Goal: Information Seeking & Learning: Compare options

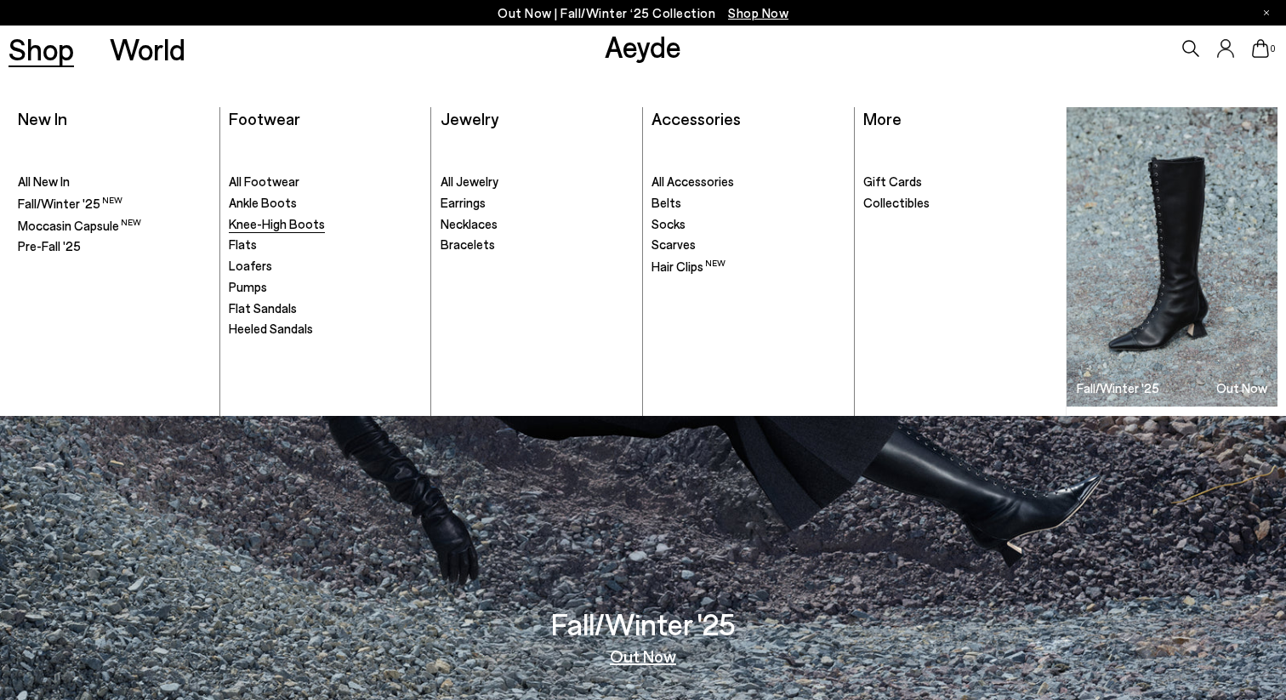
click at [286, 221] on span "Knee-High Boots" at bounding box center [277, 223] width 96 height 15
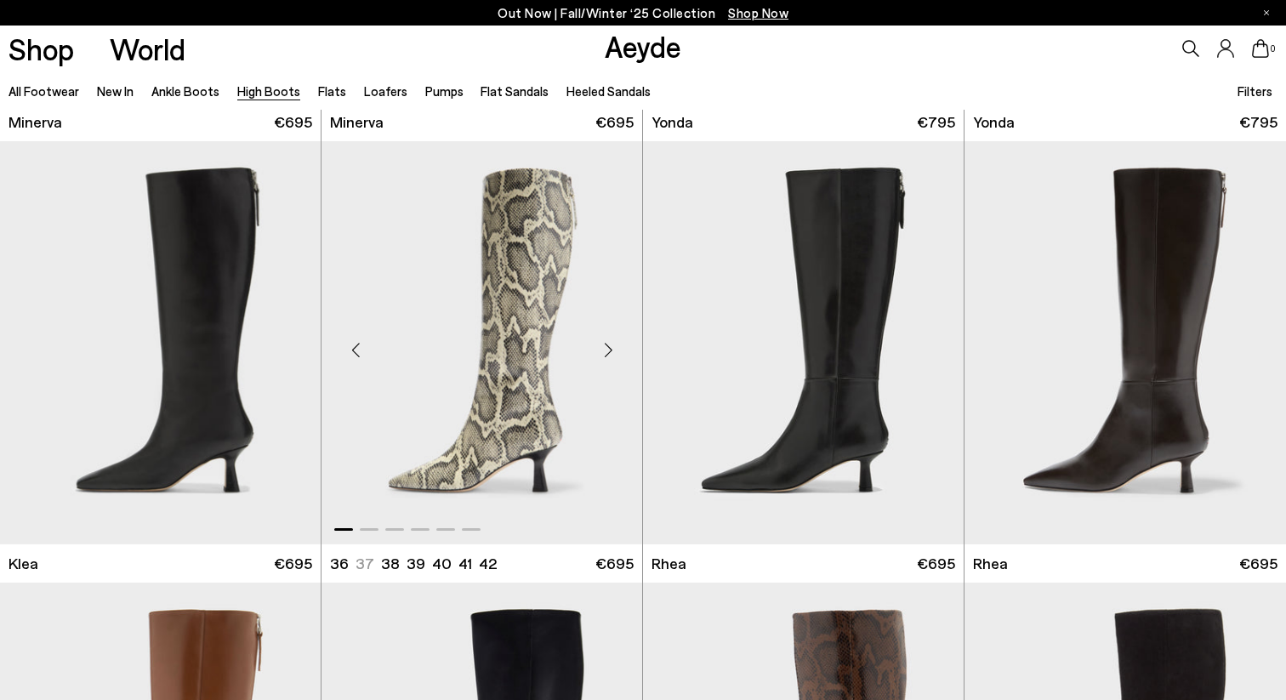
scroll to position [1289, 0]
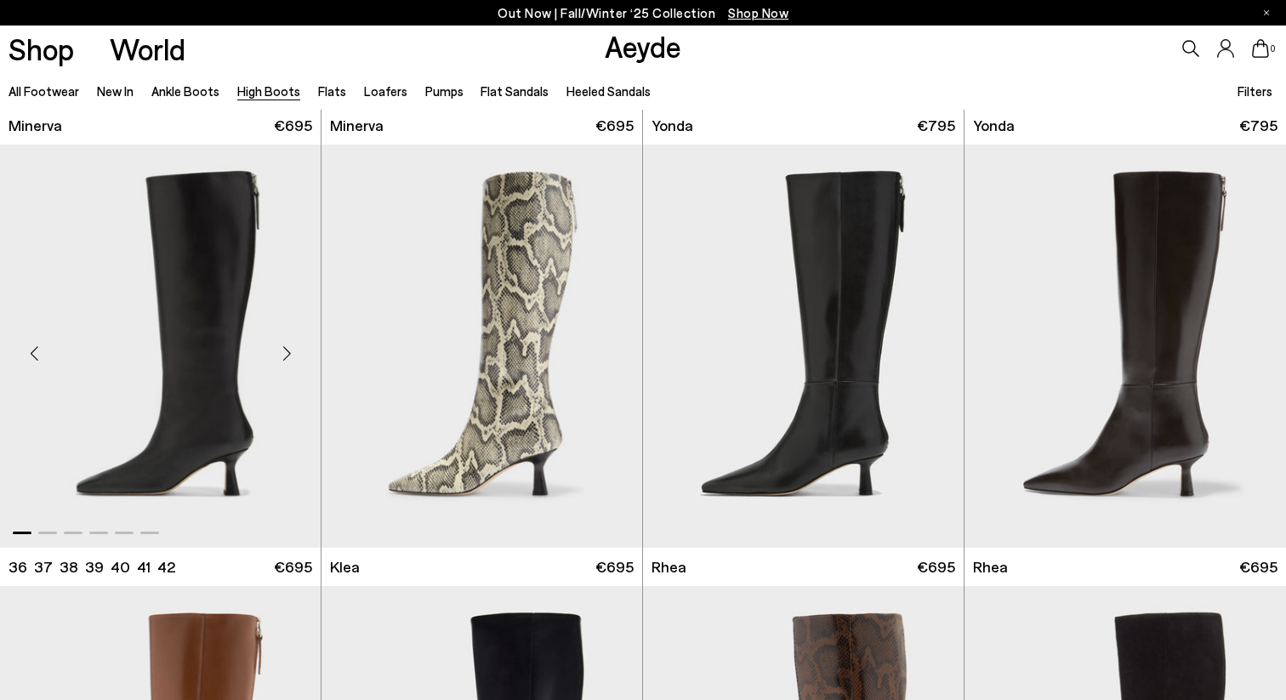
click at [296, 356] on div "Next slide" at bounding box center [286, 352] width 51 height 51
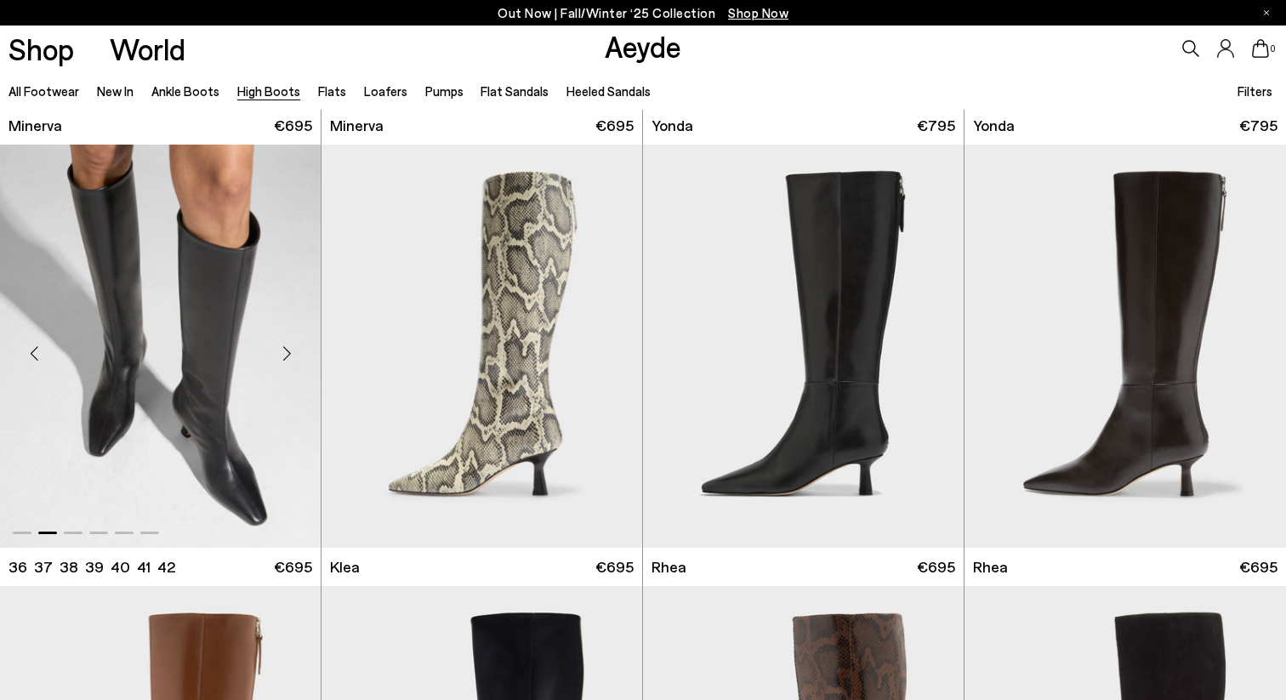
click at [296, 356] on div "Next slide" at bounding box center [286, 352] width 51 height 51
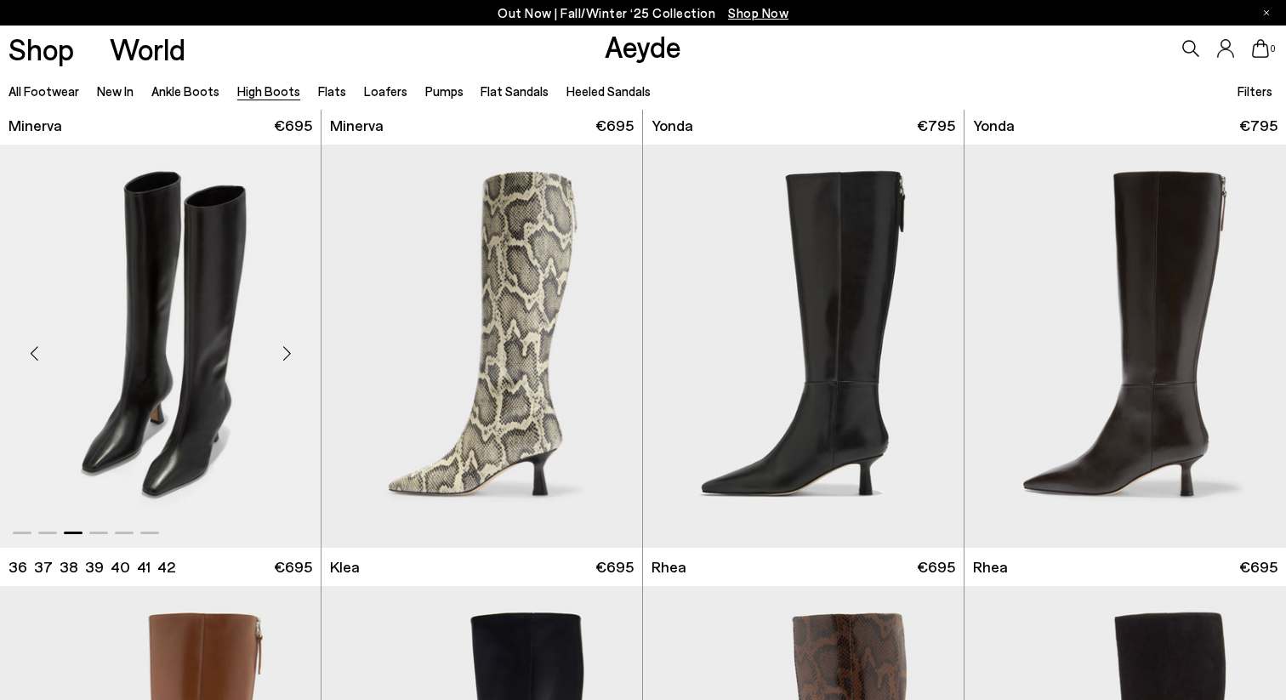
click at [296, 356] on div "Next slide" at bounding box center [286, 352] width 51 height 51
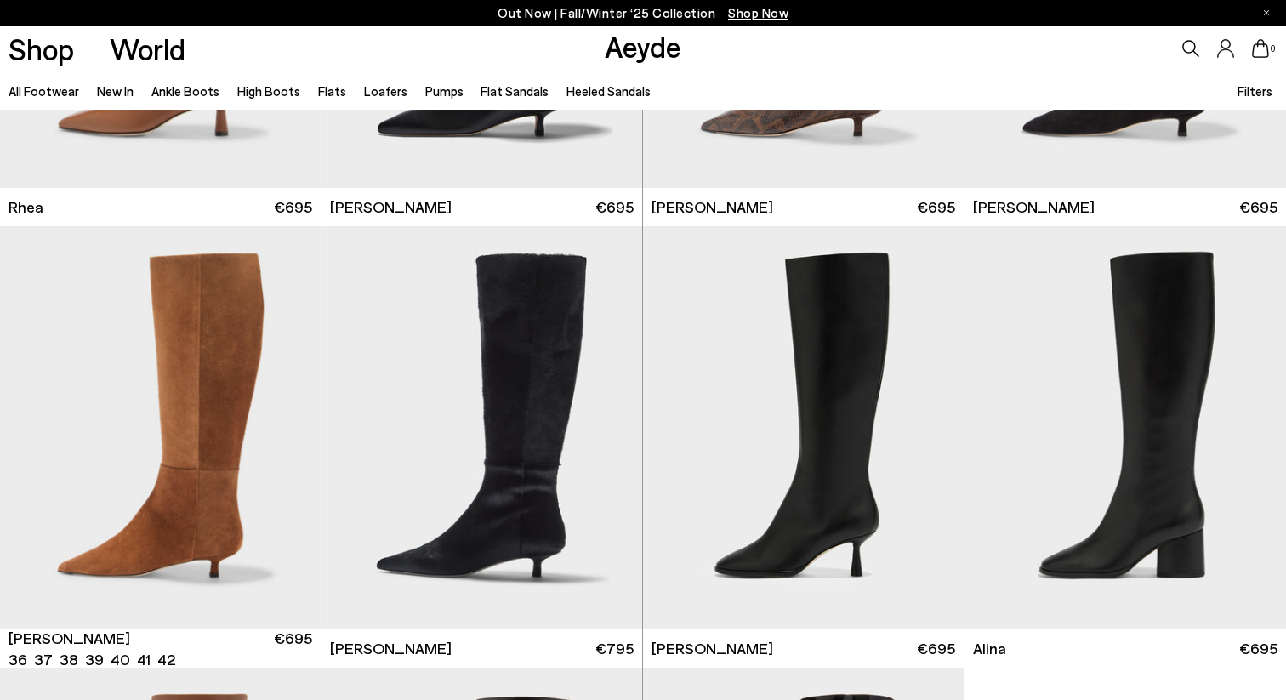
scroll to position [2045, 0]
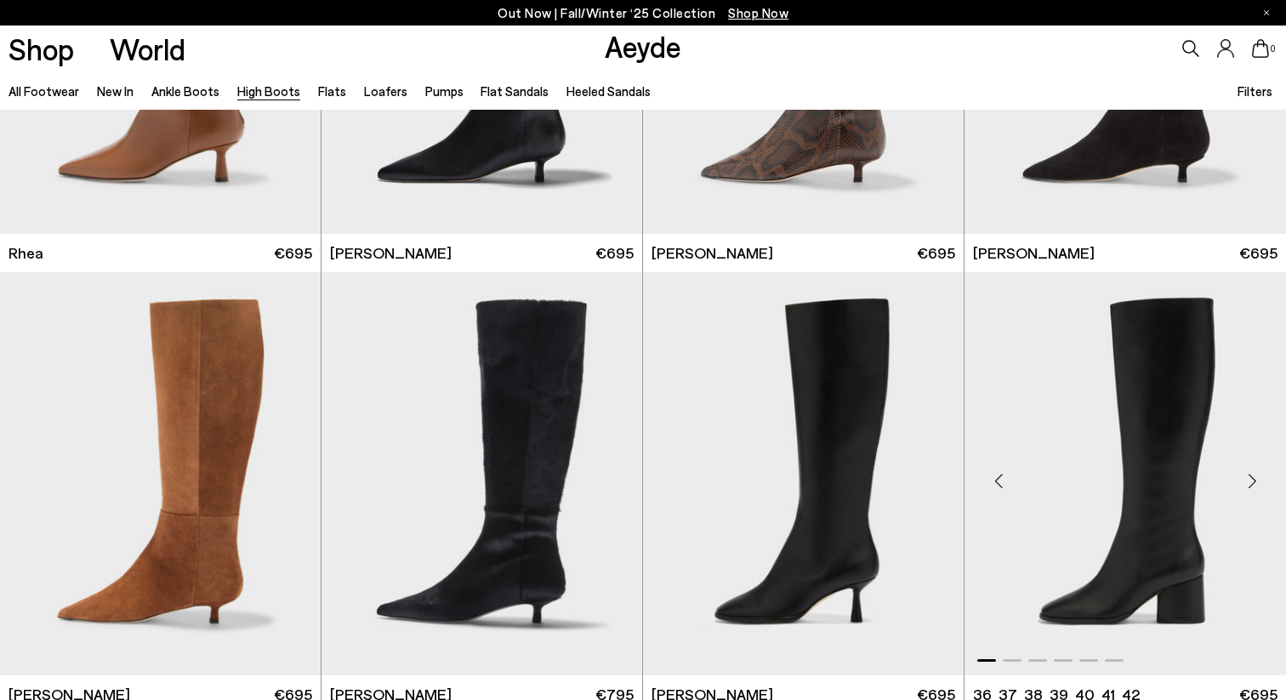
click at [1266, 480] on div "Next slide" at bounding box center [1251, 480] width 51 height 51
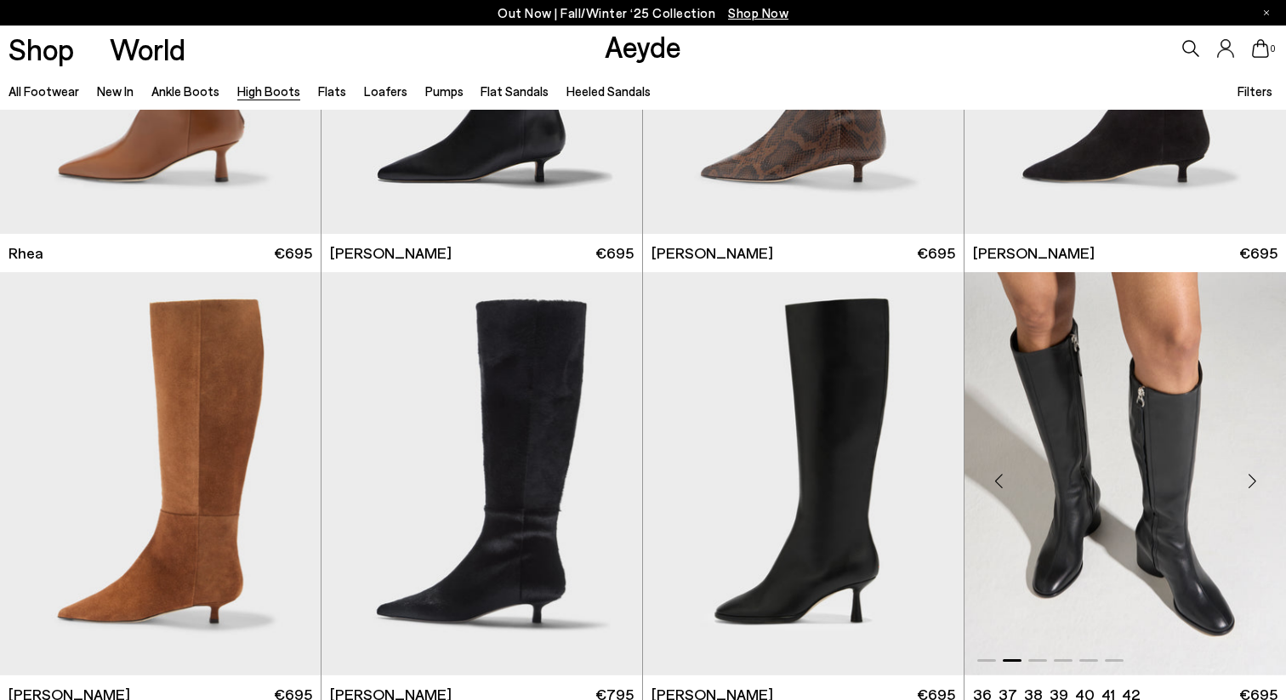
click at [1266, 480] on div "Next slide" at bounding box center [1251, 480] width 51 height 51
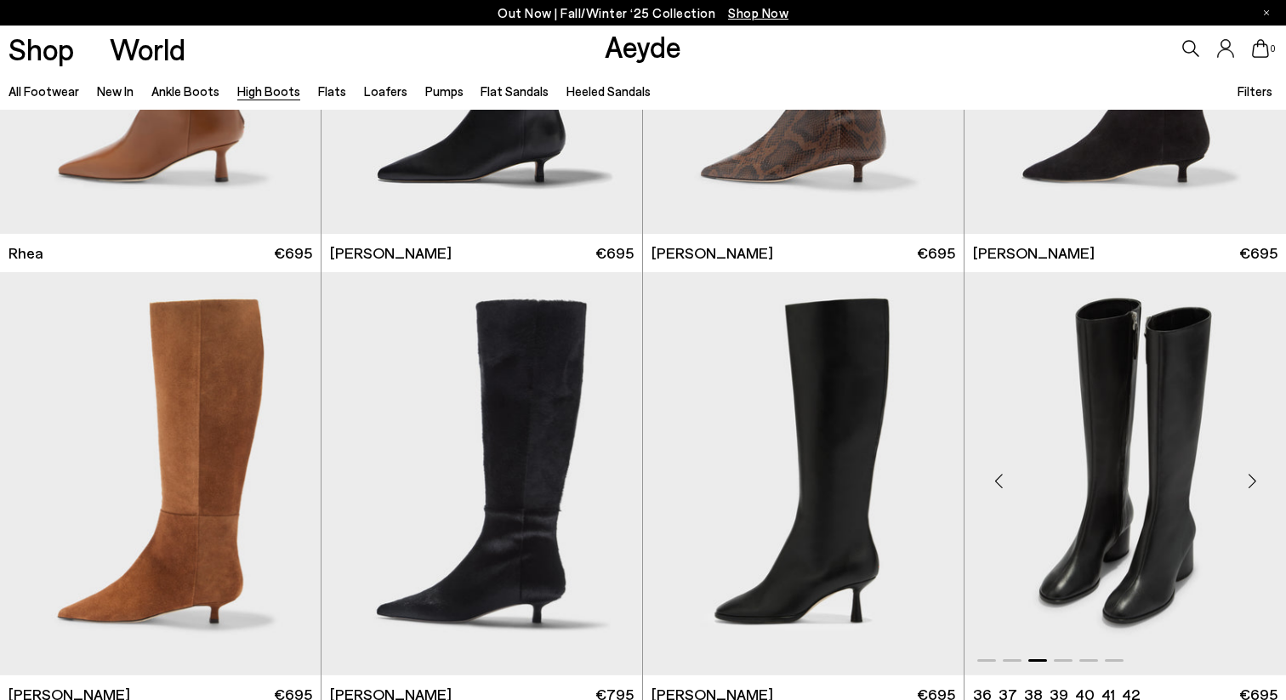
click at [1266, 480] on div "Next slide" at bounding box center [1251, 480] width 51 height 51
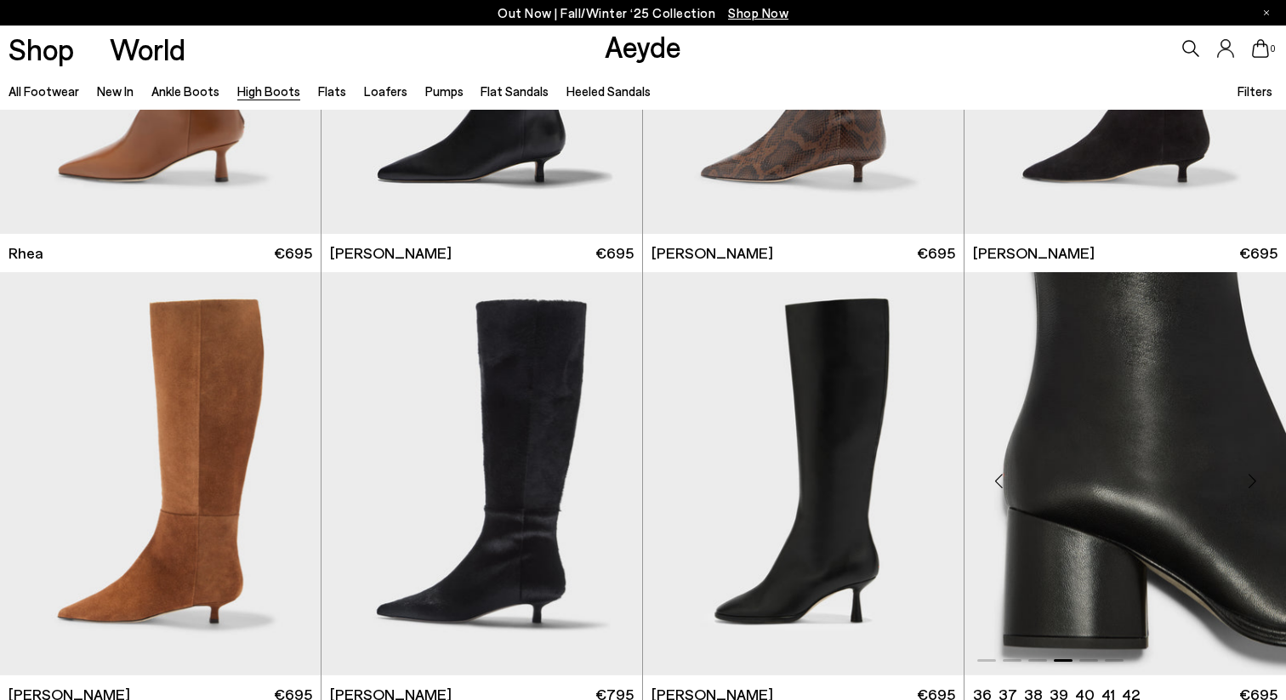
click at [1266, 480] on div "Next slide" at bounding box center [1251, 480] width 51 height 51
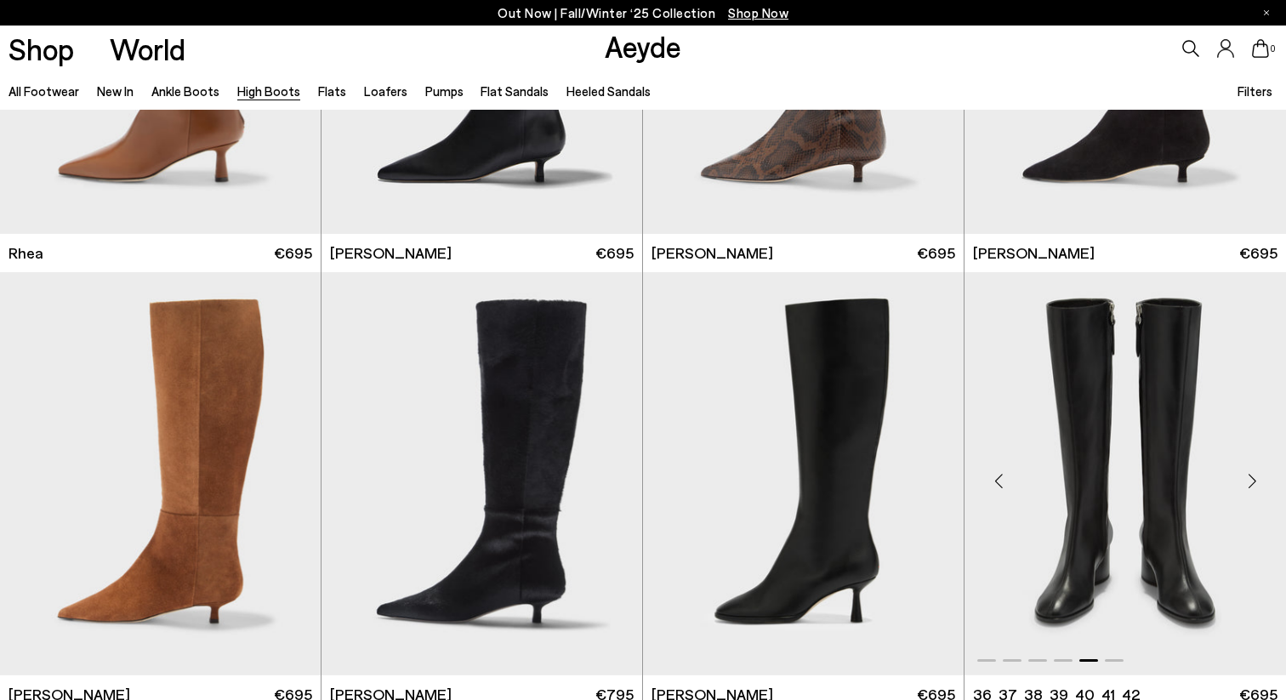
click at [1266, 480] on div "Next slide" at bounding box center [1251, 480] width 51 height 51
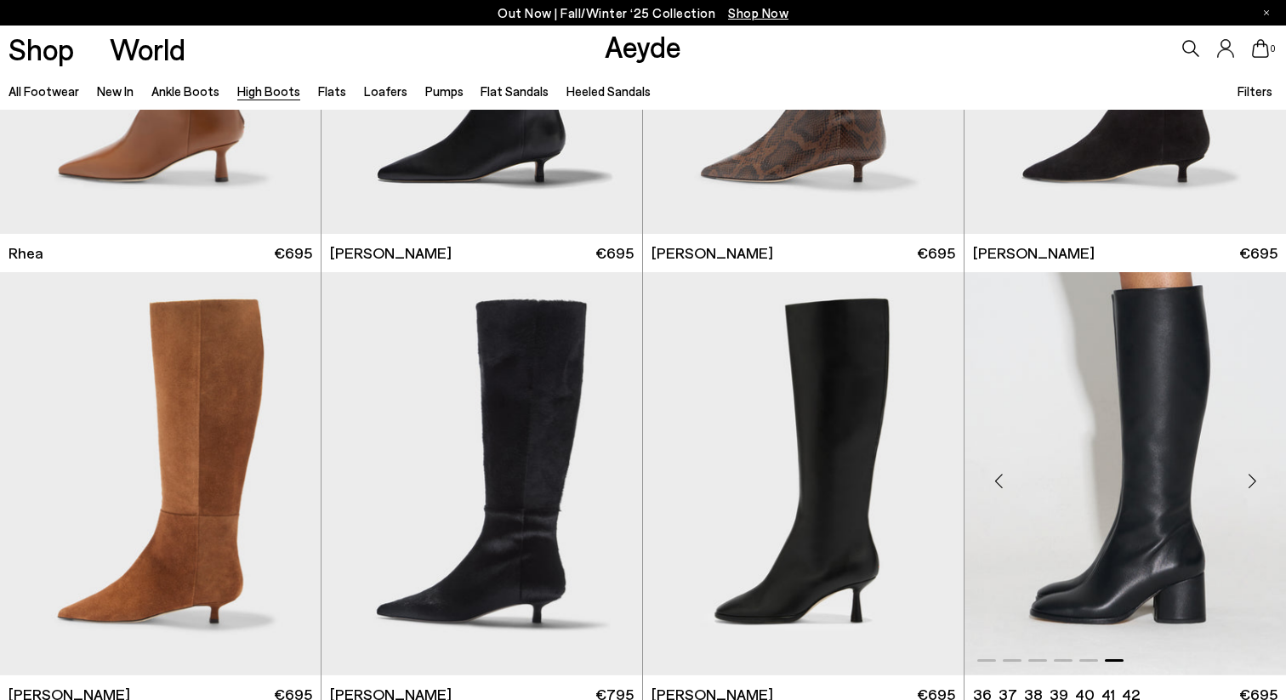
click at [1266, 480] on div "Next slide" at bounding box center [1251, 480] width 51 height 51
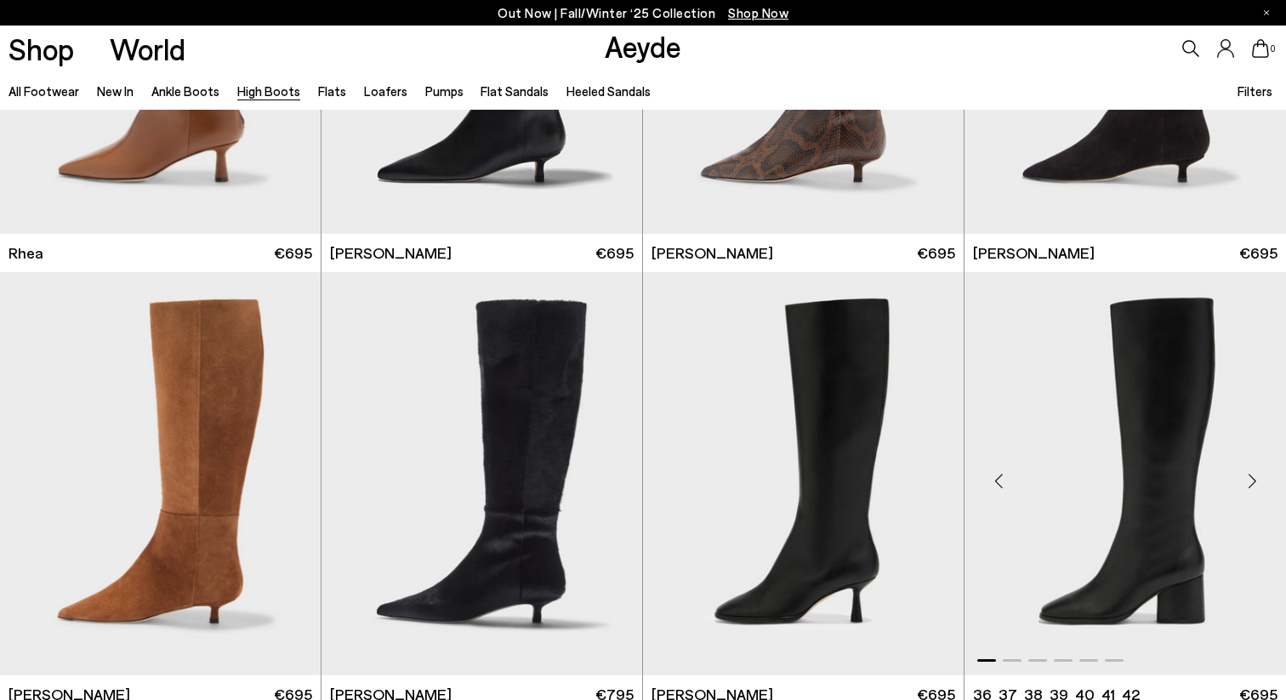
click at [1266, 480] on div "Next slide" at bounding box center [1251, 480] width 51 height 51
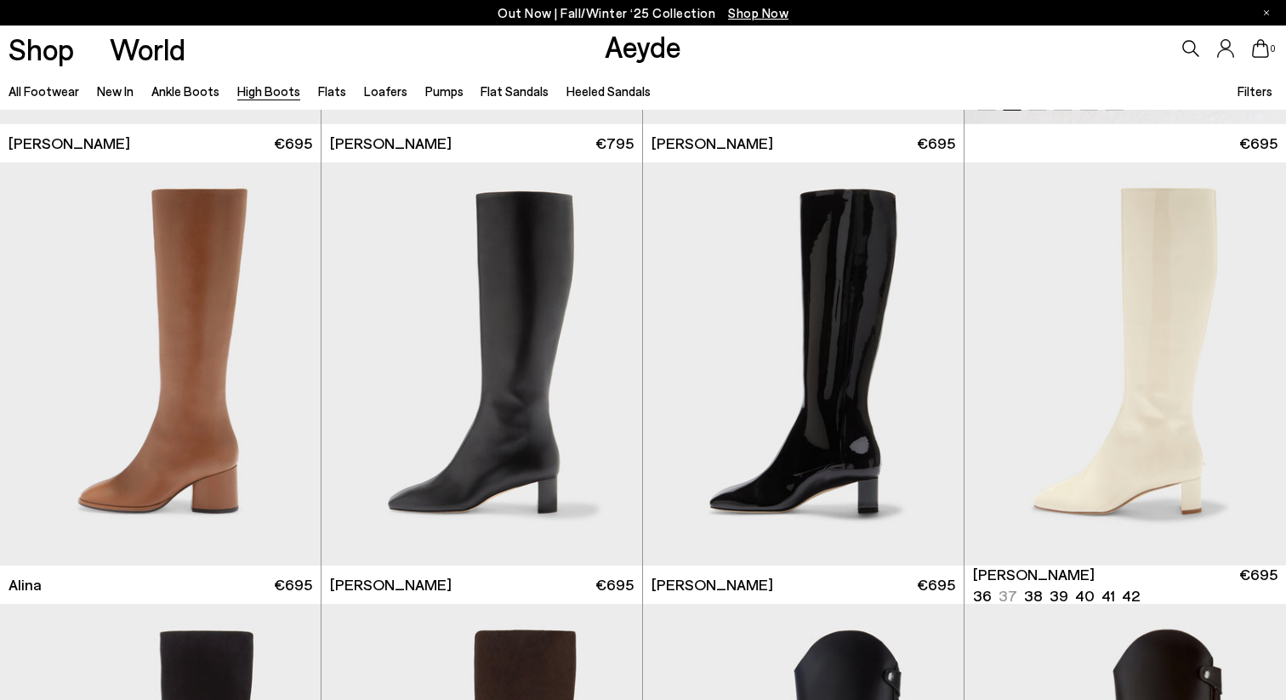
scroll to position [2605, 0]
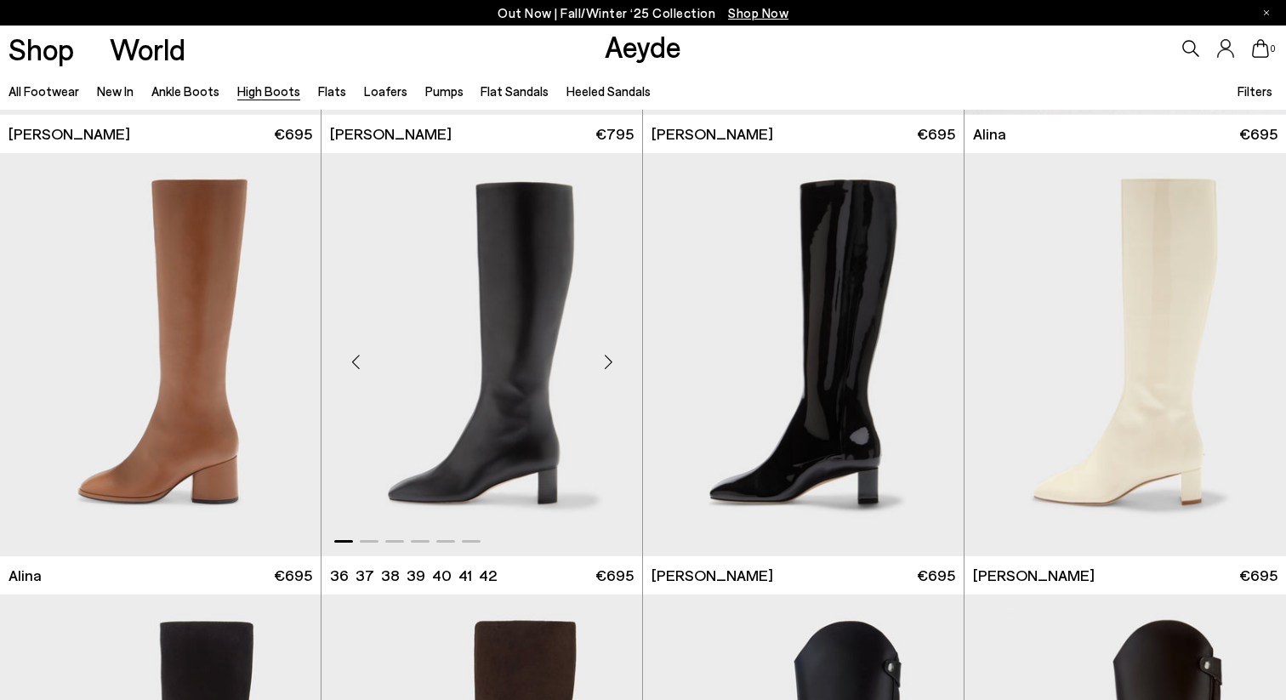
click at [612, 356] on div "Next slide" at bounding box center [608, 361] width 51 height 51
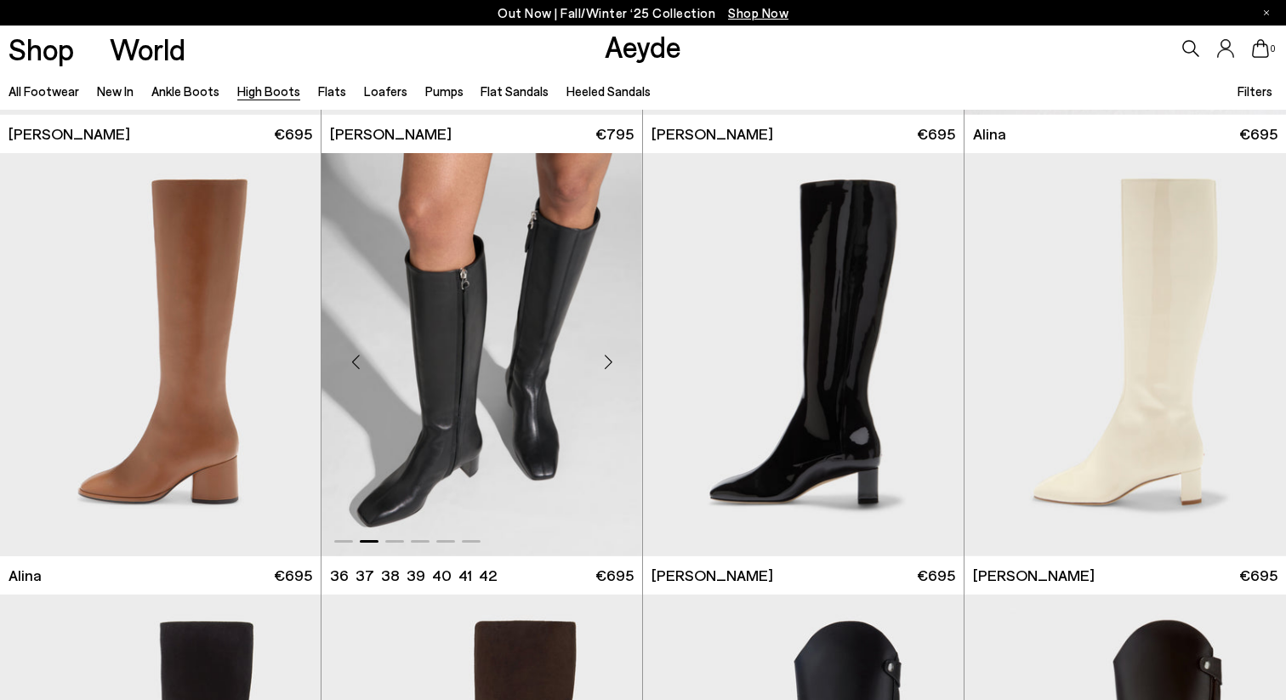
click at [612, 356] on div "Next slide" at bounding box center [608, 361] width 51 height 51
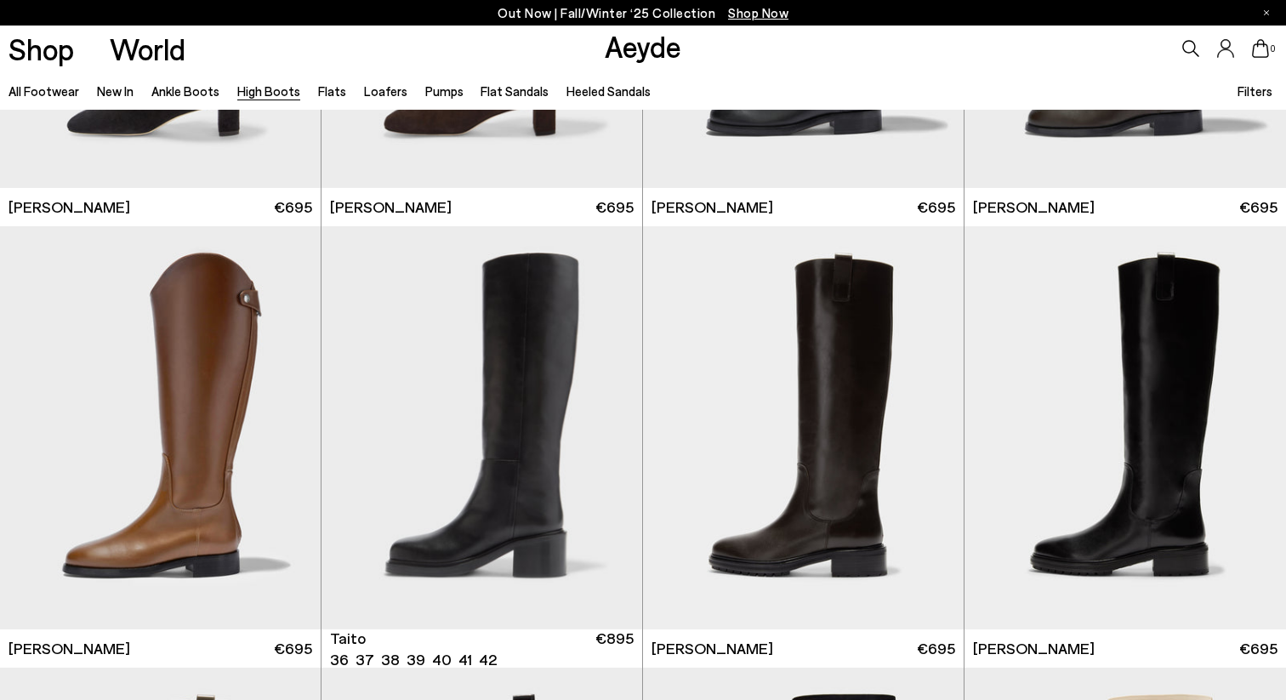
scroll to position [3416, 0]
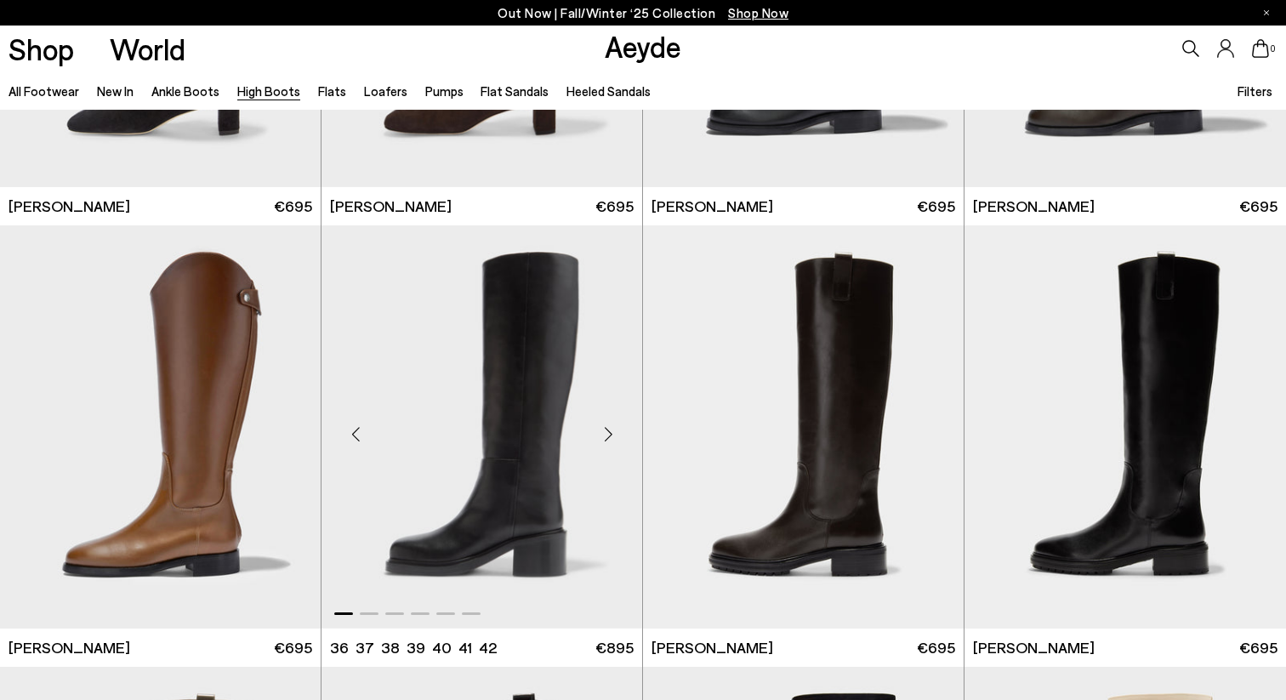
click at [605, 435] on div "Next slide" at bounding box center [608, 433] width 51 height 51
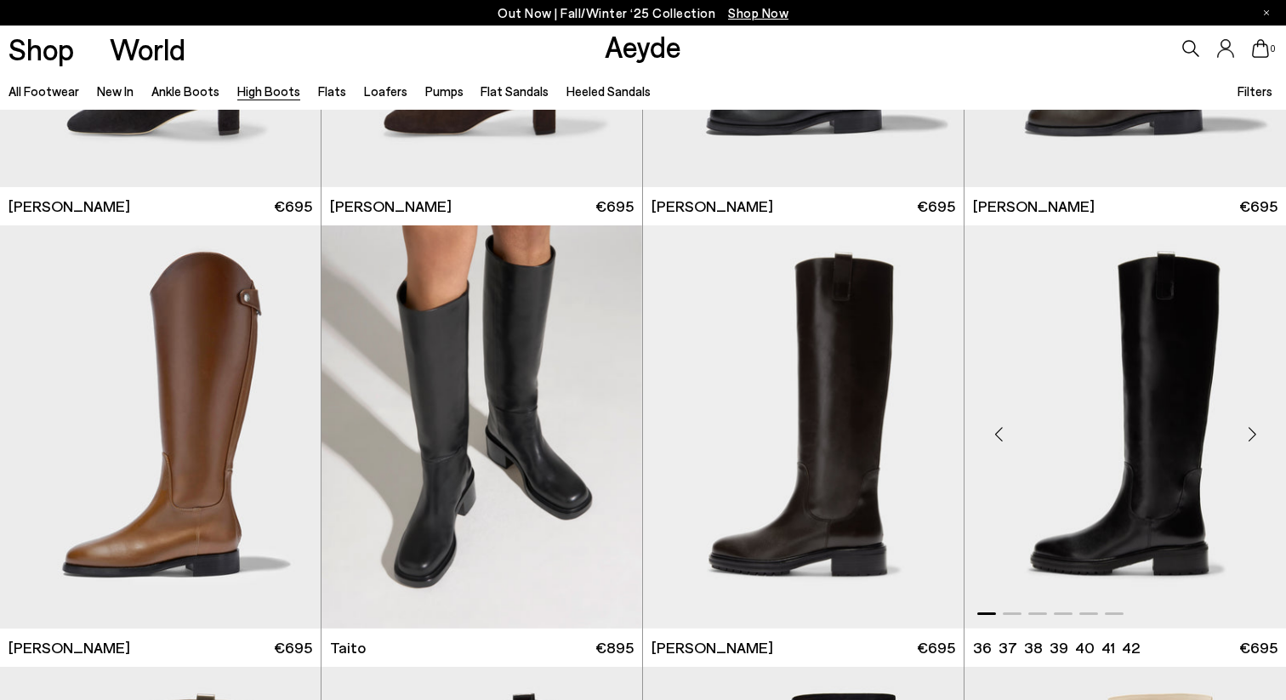
click at [1265, 422] on div "Next slide" at bounding box center [1251, 433] width 51 height 51
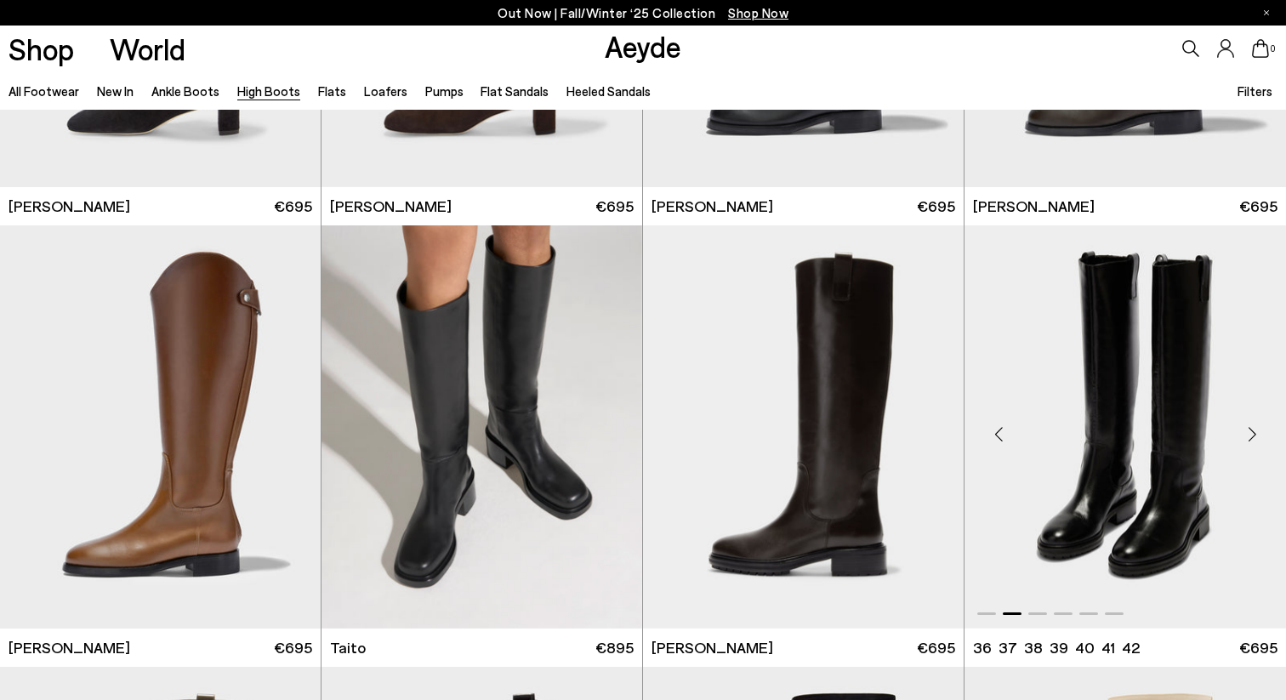
click at [1265, 422] on div "Next slide" at bounding box center [1251, 433] width 51 height 51
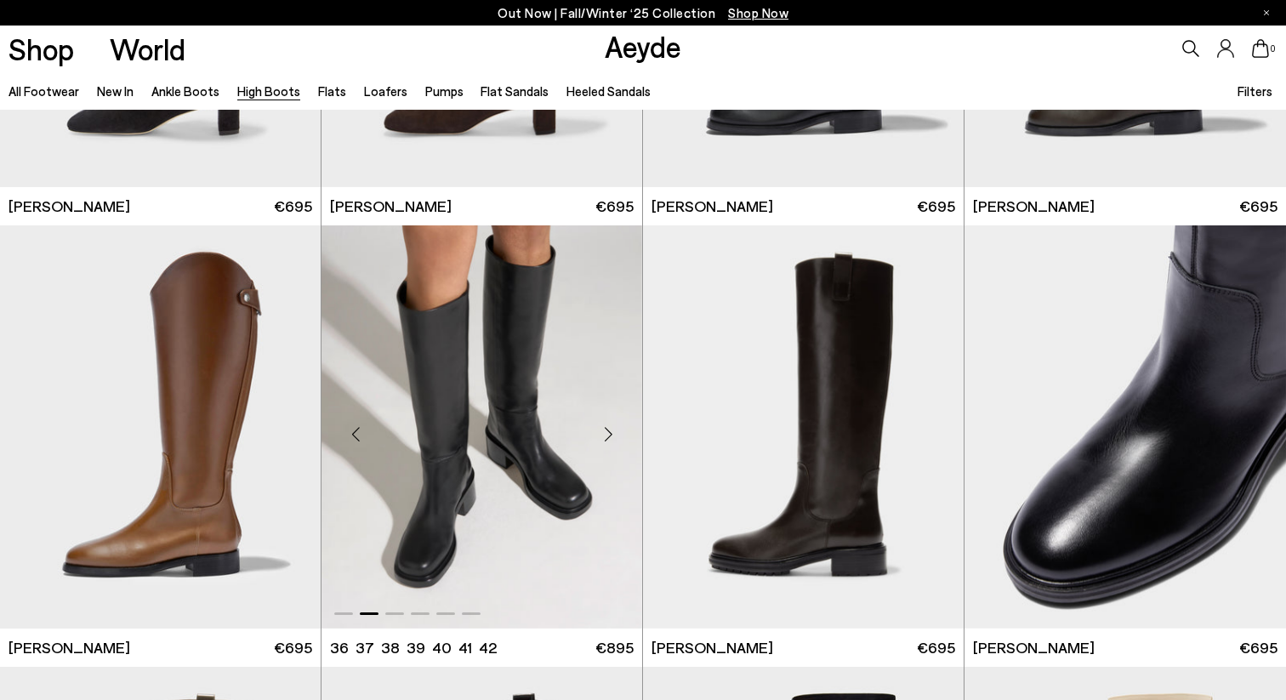
click at [612, 431] on div "Next slide" at bounding box center [608, 433] width 51 height 51
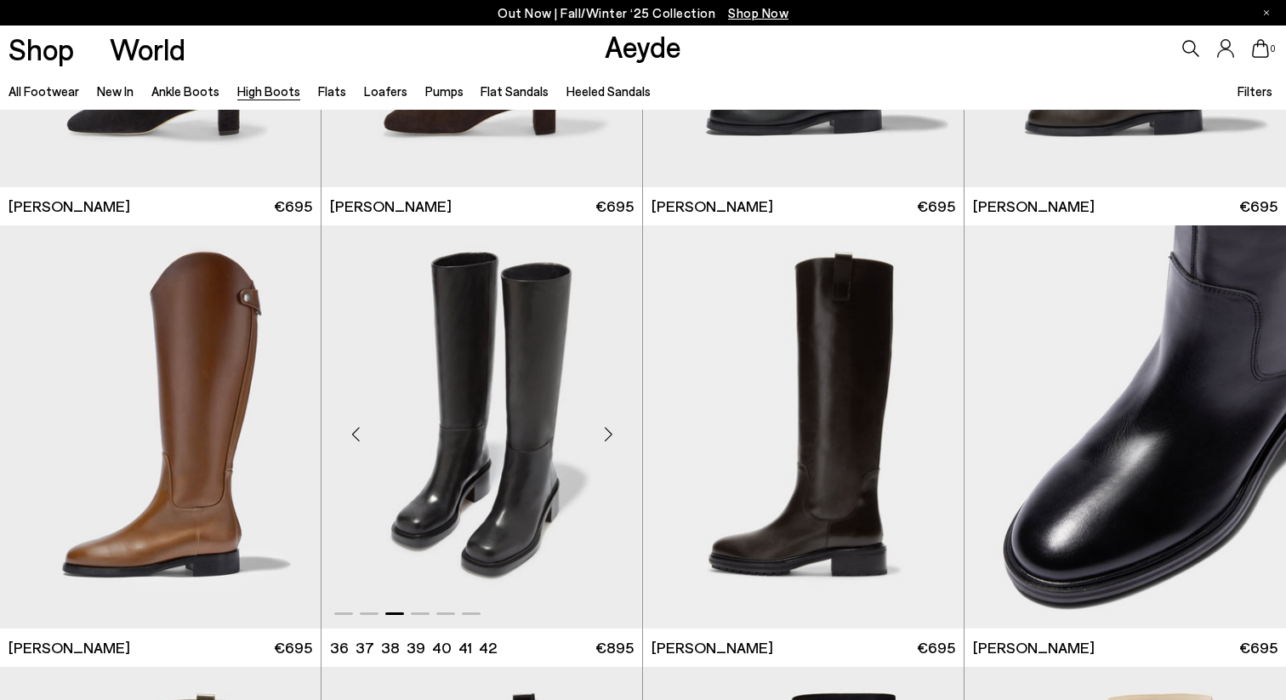
click at [612, 431] on div "Next slide" at bounding box center [608, 433] width 51 height 51
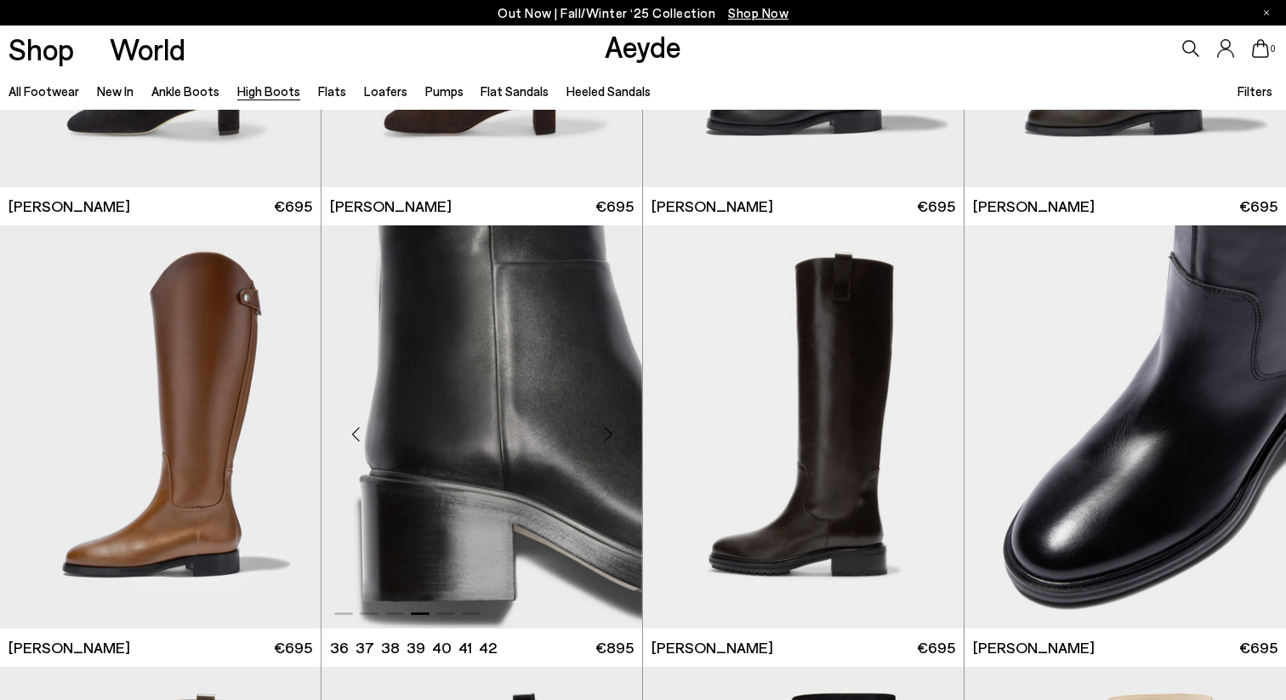
click at [612, 431] on div "Next slide" at bounding box center [608, 433] width 51 height 51
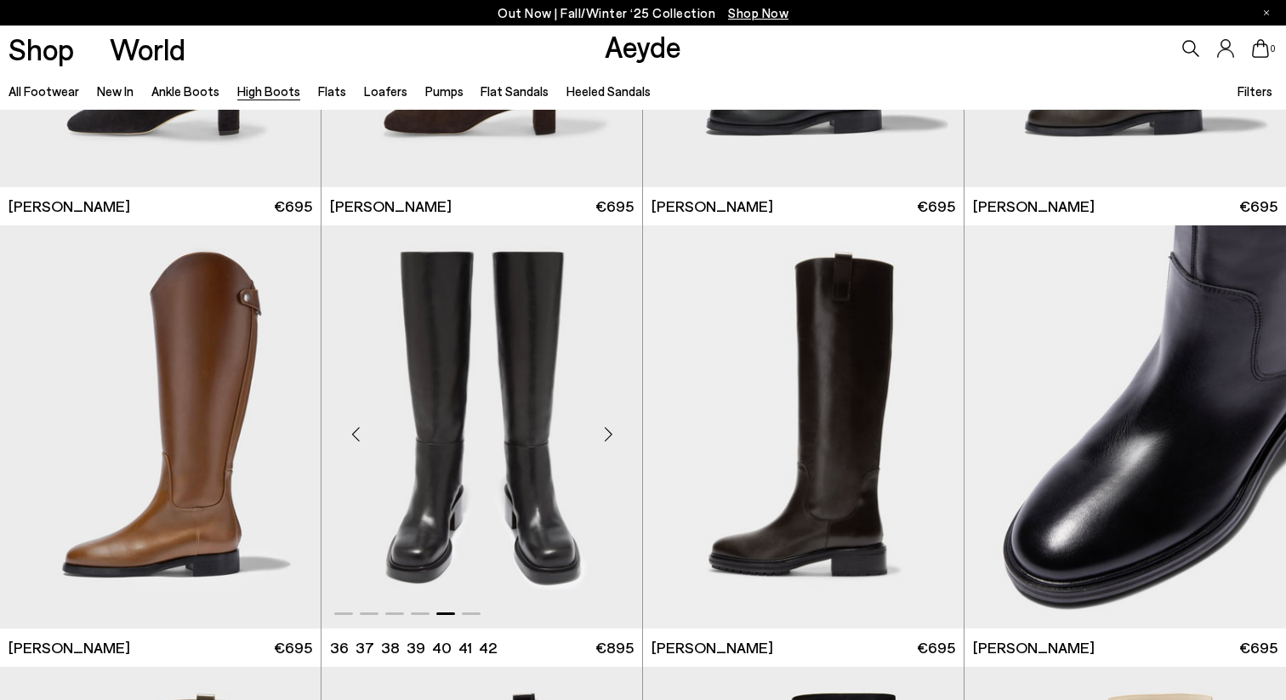
click at [612, 431] on div "Next slide" at bounding box center [608, 433] width 51 height 51
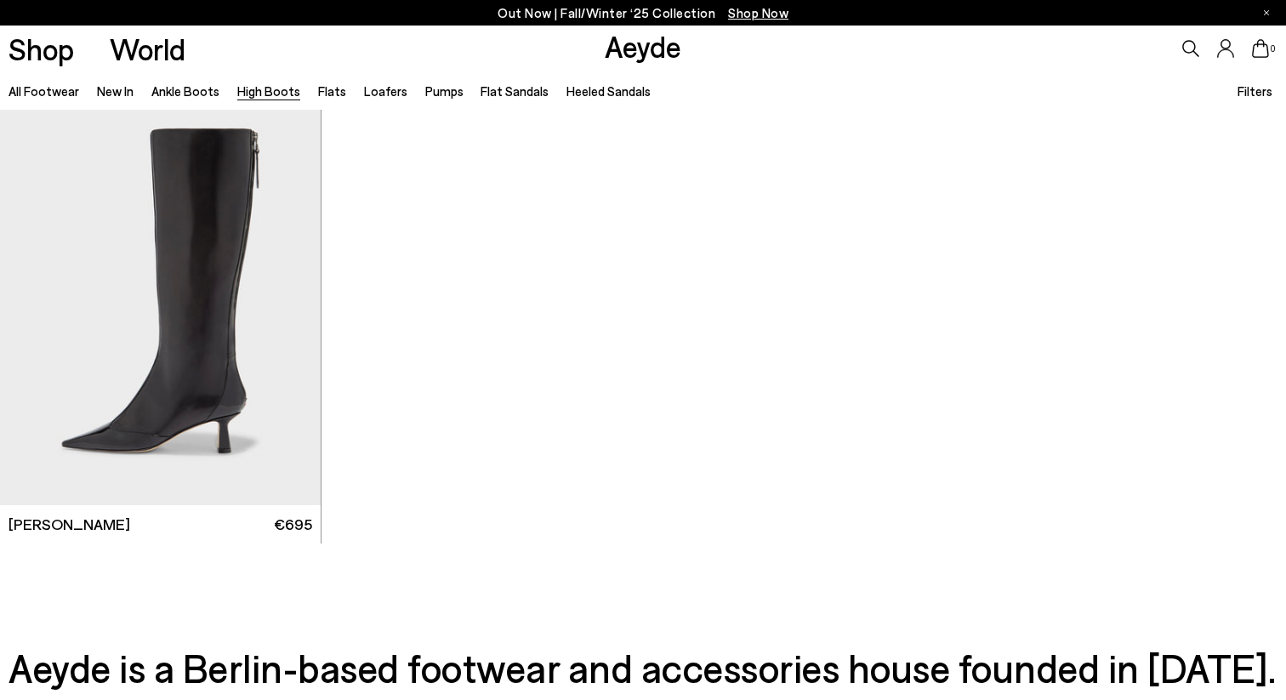
scroll to position [4423, 0]
click at [293, 309] on div "Next slide" at bounding box center [286, 309] width 51 height 51
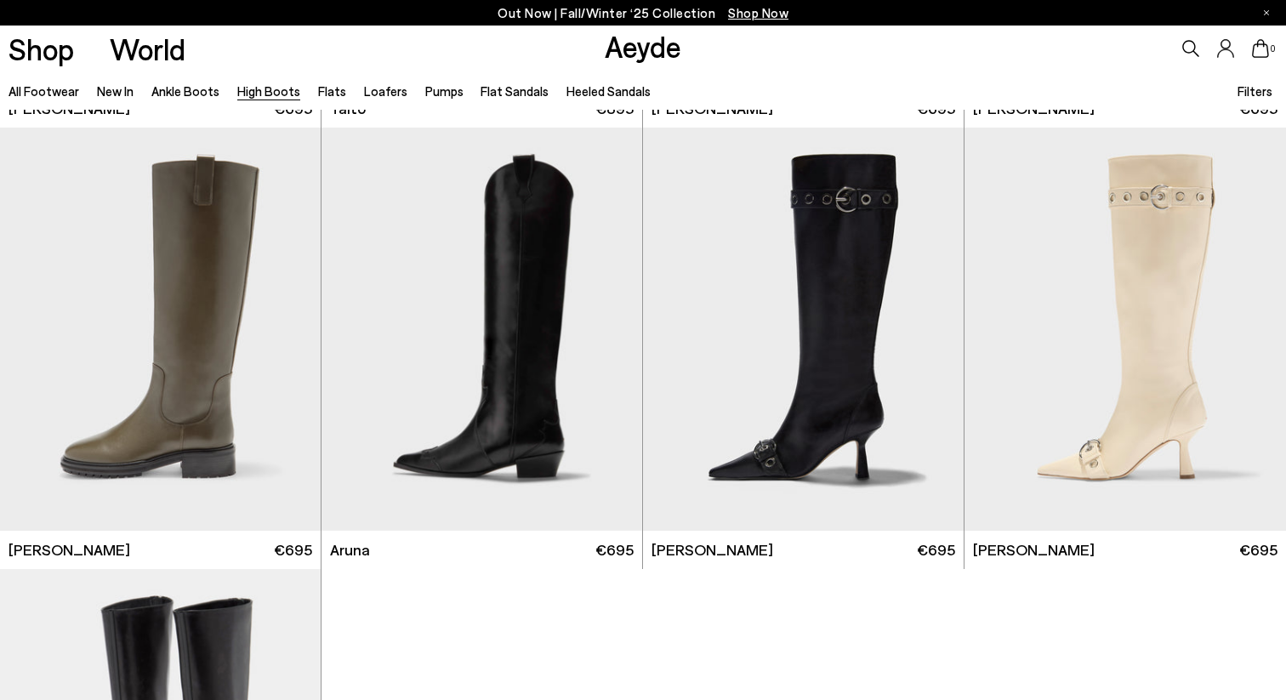
scroll to position [3946, 0]
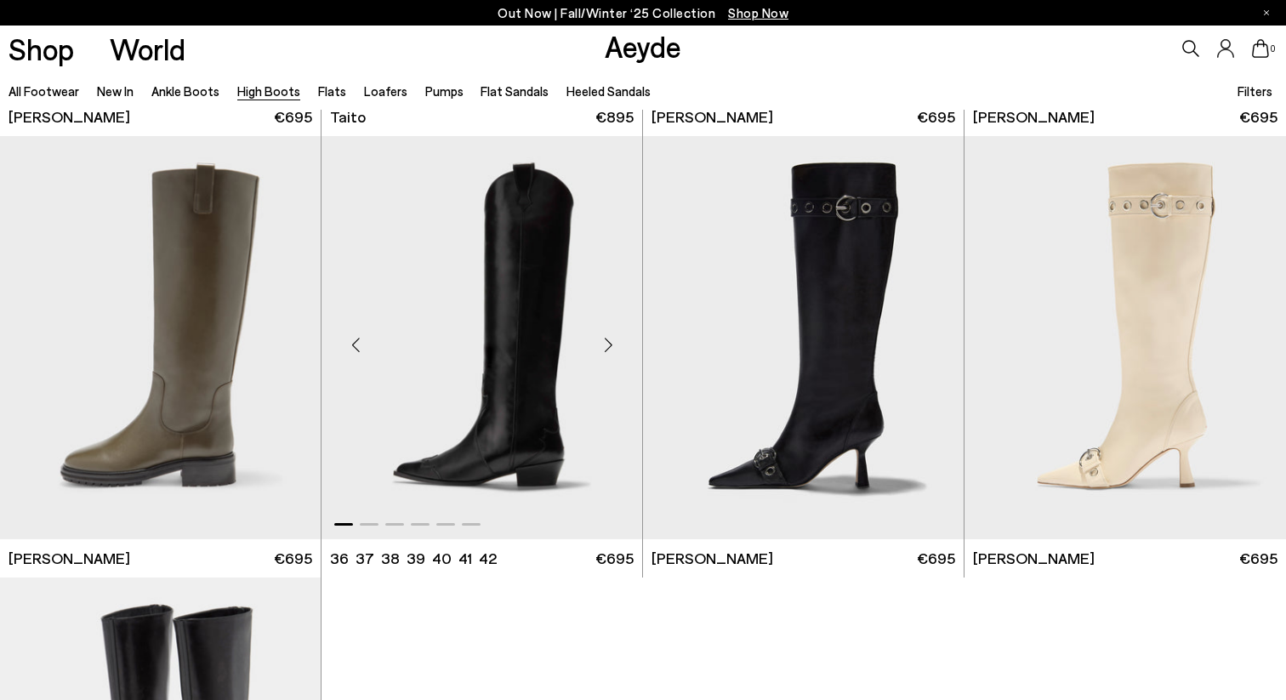
click at [613, 348] on div "Next slide" at bounding box center [608, 344] width 51 height 51
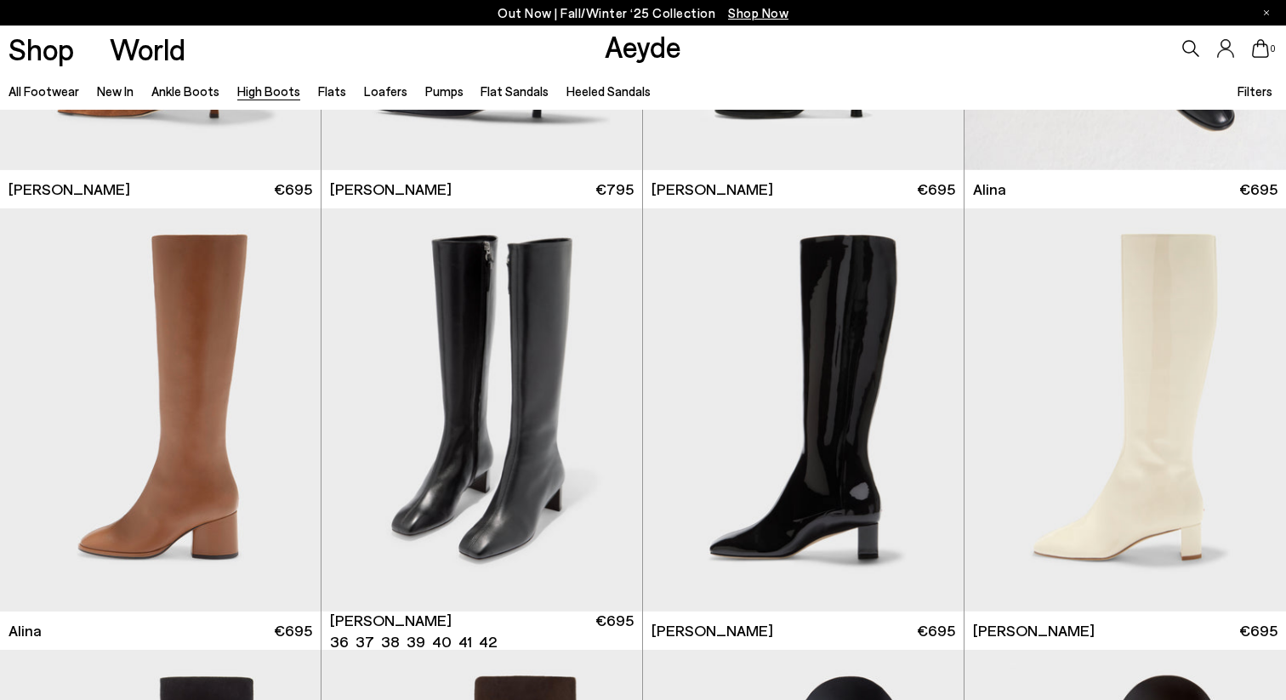
scroll to position [2546, 0]
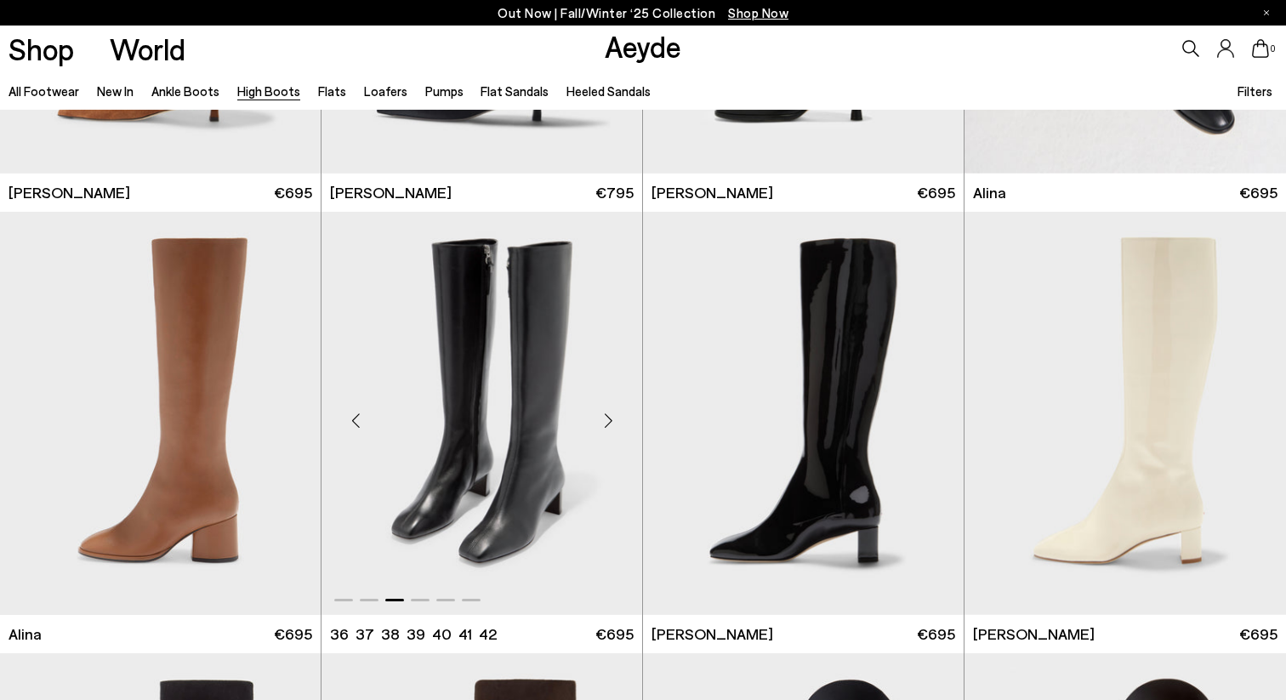
click at [613, 416] on div "Next slide" at bounding box center [608, 420] width 51 height 51
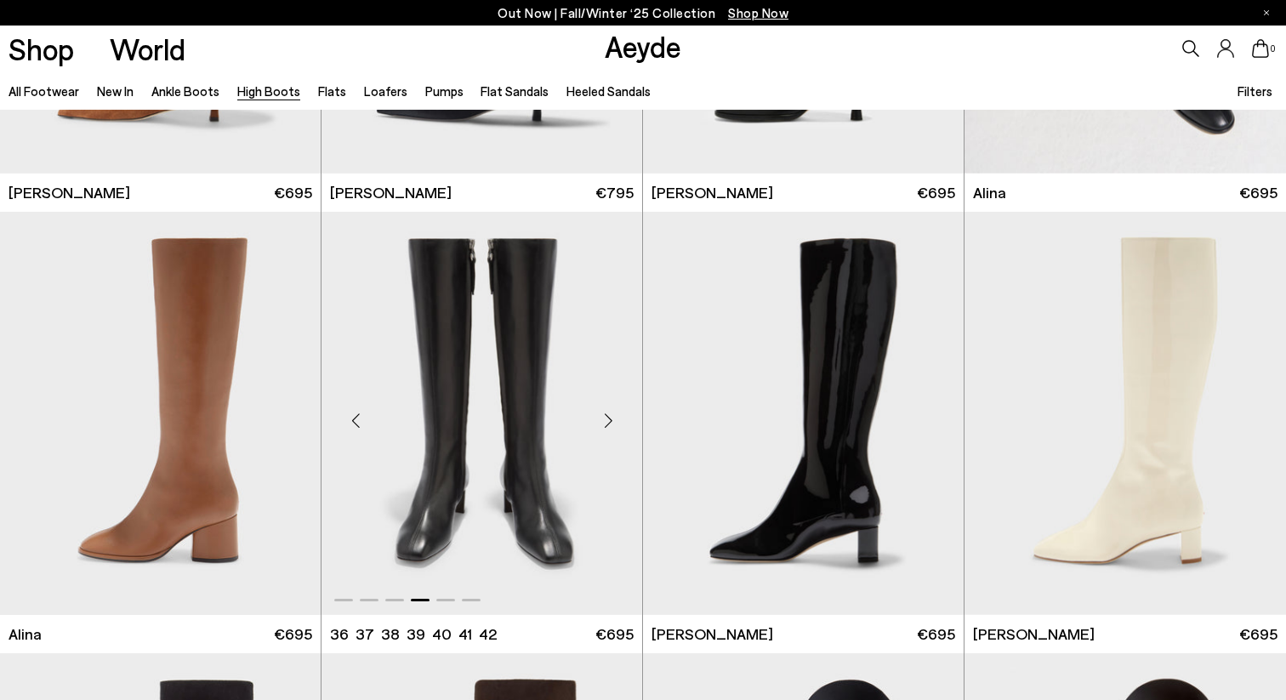
click at [613, 416] on div "Next slide" at bounding box center [608, 420] width 51 height 51
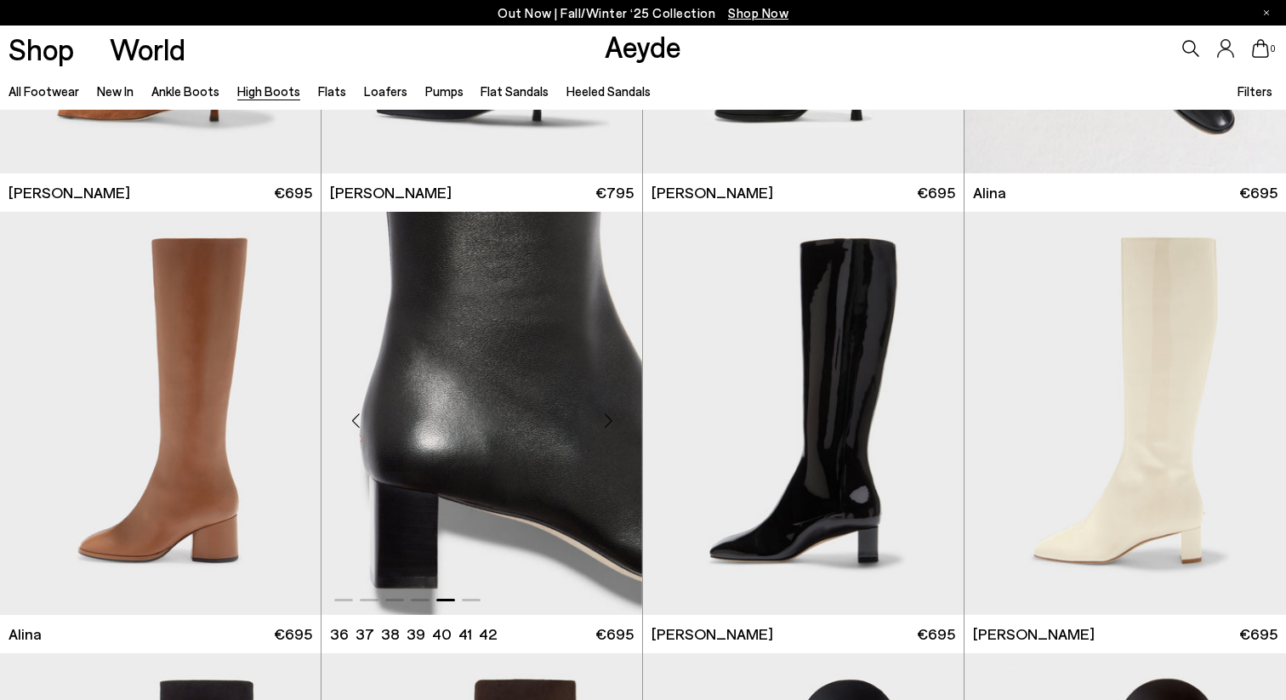
click at [613, 416] on div "Next slide" at bounding box center [608, 420] width 51 height 51
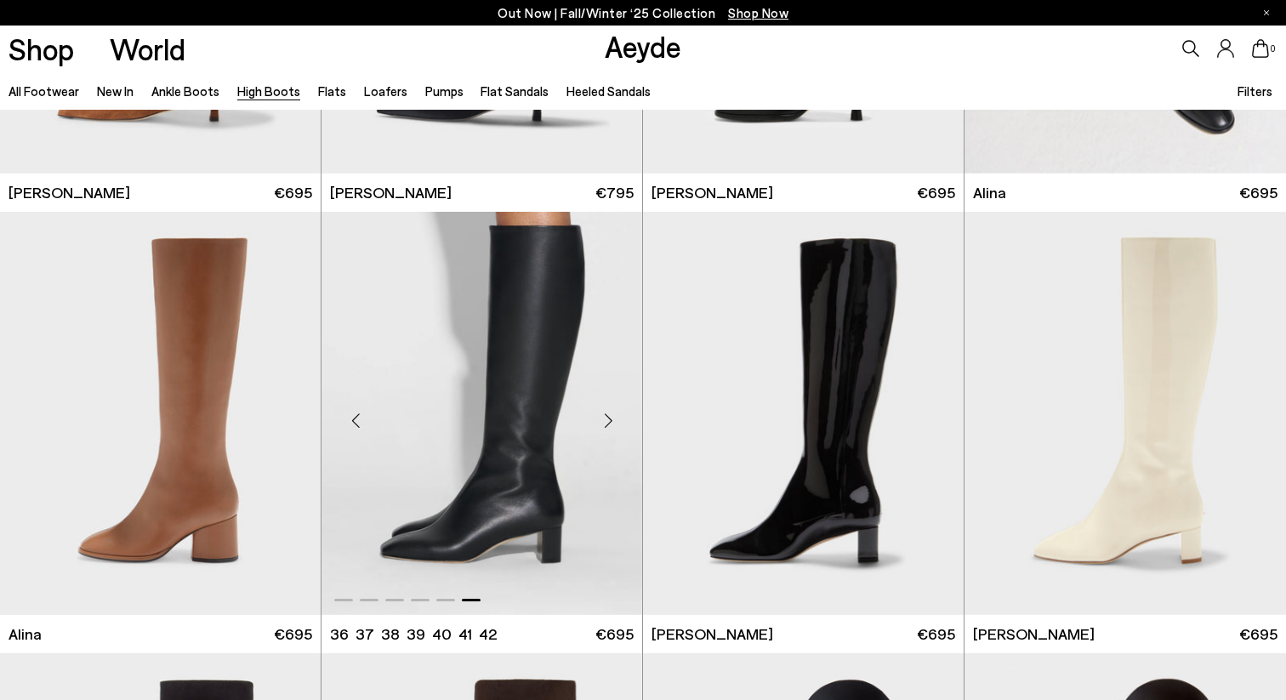
click at [613, 416] on div "Next slide" at bounding box center [608, 420] width 51 height 51
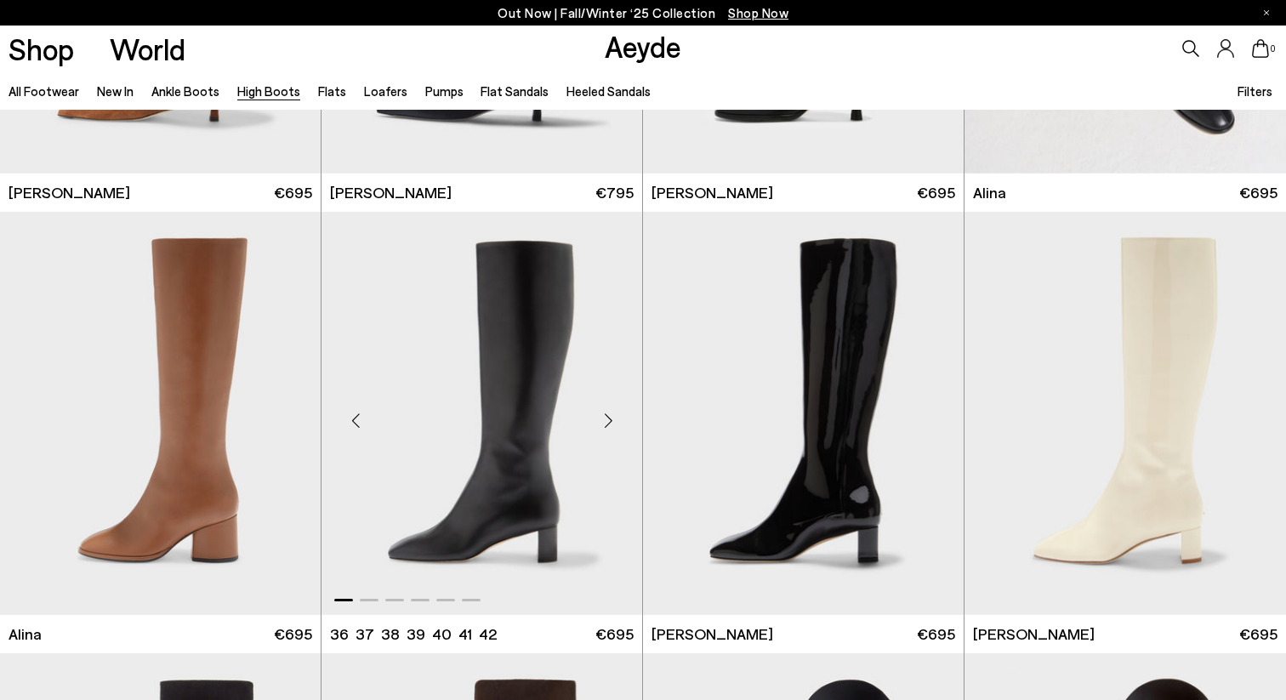
click at [613, 416] on div "Next slide" at bounding box center [608, 420] width 51 height 51
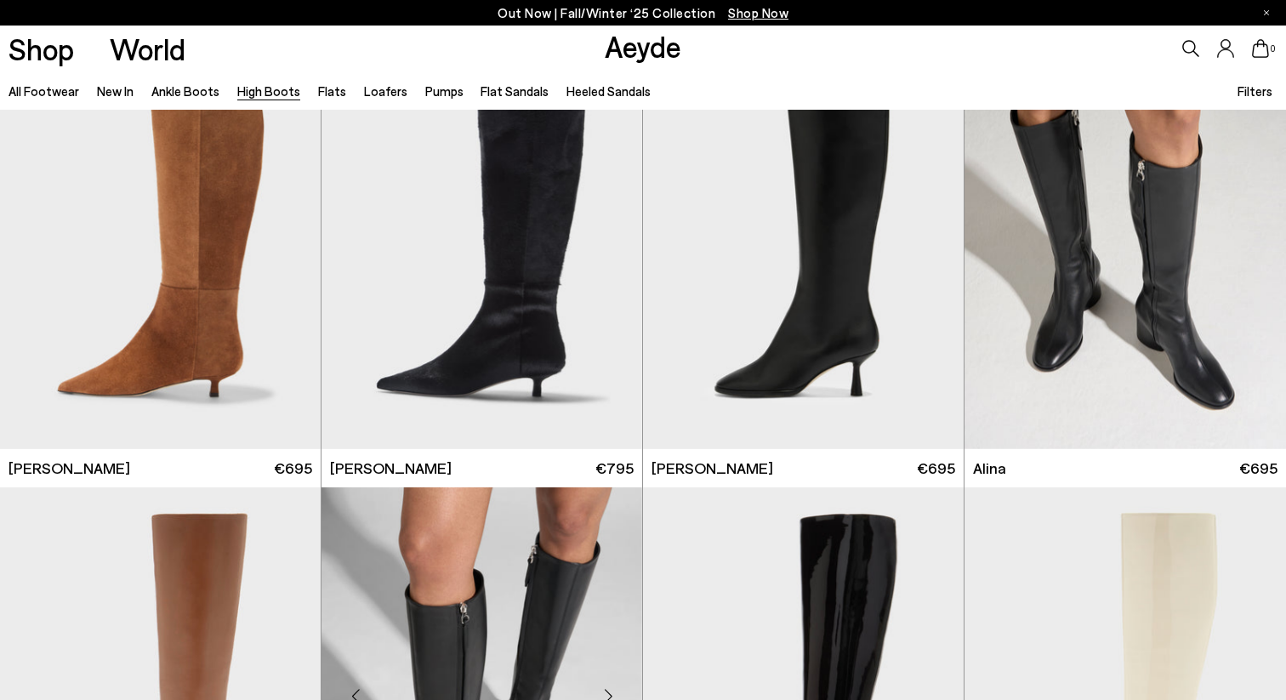
scroll to position [2269, 0]
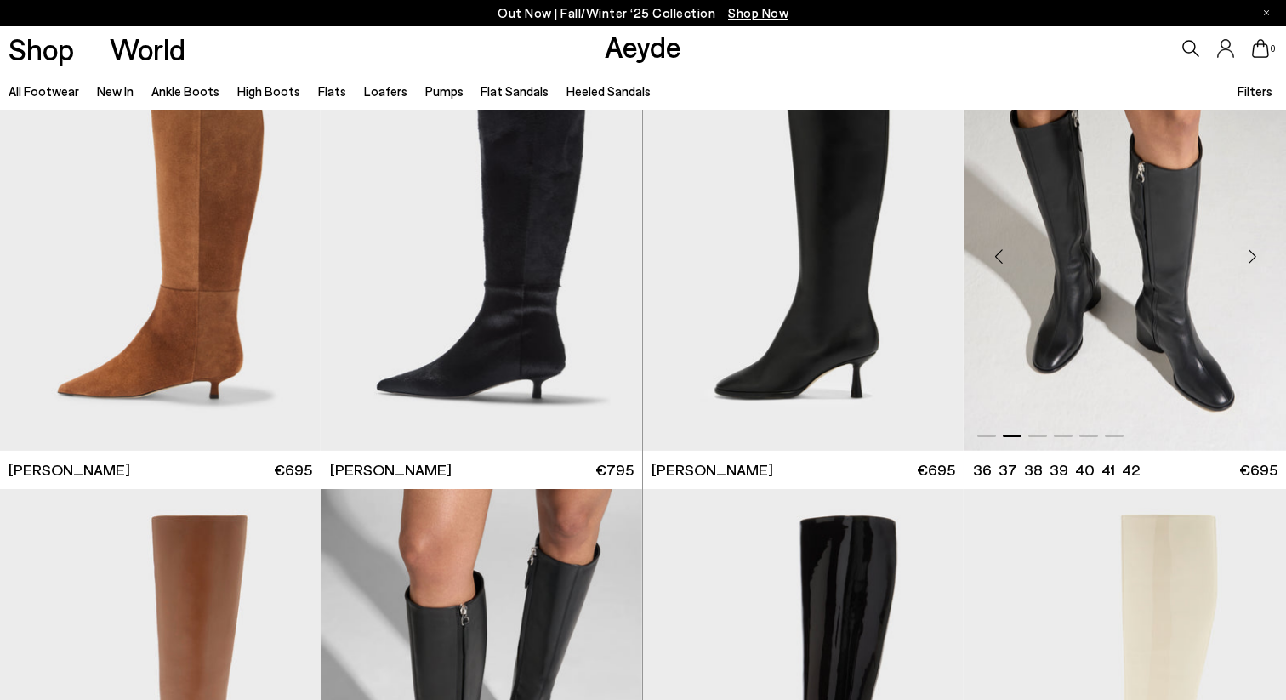
click at [1257, 254] on div "Next slide" at bounding box center [1251, 255] width 51 height 51
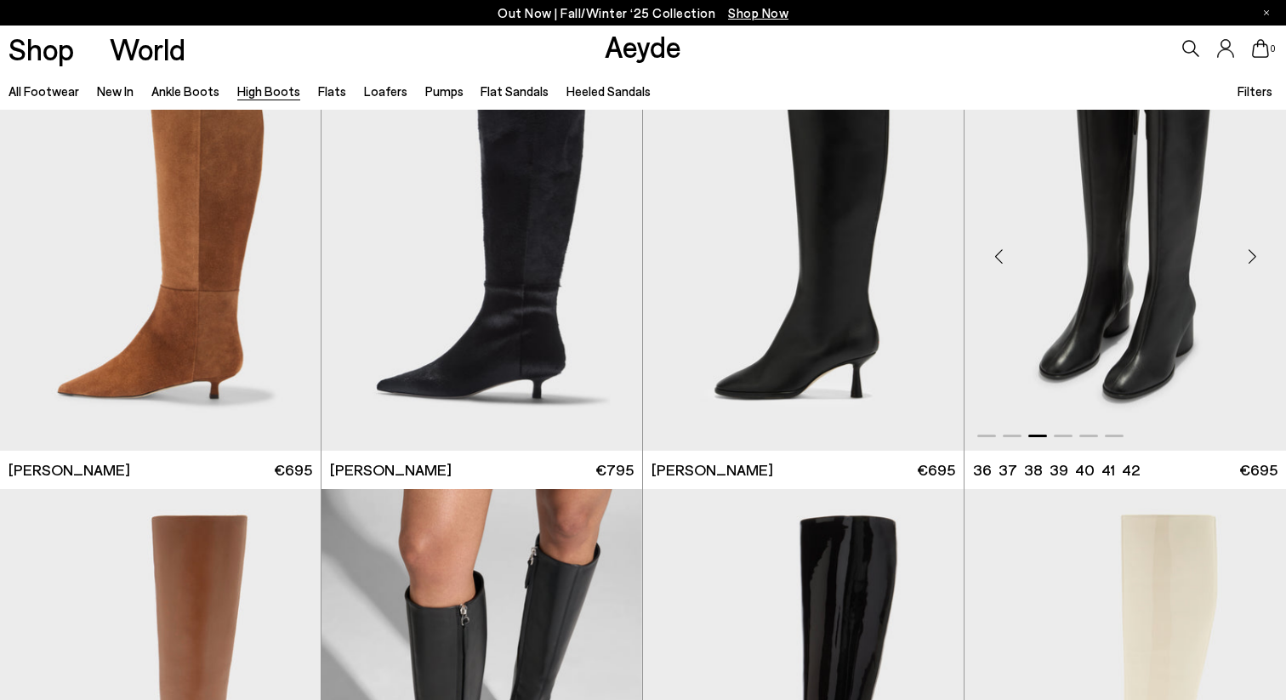
click at [1257, 254] on div "Next slide" at bounding box center [1251, 255] width 51 height 51
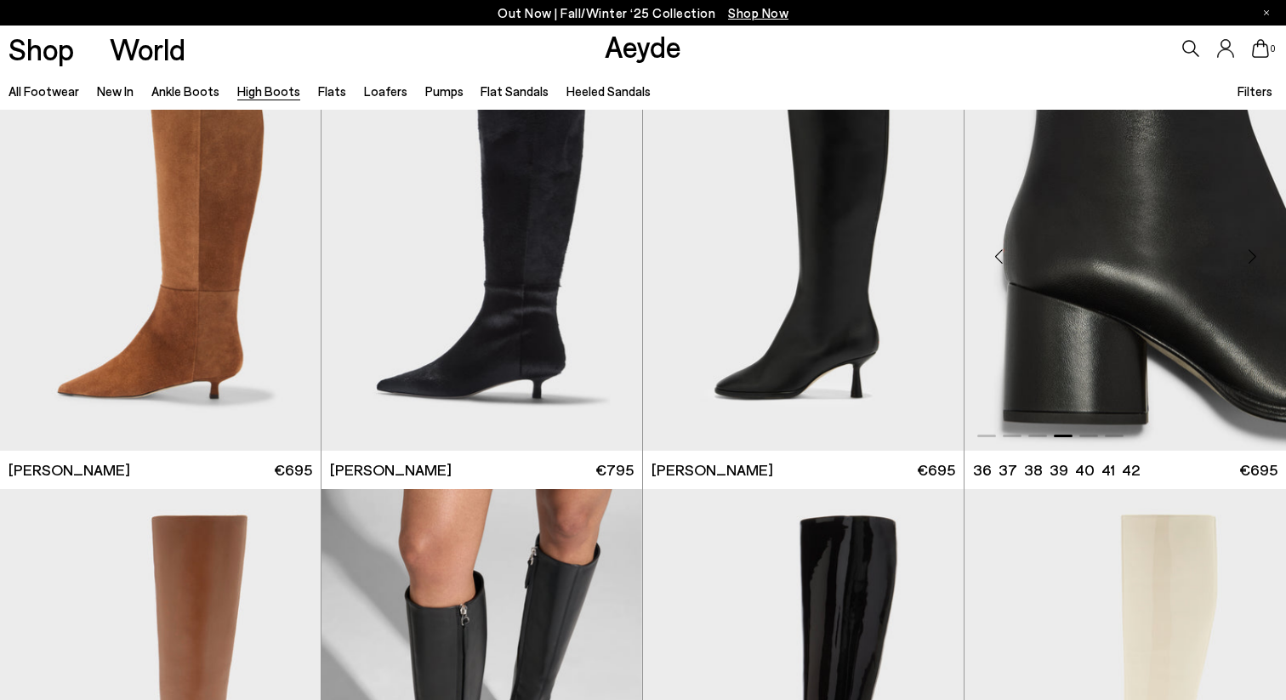
click at [1257, 254] on div "Next slide" at bounding box center [1251, 255] width 51 height 51
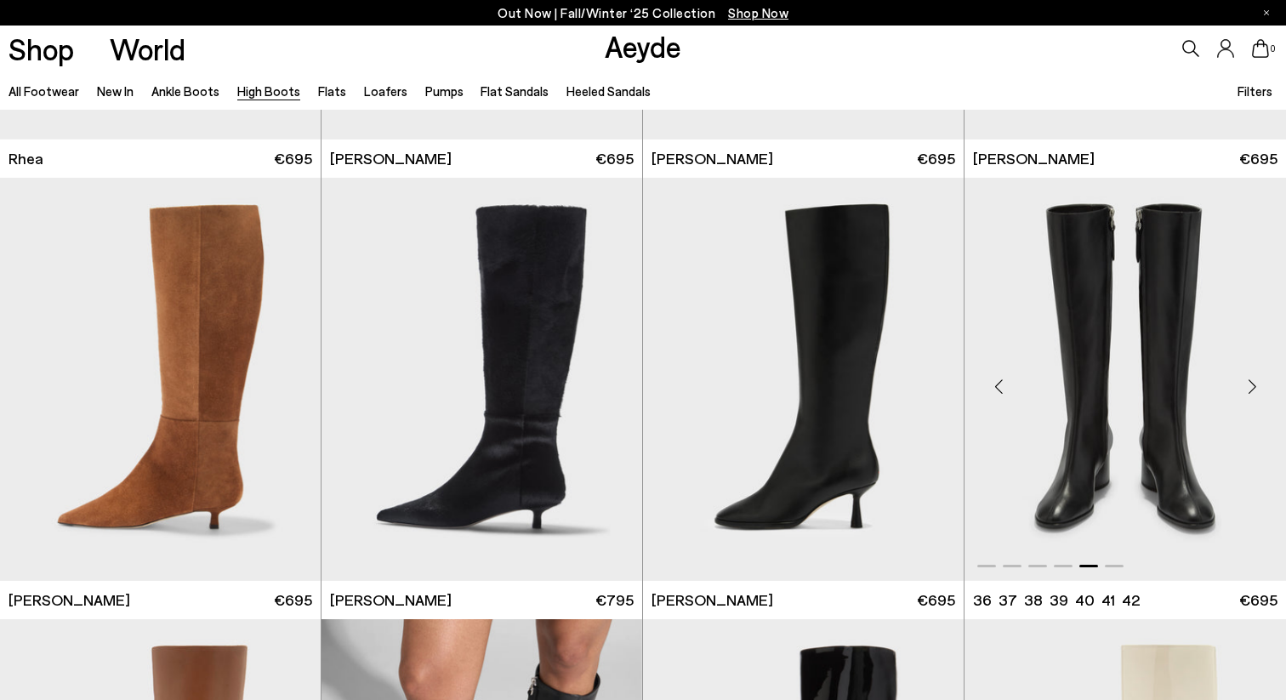
scroll to position [2131, 0]
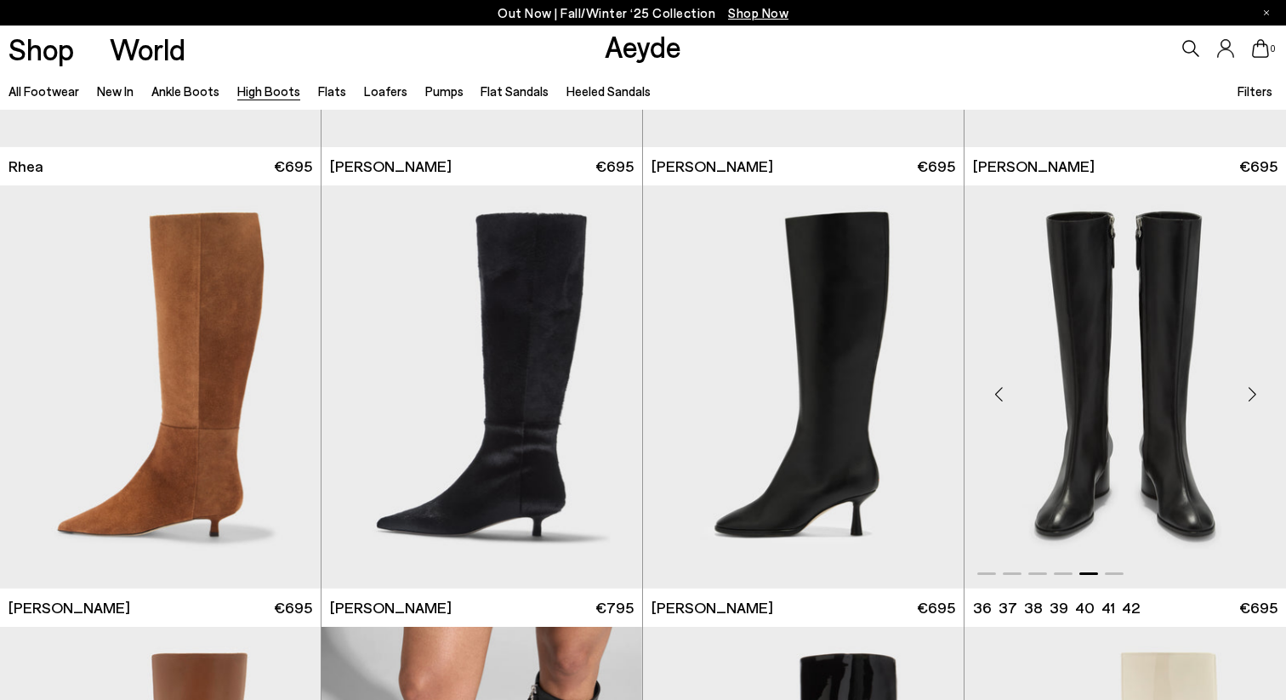
click at [1255, 391] on div "Next slide" at bounding box center [1251, 393] width 51 height 51
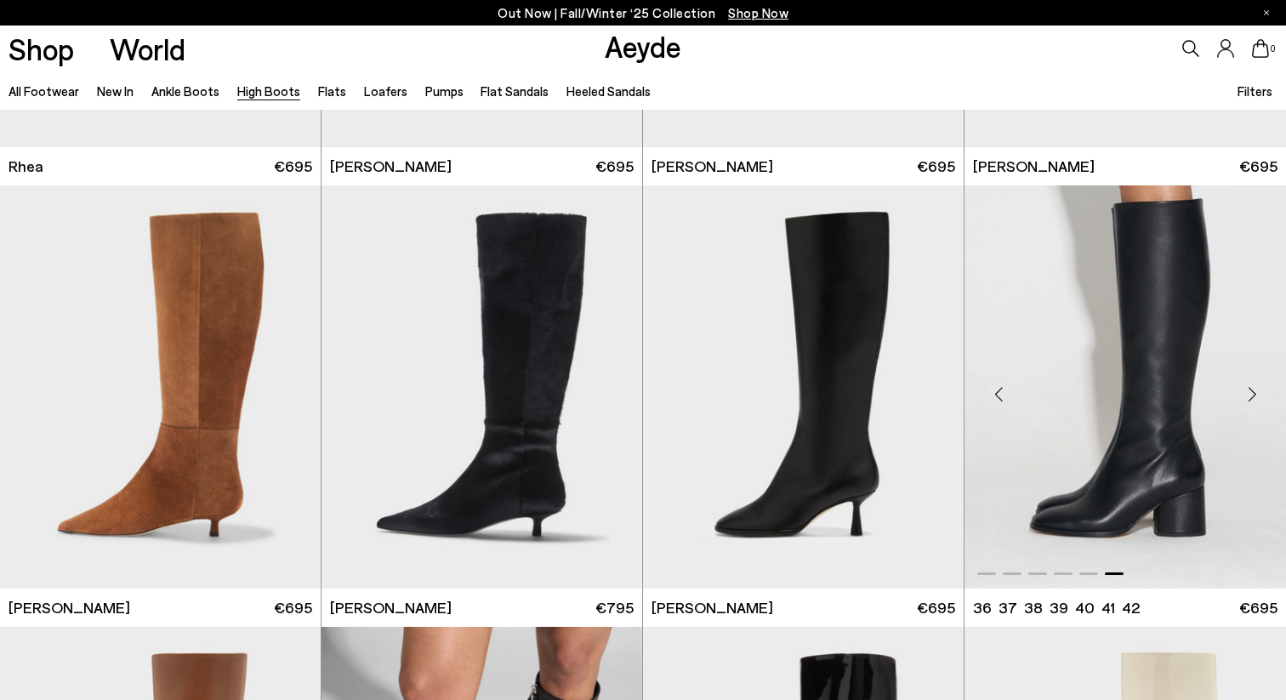
click at [1255, 391] on div "Next slide" at bounding box center [1251, 393] width 51 height 51
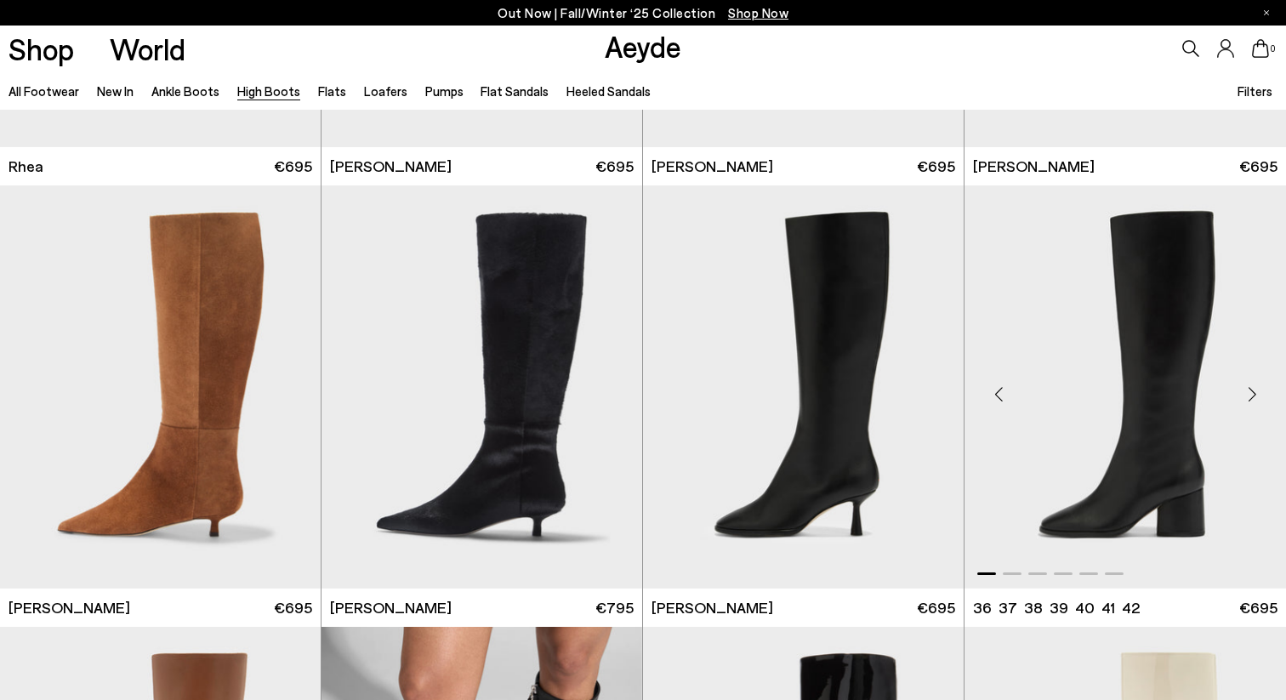
click at [1255, 391] on div "Next slide" at bounding box center [1251, 393] width 51 height 51
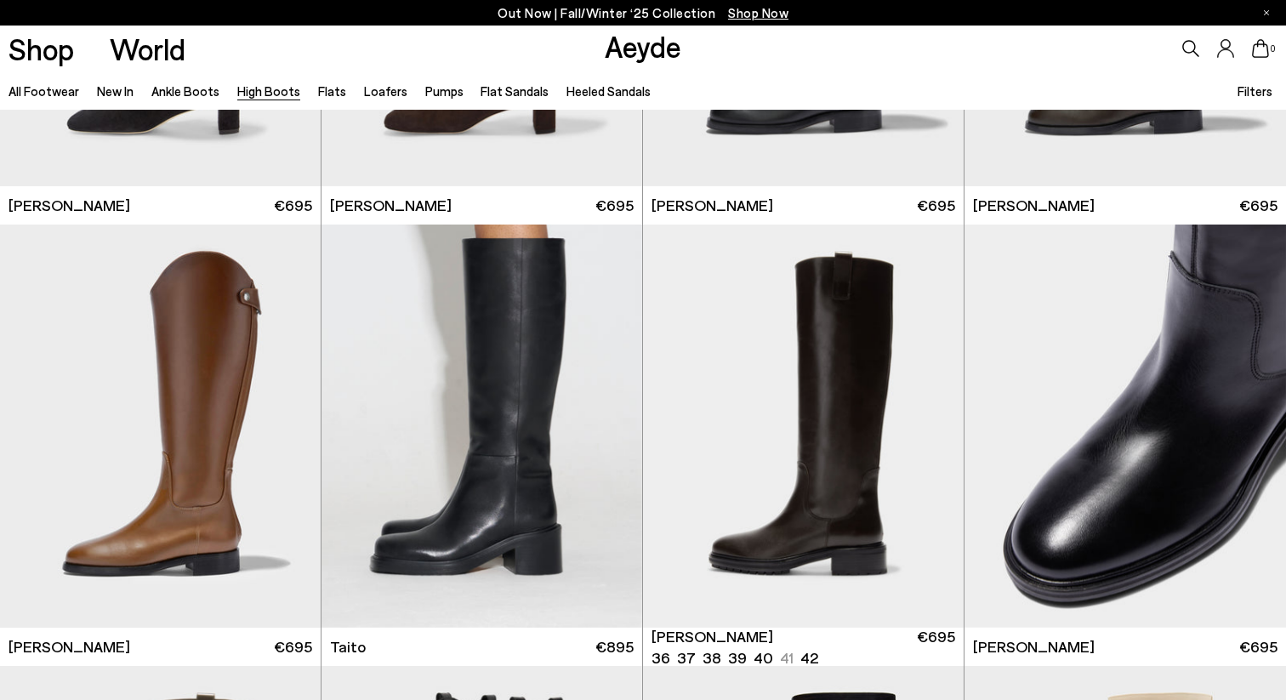
scroll to position [3475, 0]
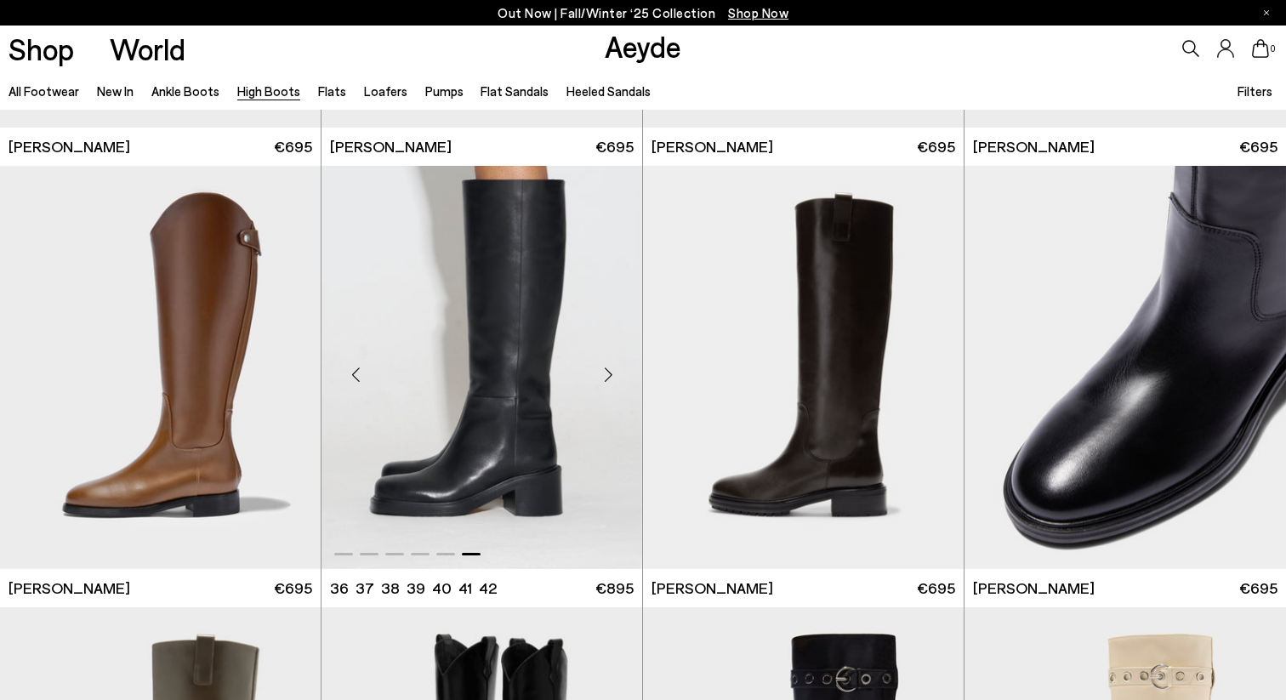
click at [614, 369] on div "Next slide" at bounding box center [608, 374] width 51 height 51
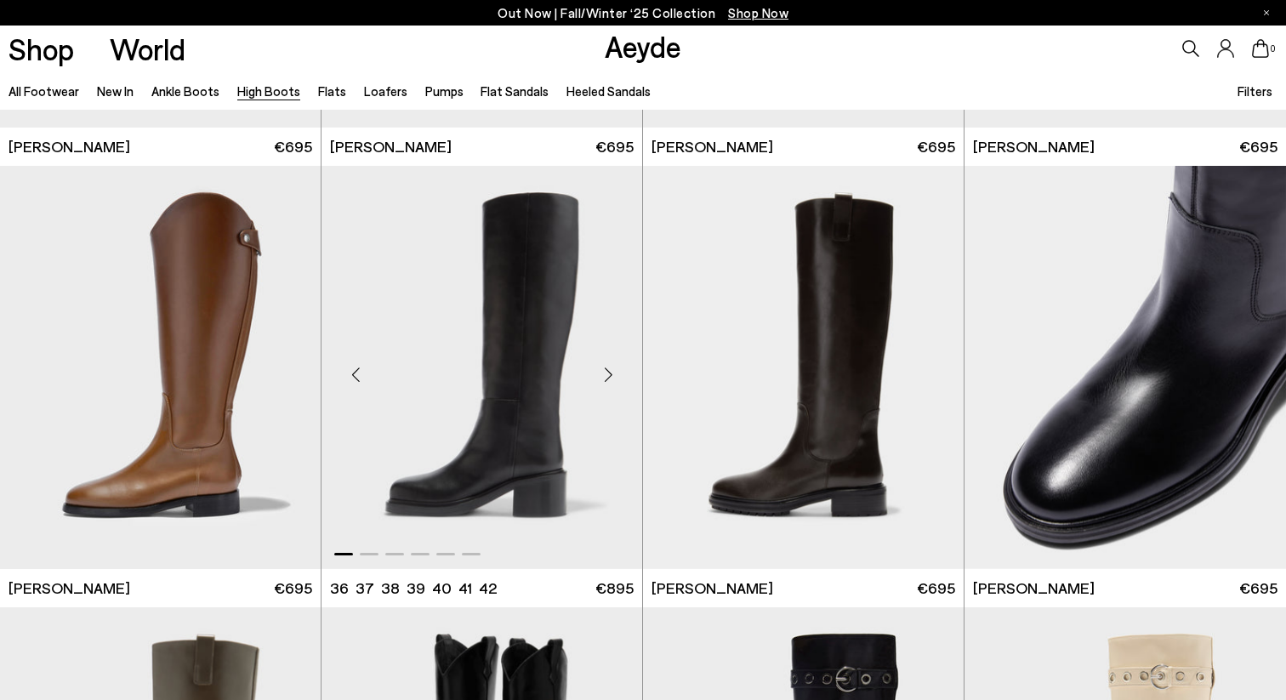
click at [614, 369] on div "Next slide" at bounding box center [608, 374] width 51 height 51
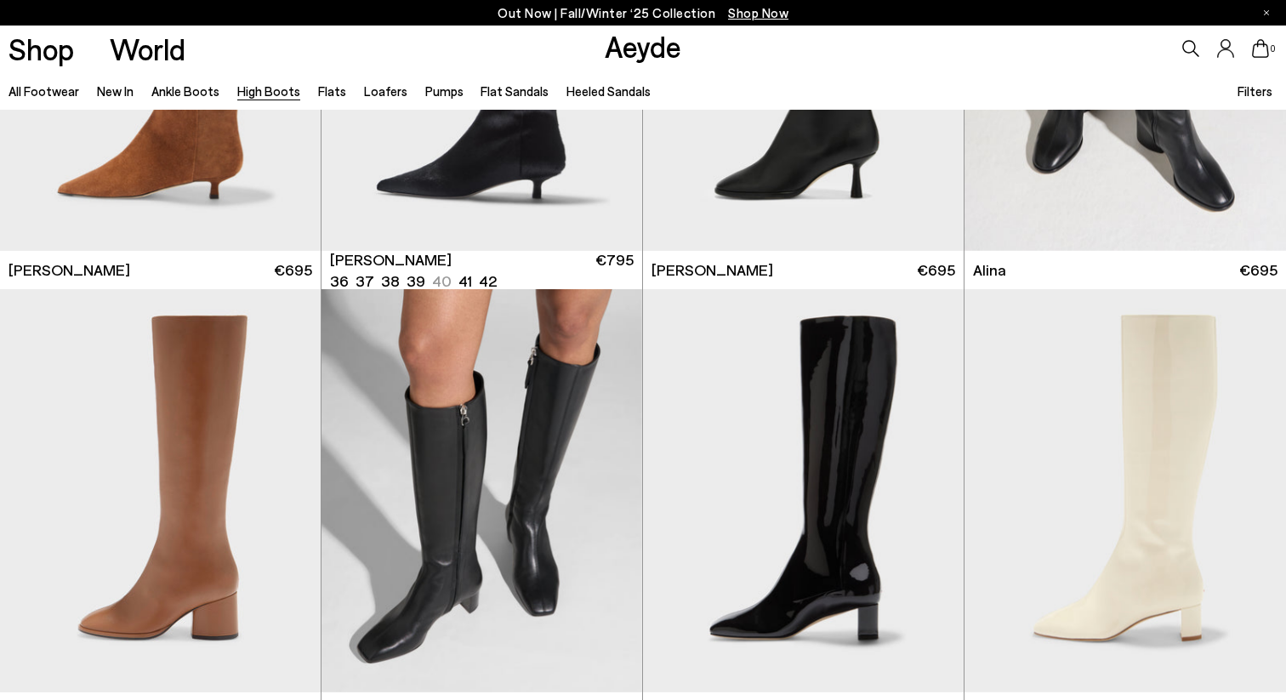
scroll to position [2472, 0]
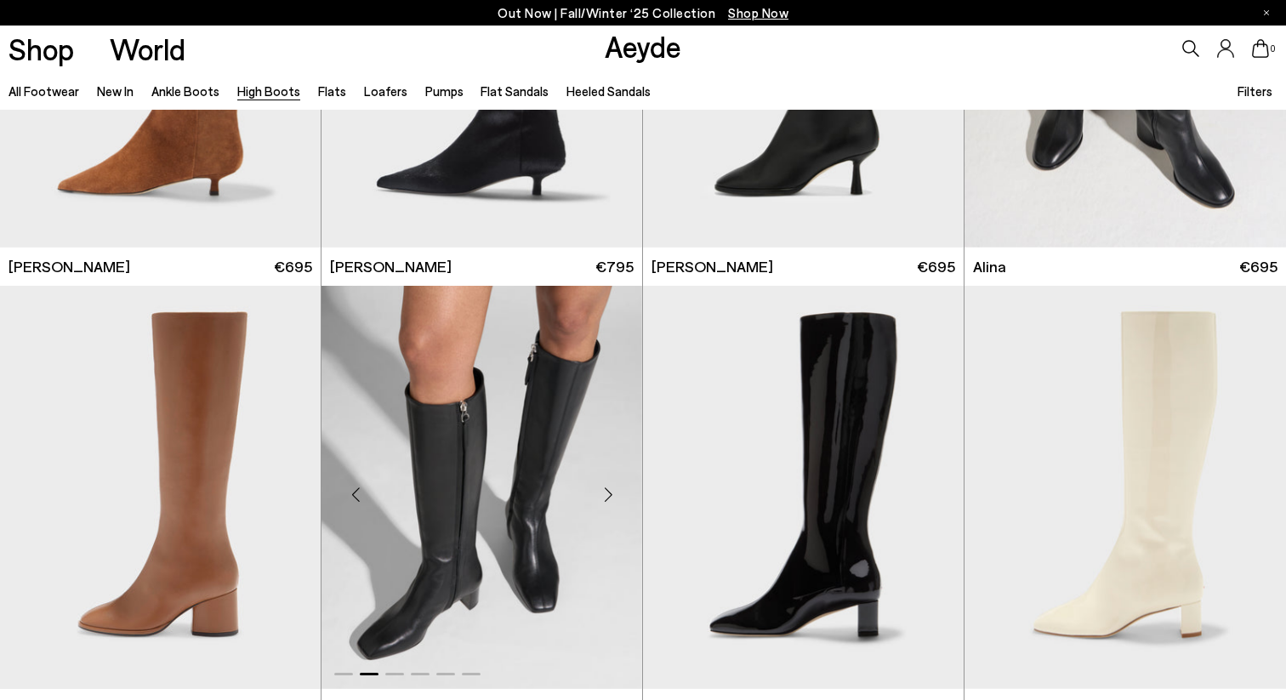
click at [604, 498] on div "Next slide" at bounding box center [608, 494] width 51 height 51
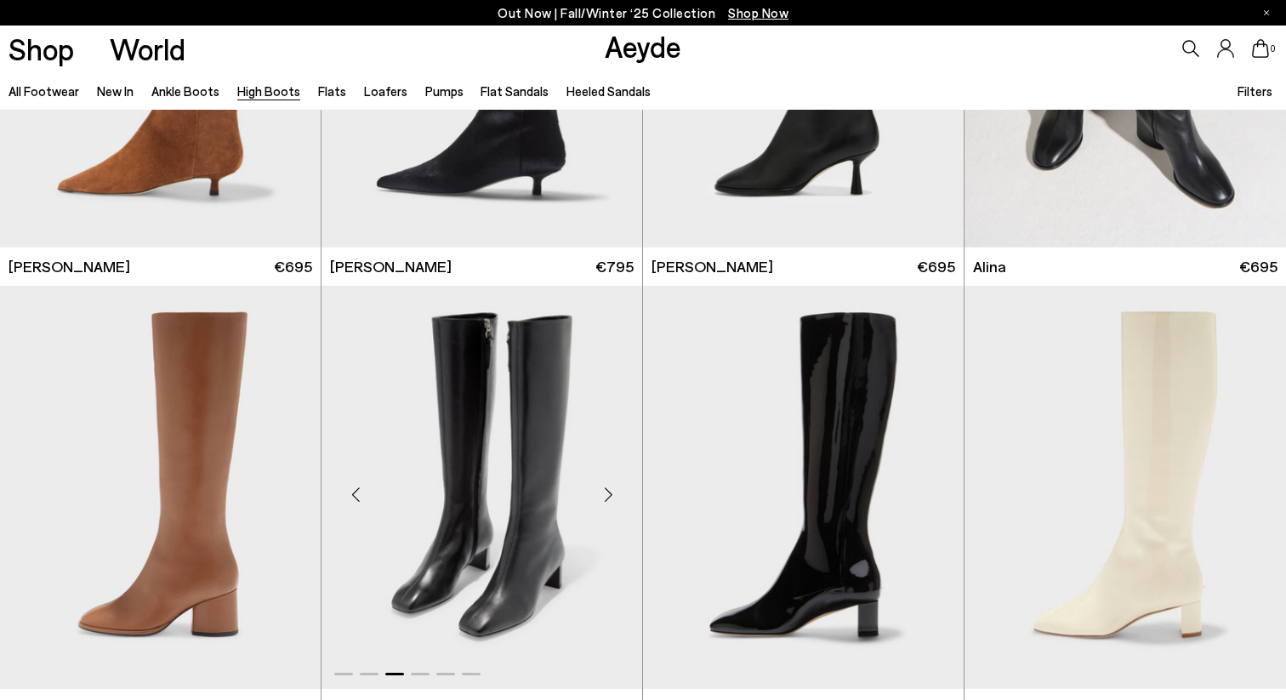
click at [604, 498] on div "Next slide" at bounding box center [608, 494] width 51 height 51
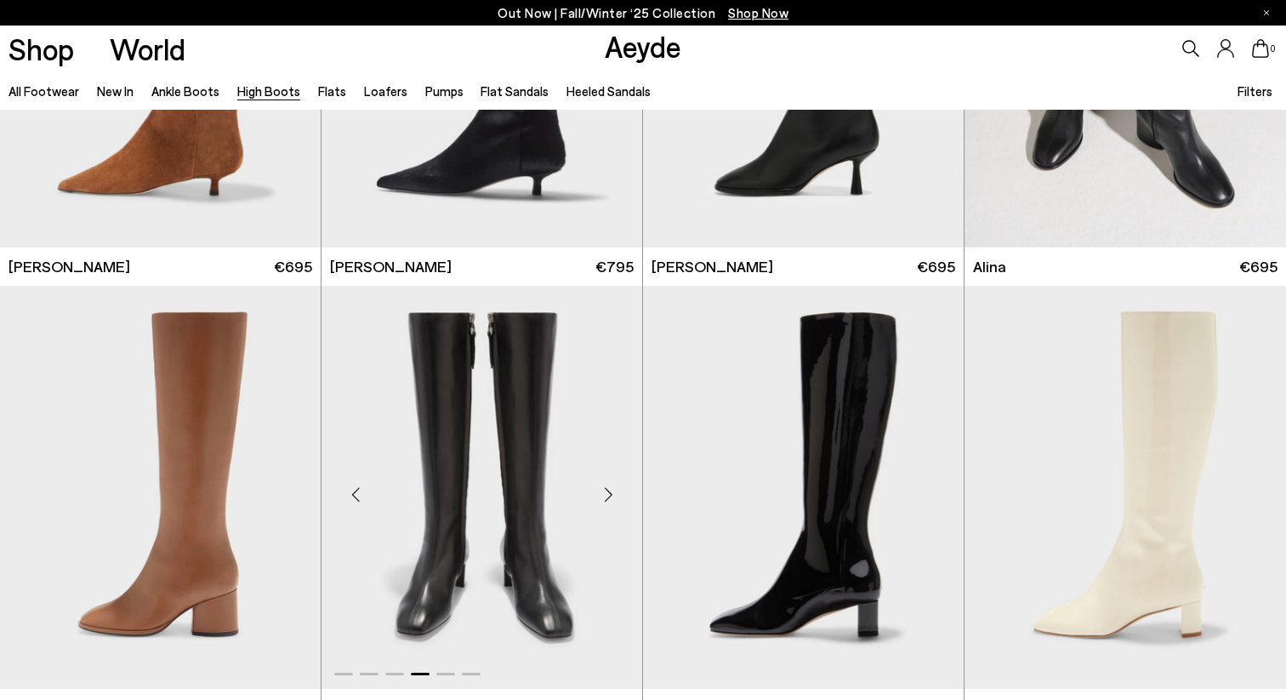
click at [604, 498] on div "Next slide" at bounding box center [608, 494] width 51 height 51
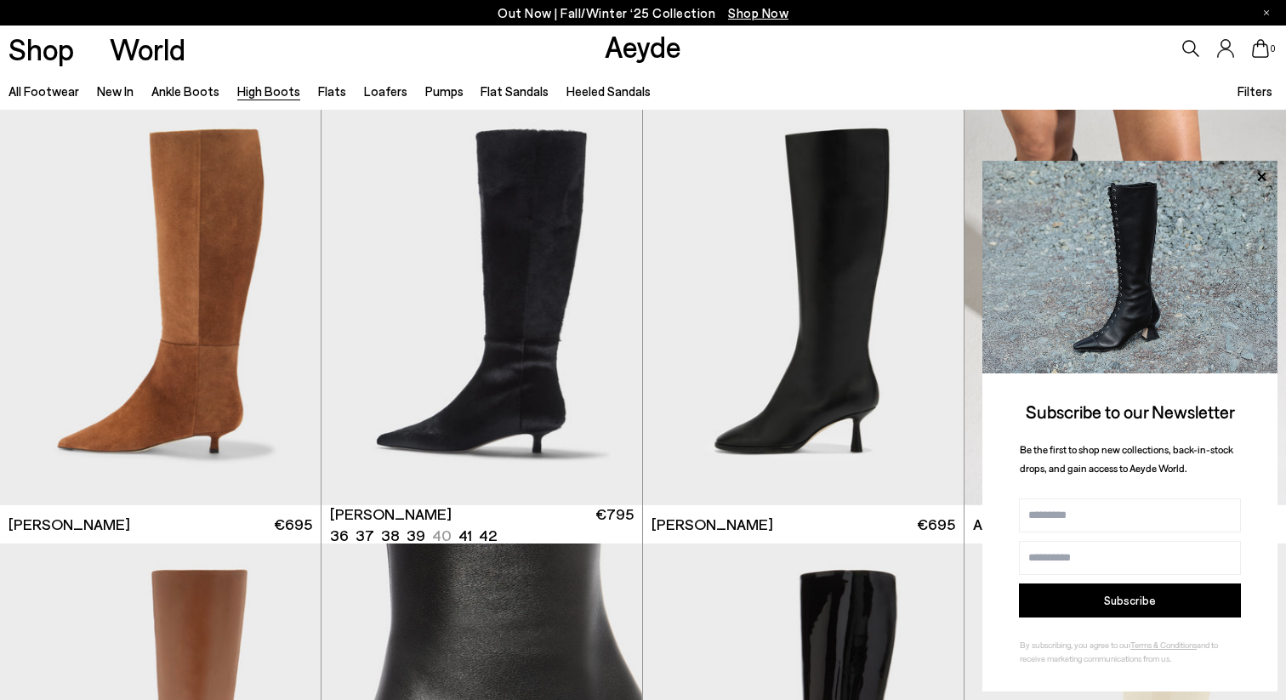
scroll to position [2197, 0]
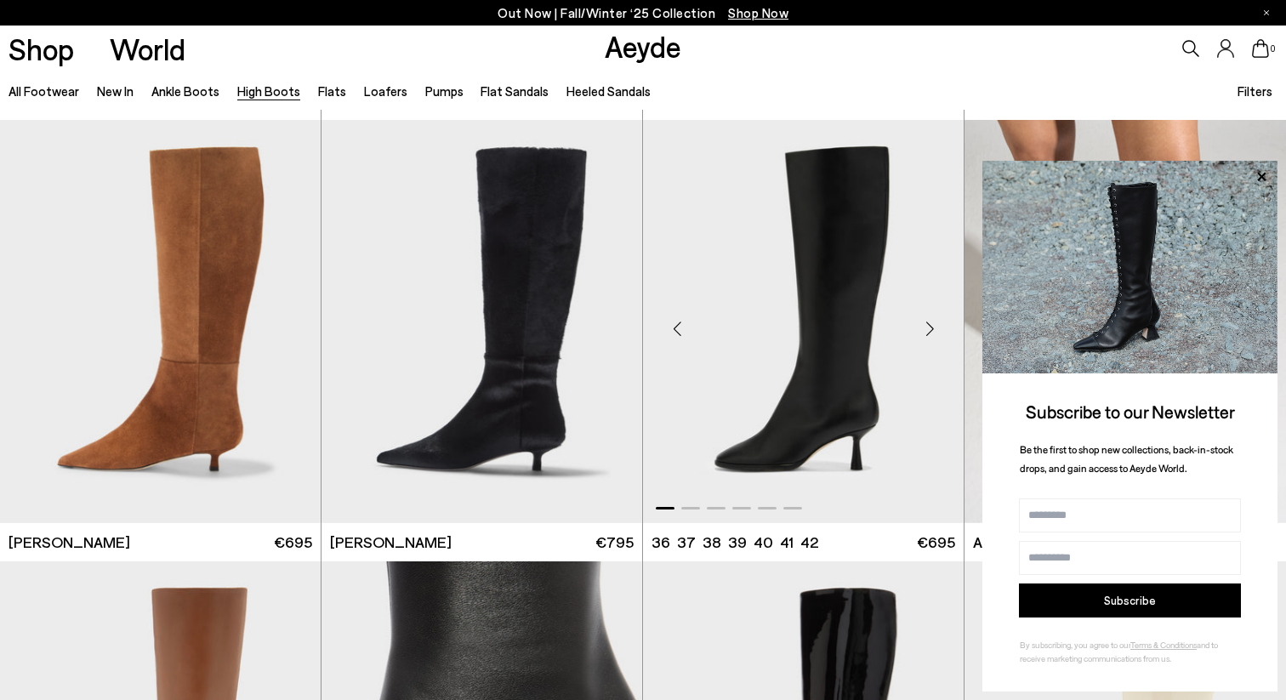
click at [930, 335] on div "Next slide" at bounding box center [929, 328] width 51 height 51
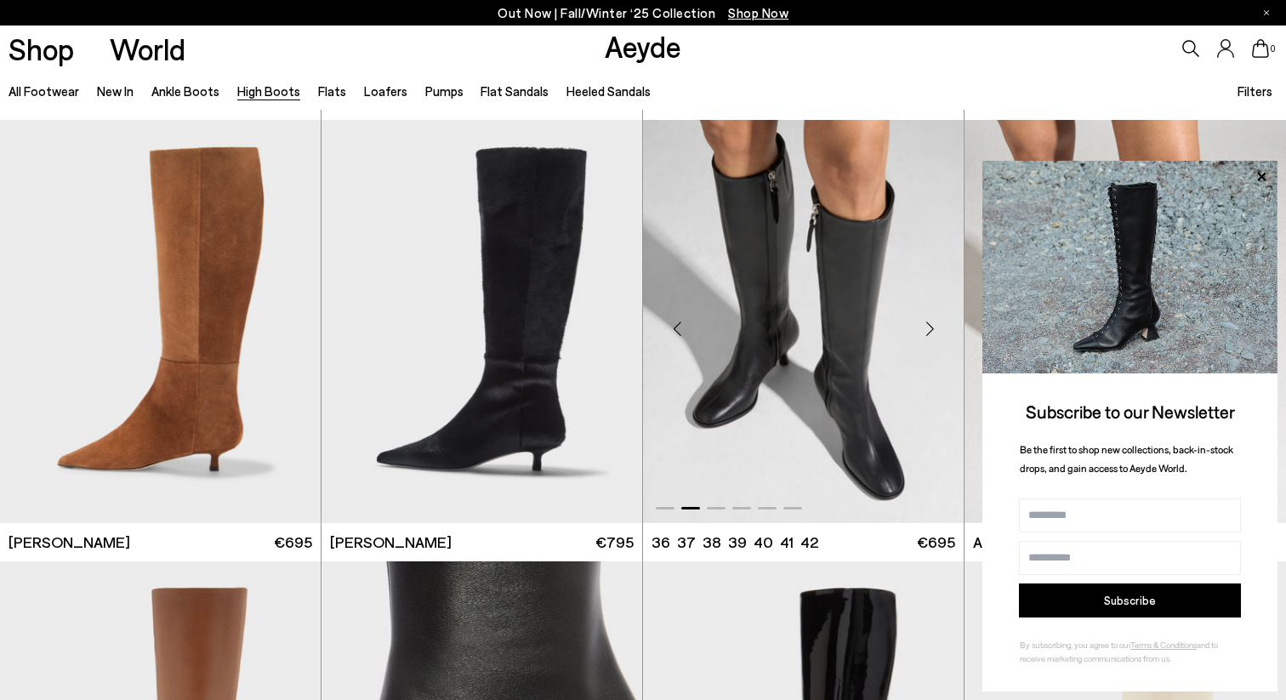
click at [930, 335] on div "Next slide" at bounding box center [929, 328] width 51 height 51
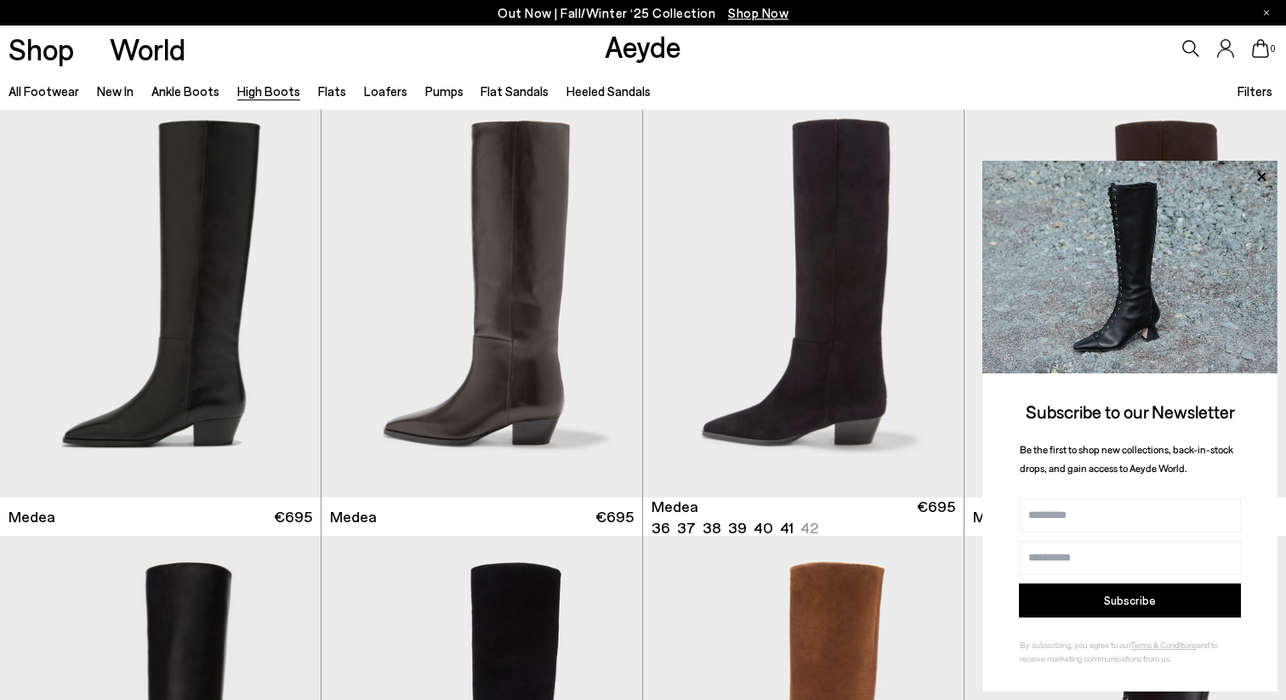
scroll to position [0, 0]
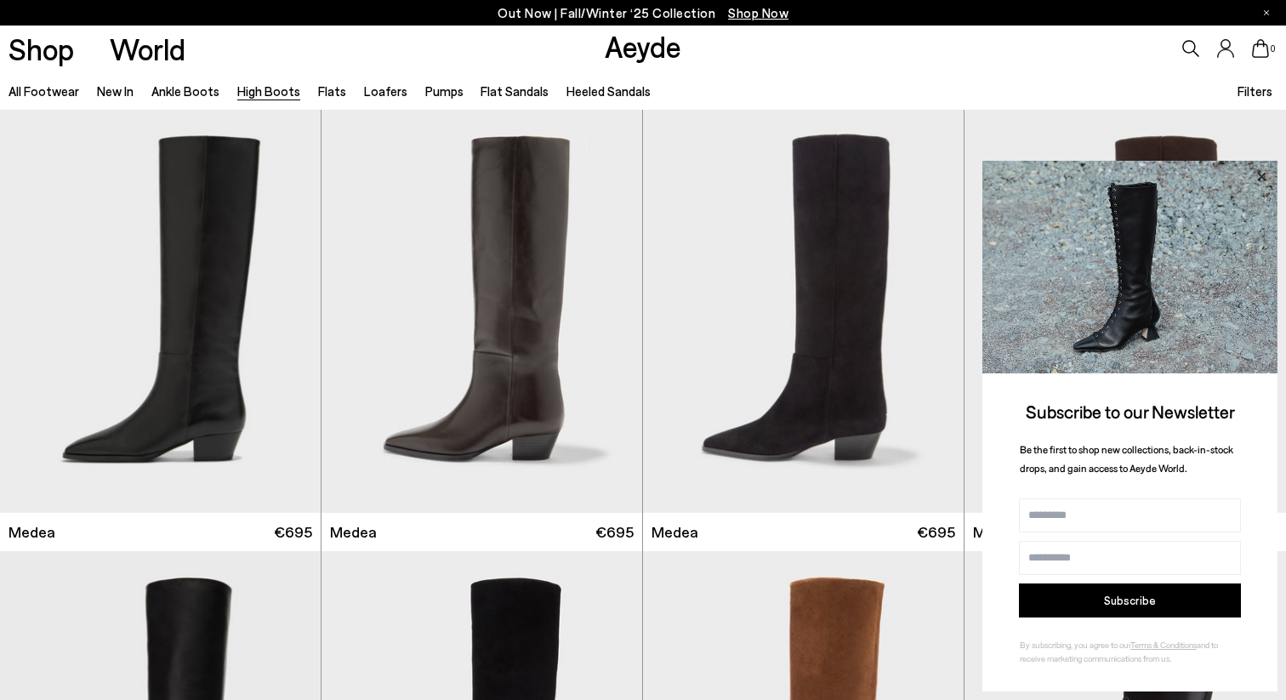
click at [1257, 176] on icon at bounding box center [1261, 177] width 22 height 22
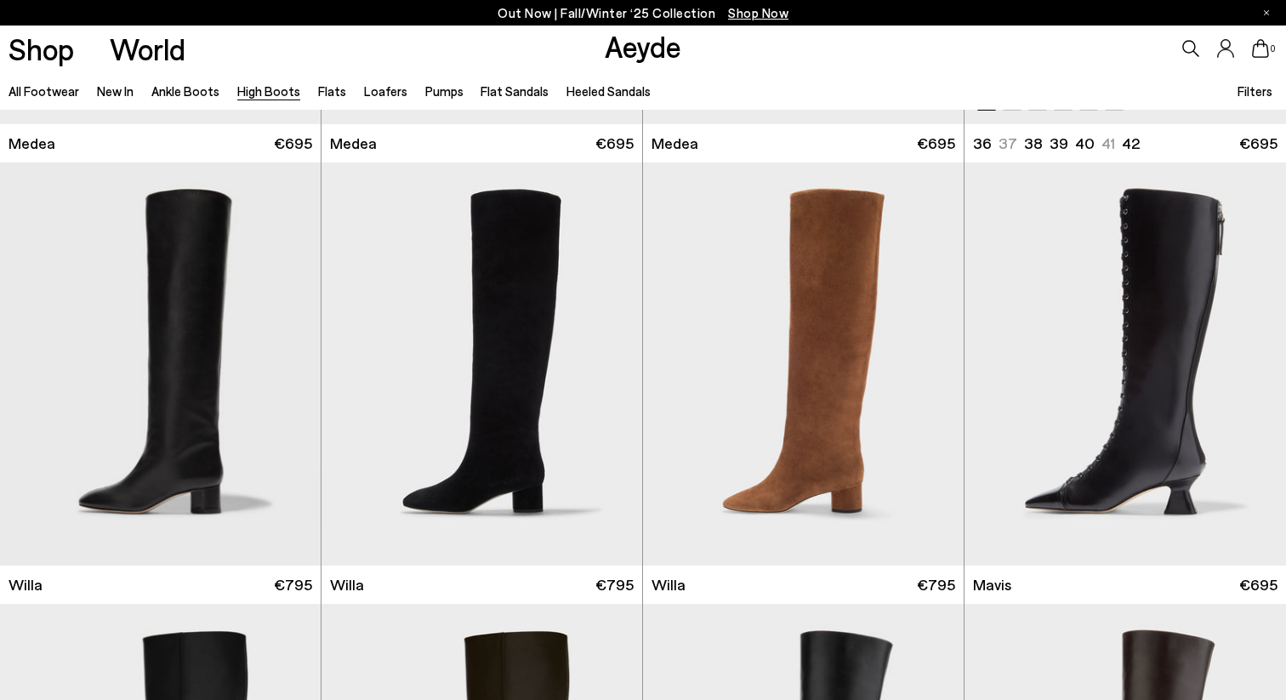
scroll to position [390, 0]
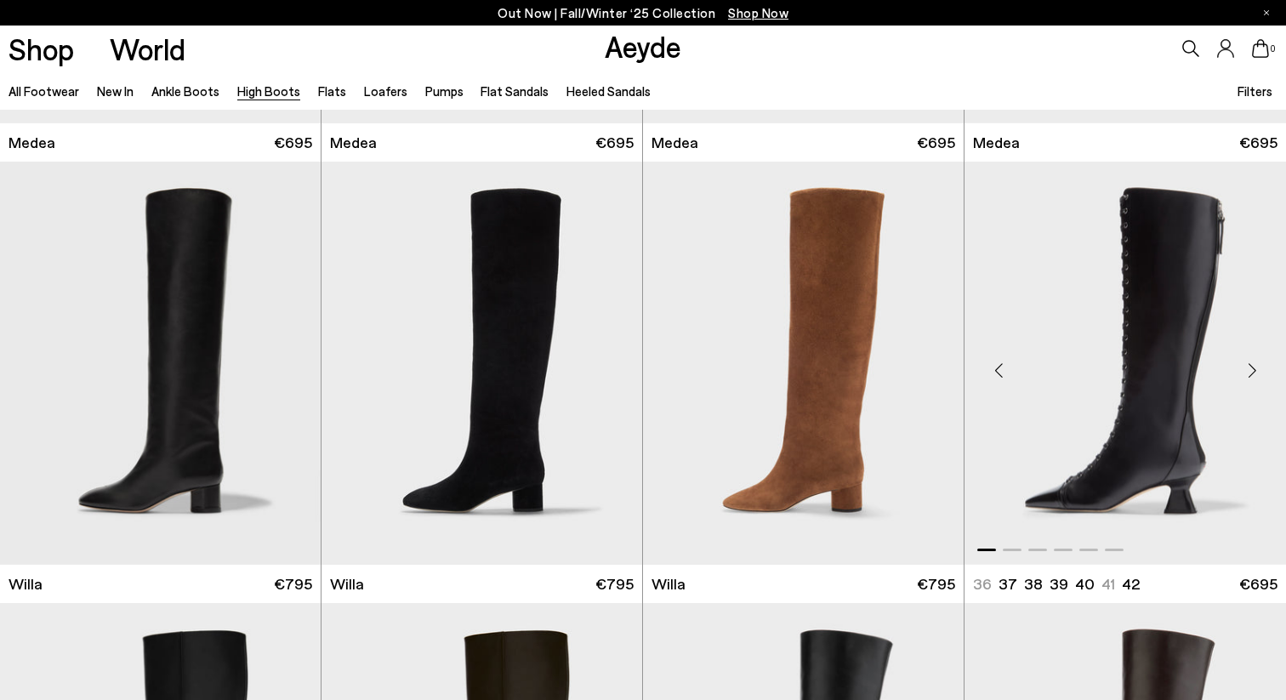
click at [1249, 372] on div "Next slide" at bounding box center [1251, 369] width 51 height 51
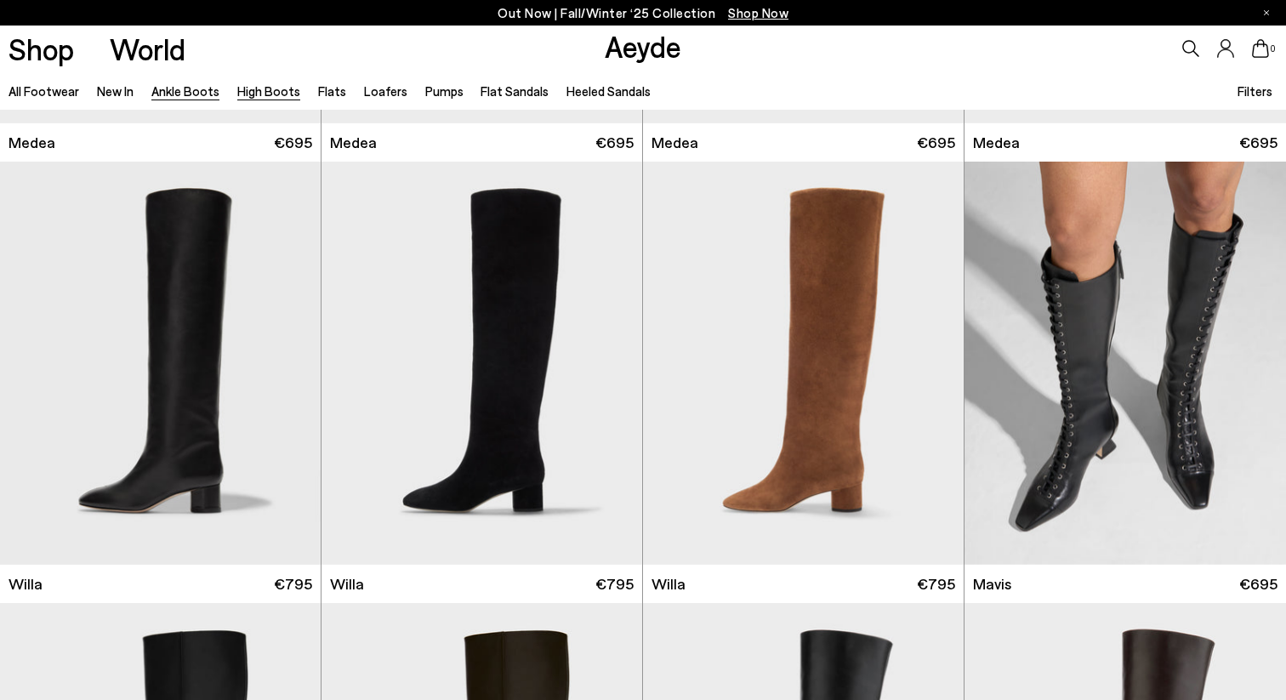
click at [185, 91] on link "Ankle Boots" at bounding box center [185, 90] width 68 height 15
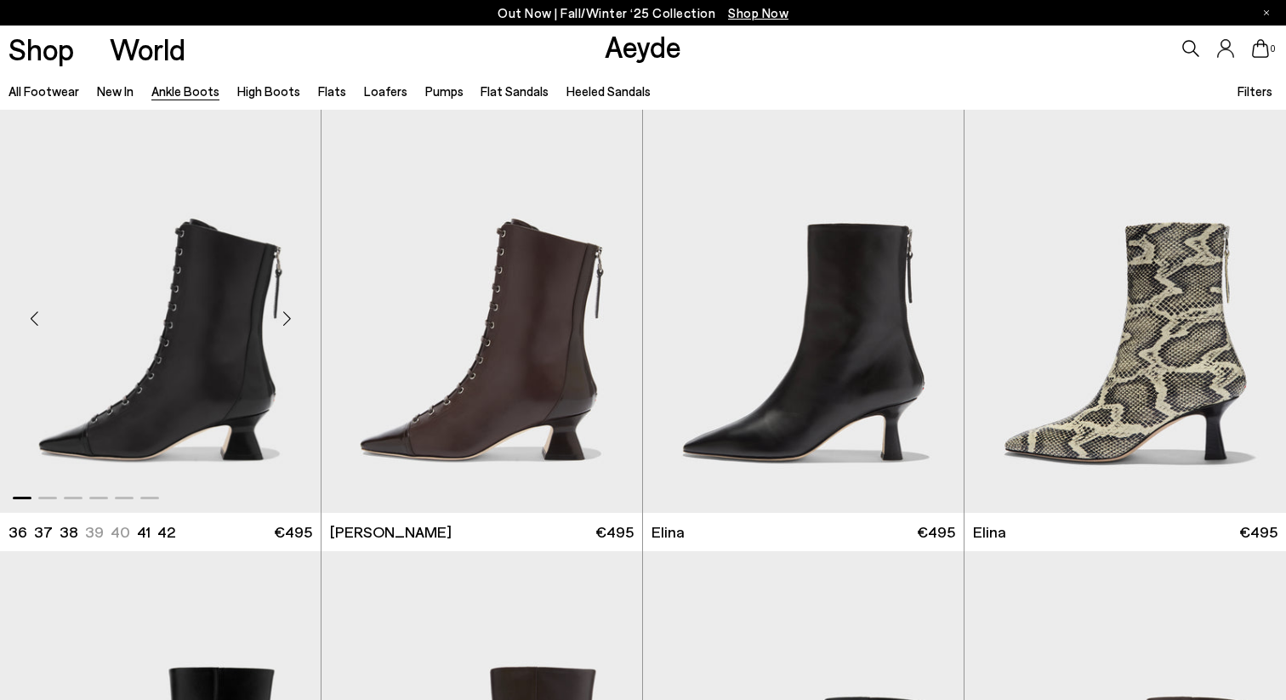
click at [284, 302] on div "Next slide" at bounding box center [286, 318] width 51 height 51
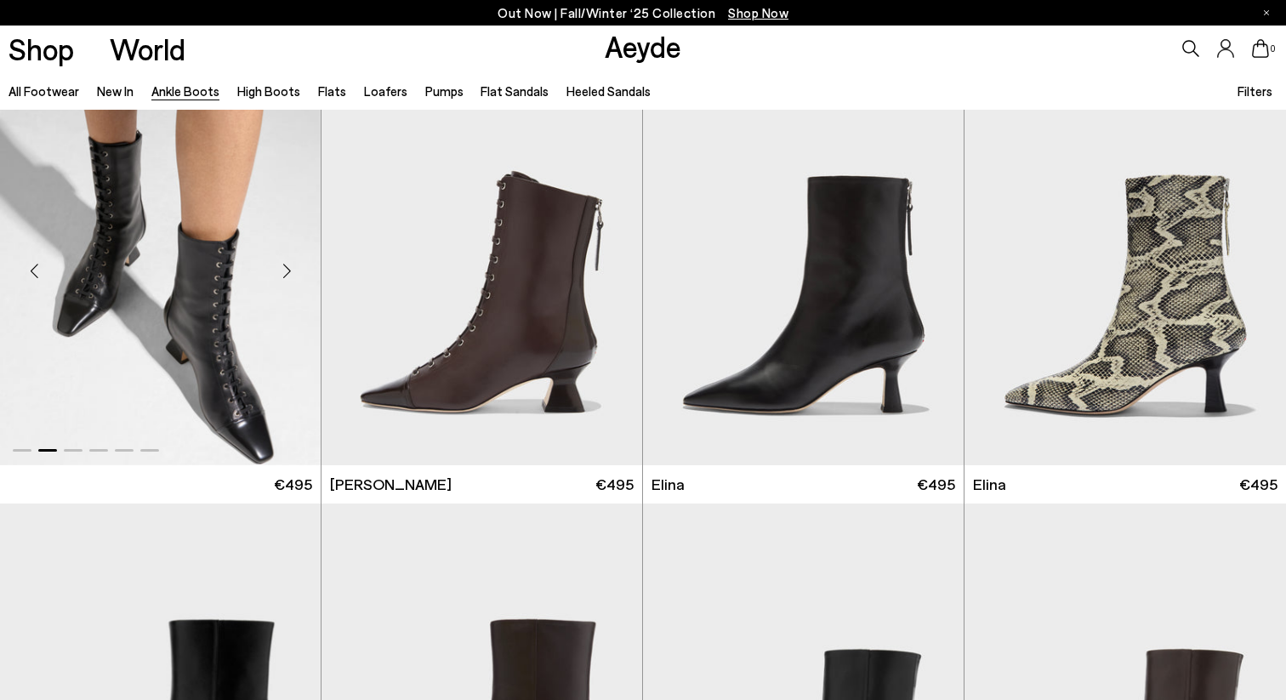
scroll to position [9, 0]
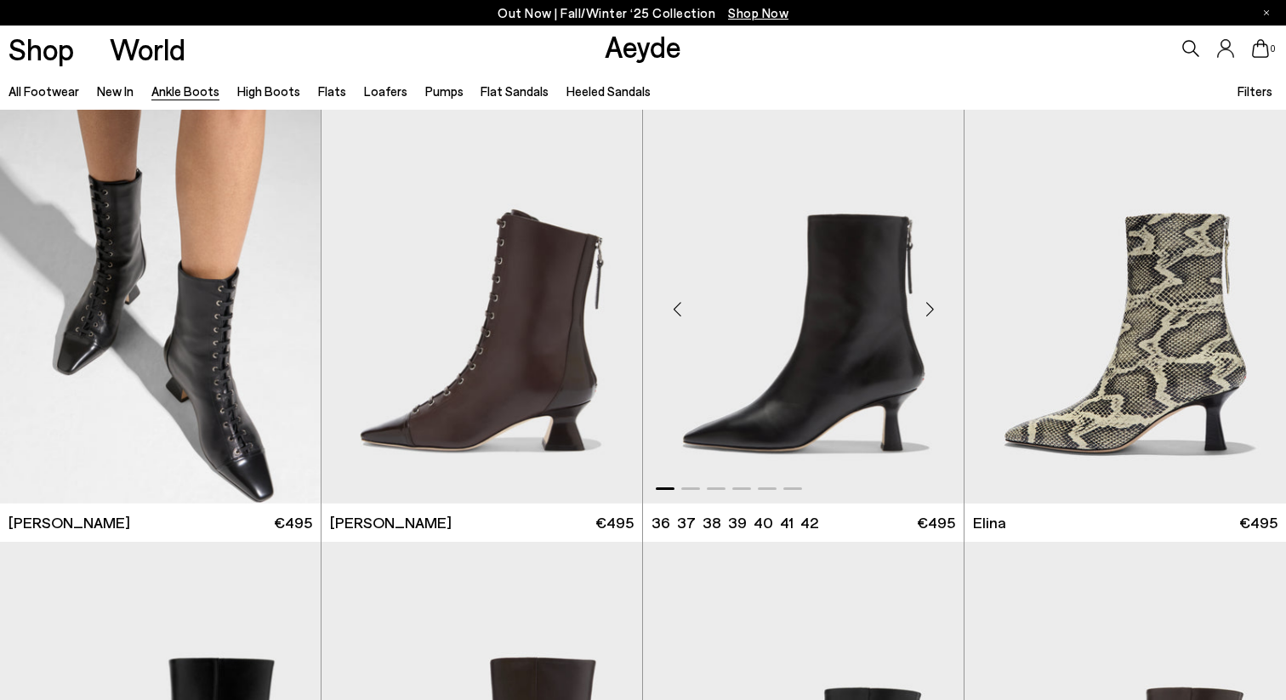
click at [938, 309] on div "Next slide" at bounding box center [929, 308] width 51 height 51
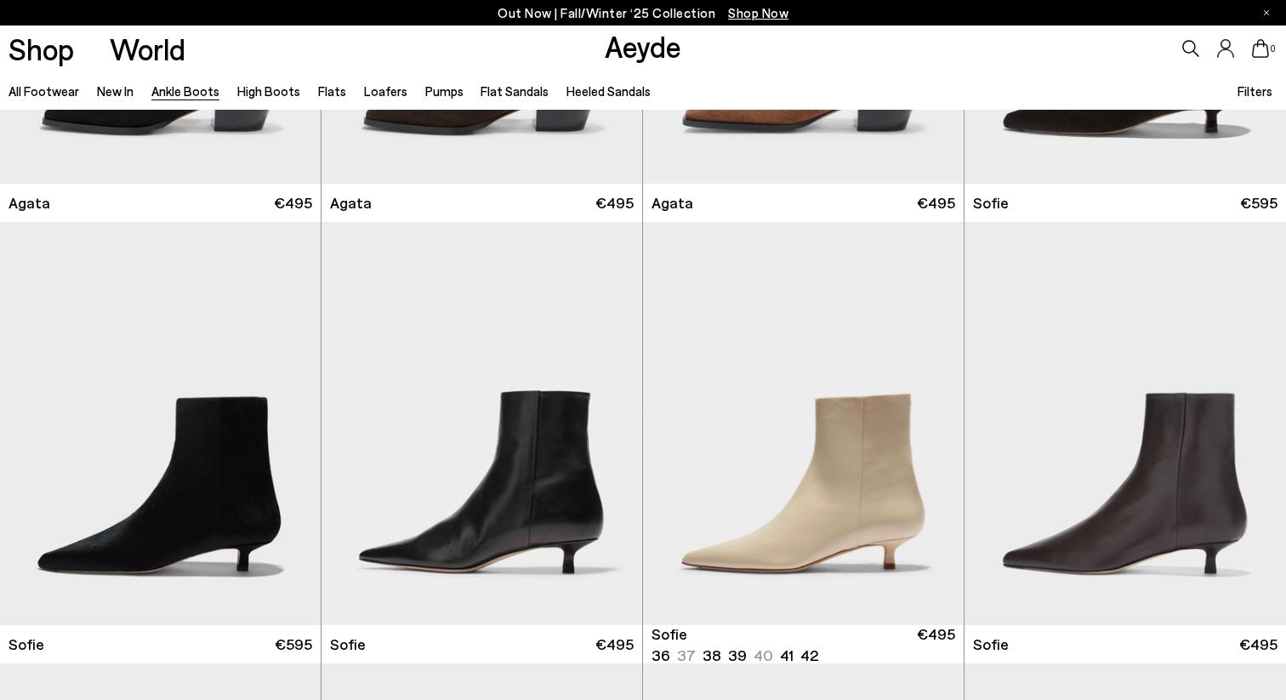
scroll to position [1232, 0]
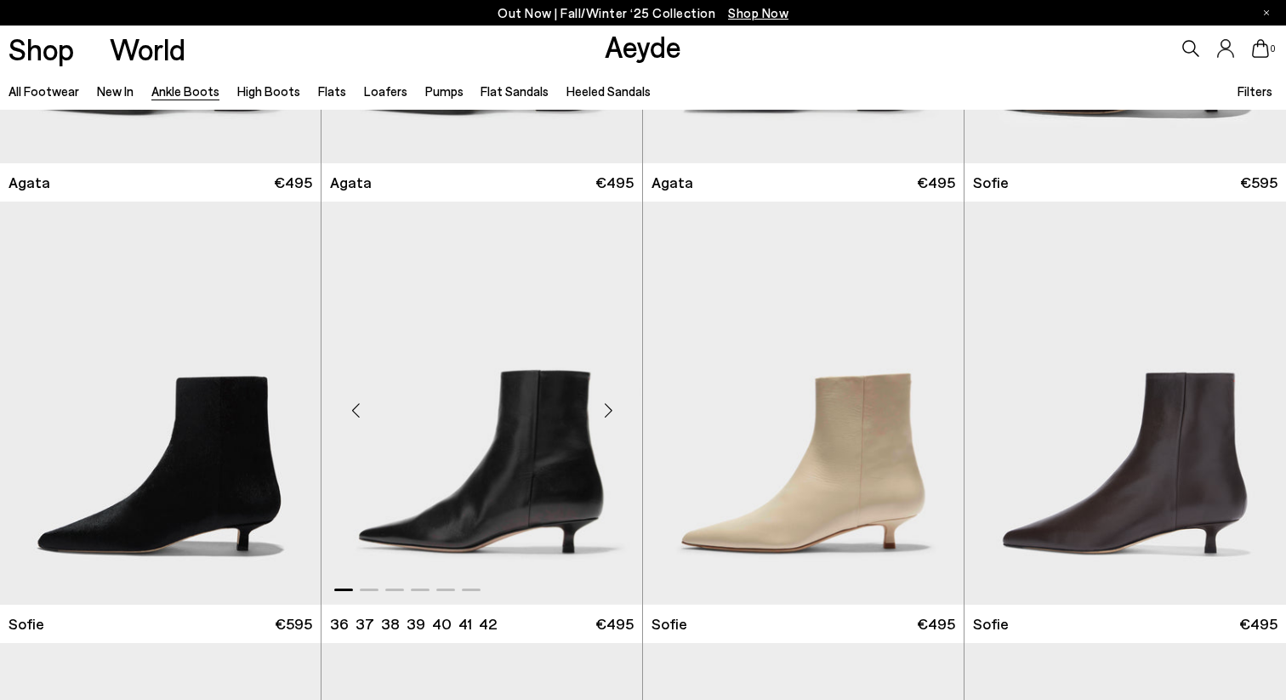
click at [595, 418] on div "Next slide" at bounding box center [608, 409] width 51 height 51
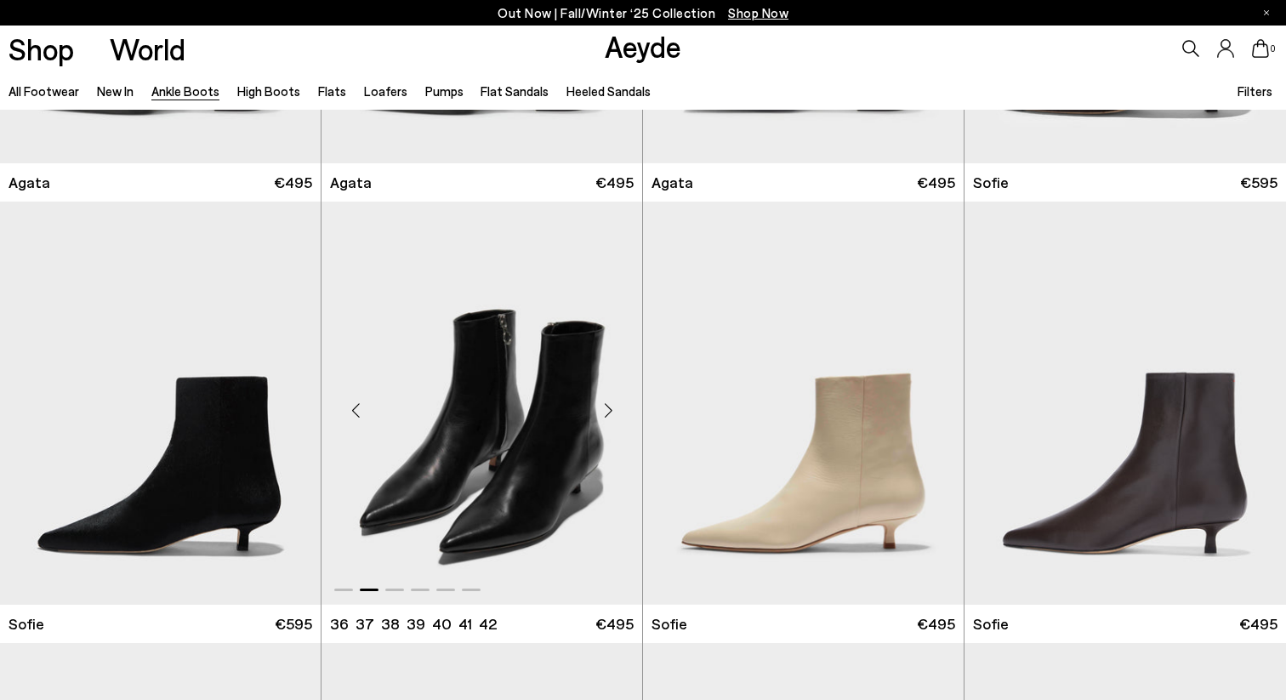
click at [595, 418] on div "Next slide" at bounding box center [608, 409] width 51 height 51
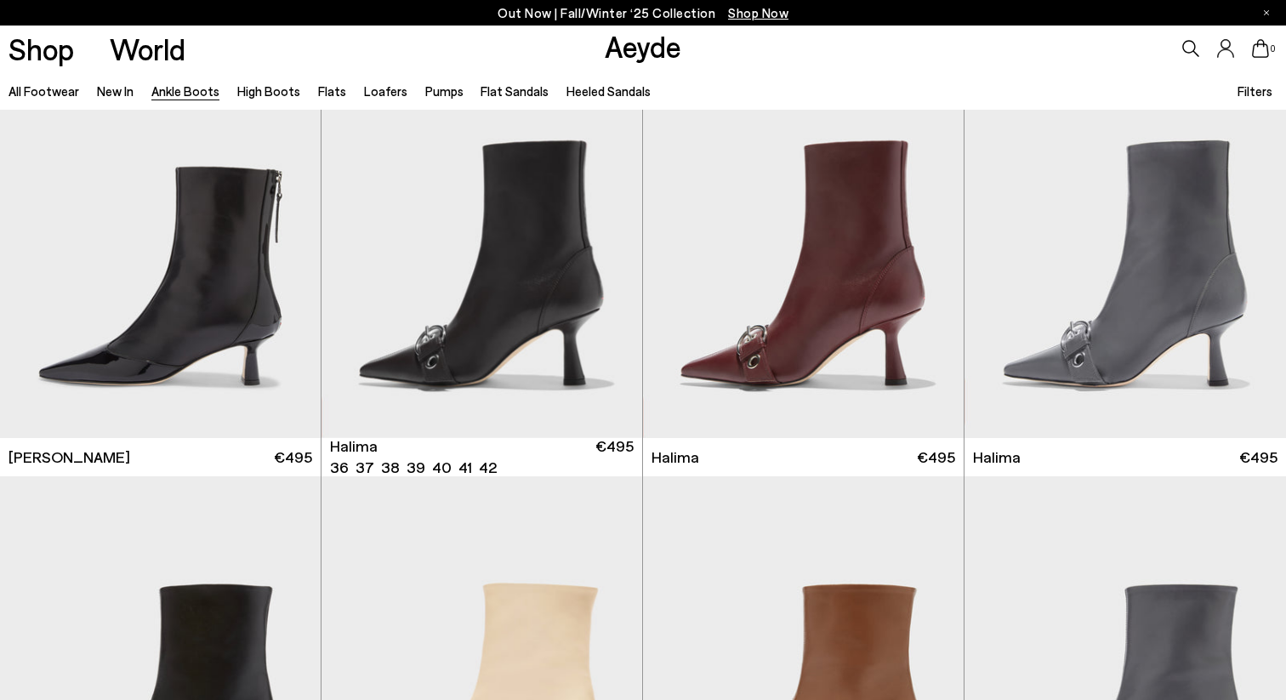
scroll to position [4487, 0]
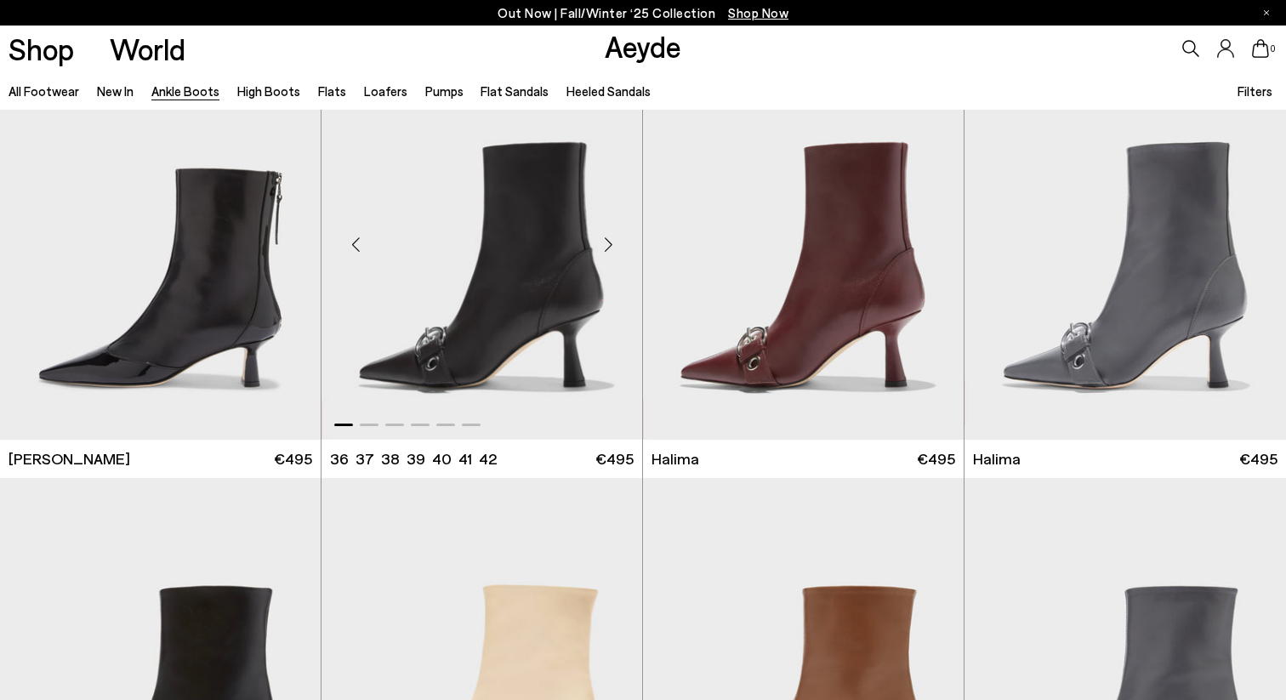
click at [615, 245] on div "Next slide" at bounding box center [608, 244] width 51 height 51
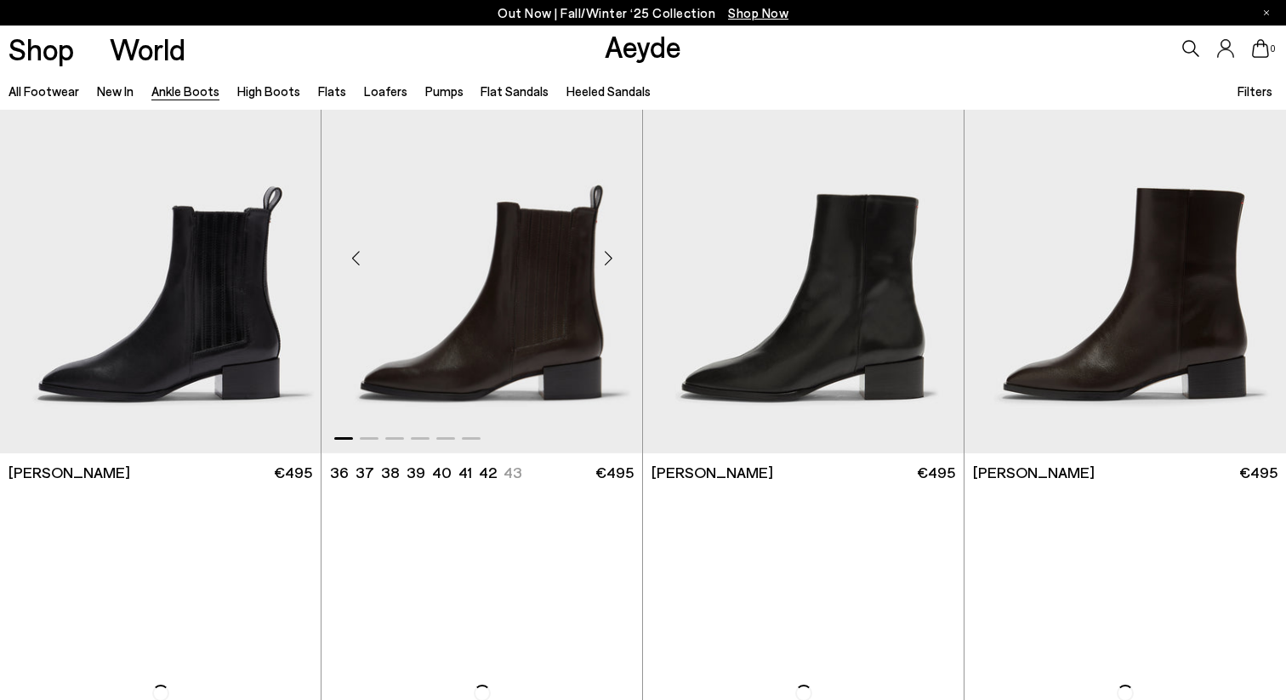
scroll to position [7596, 0]
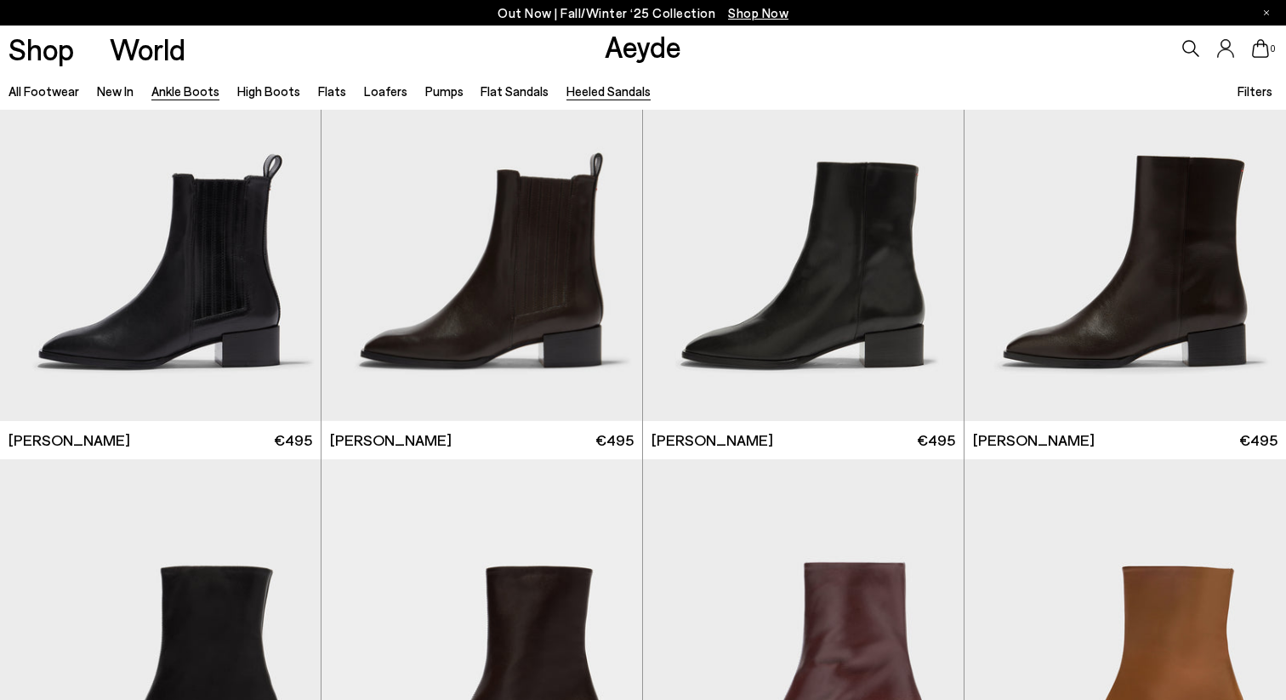
click at [599, 84] on link "Heeled Sandals" at bounding box center [608, 90] width 84 height 15
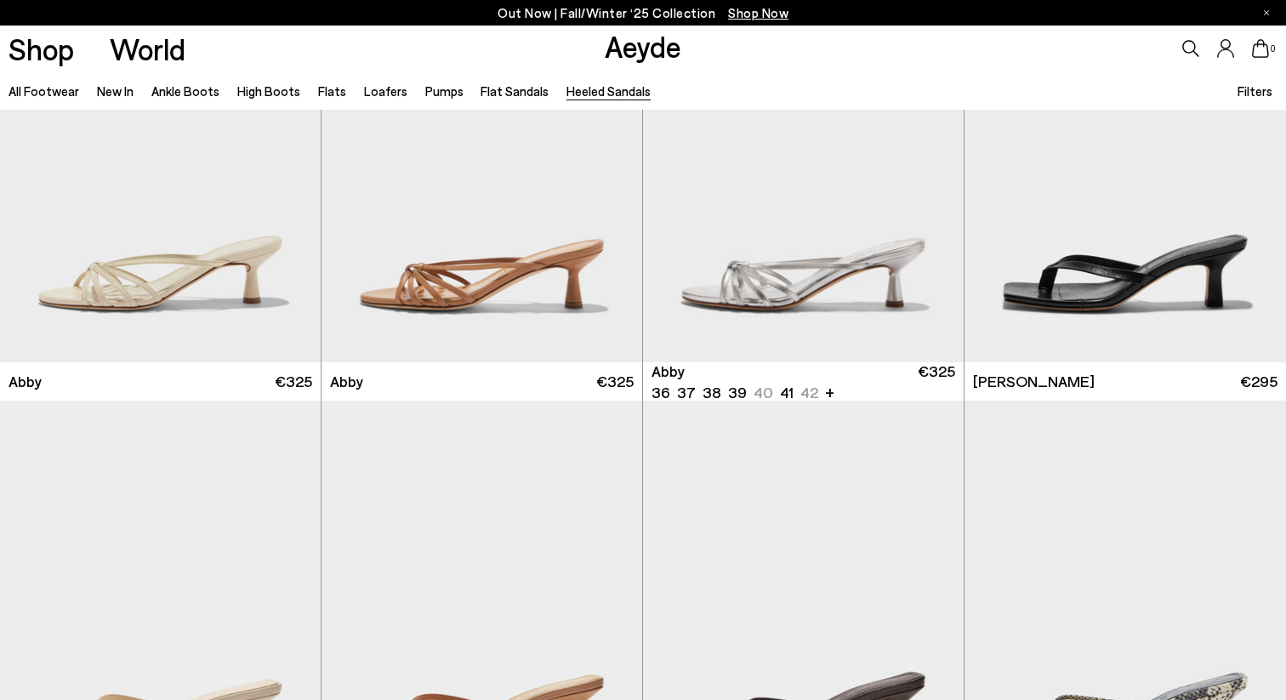
scroll to position [1050, 0]
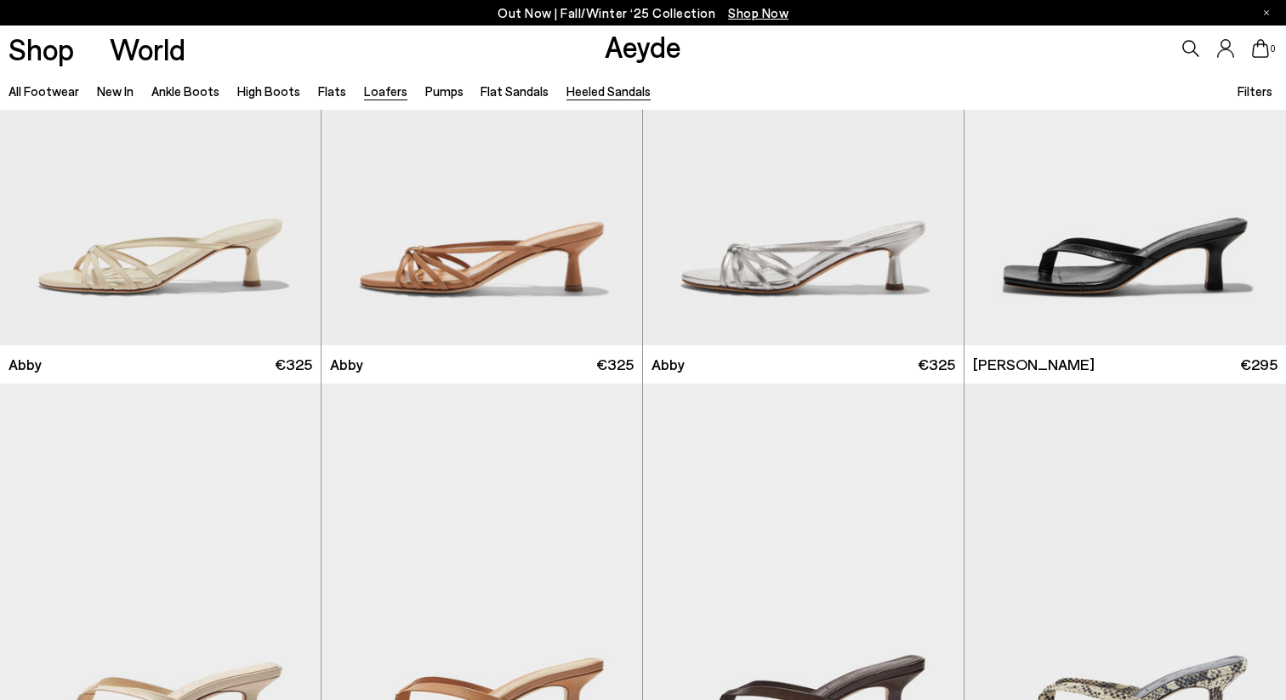
click at [373, 97] on link "Loafers" at bounding box center [385, 90] width 43 height 15
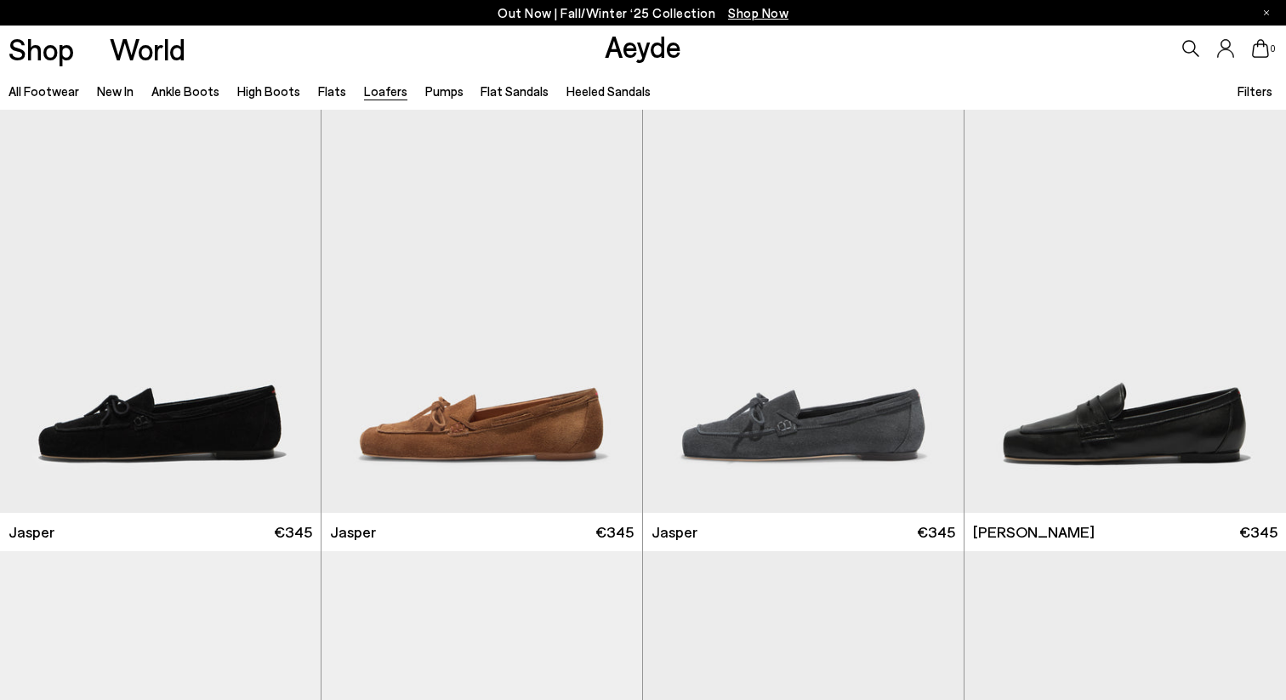
click at [430, 94] on link "Pumps" at bounding box center [444, 90] width 38 height 15
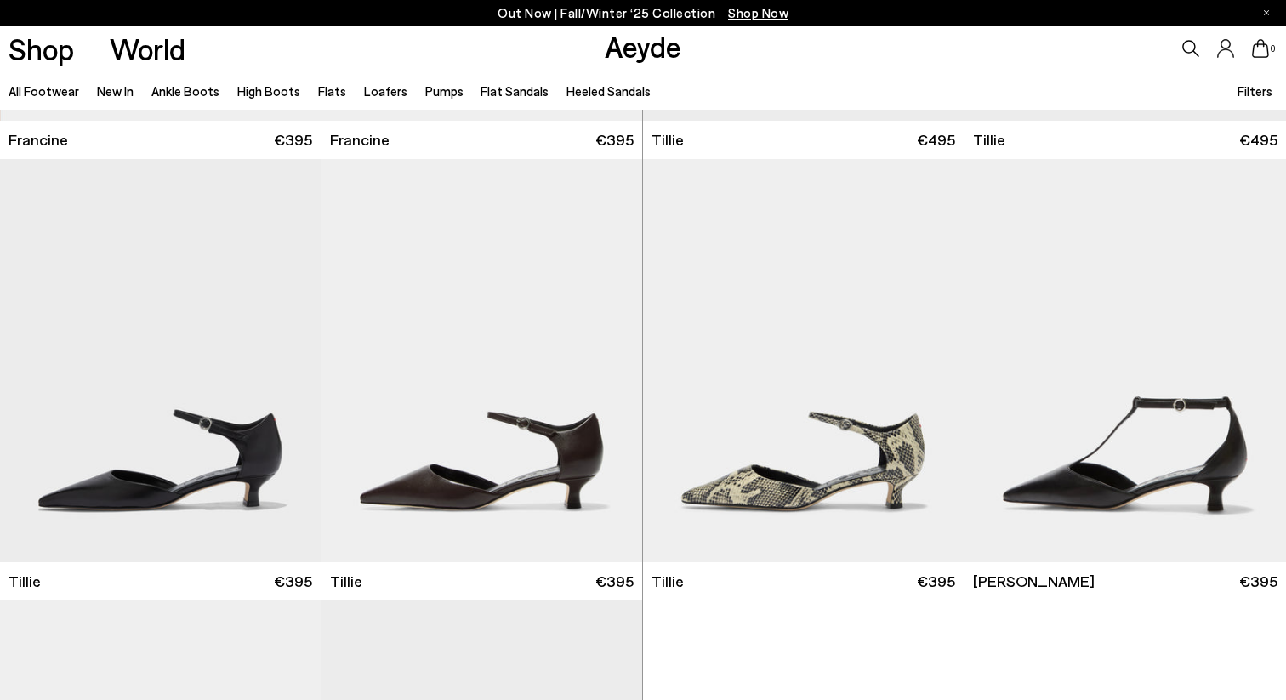
scroll to position [430, 0]
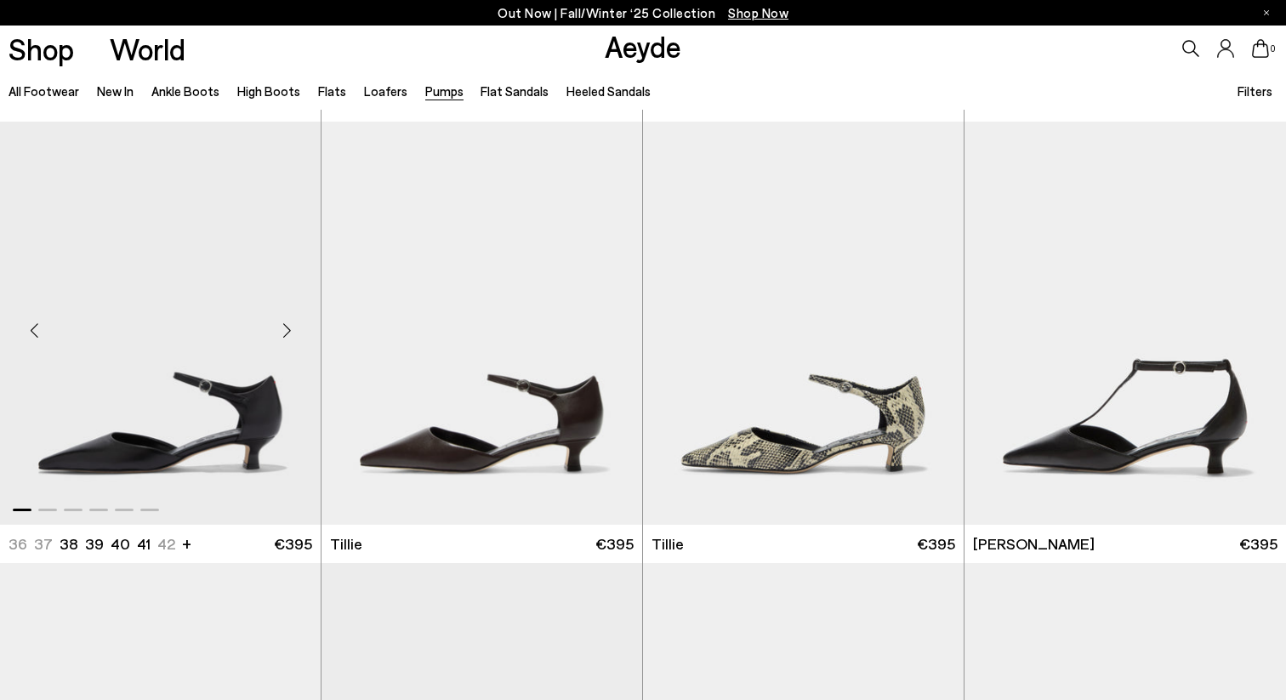
click at [284, 333] on div "Next slide" at bounding box center [286, 329] width 51 height 51
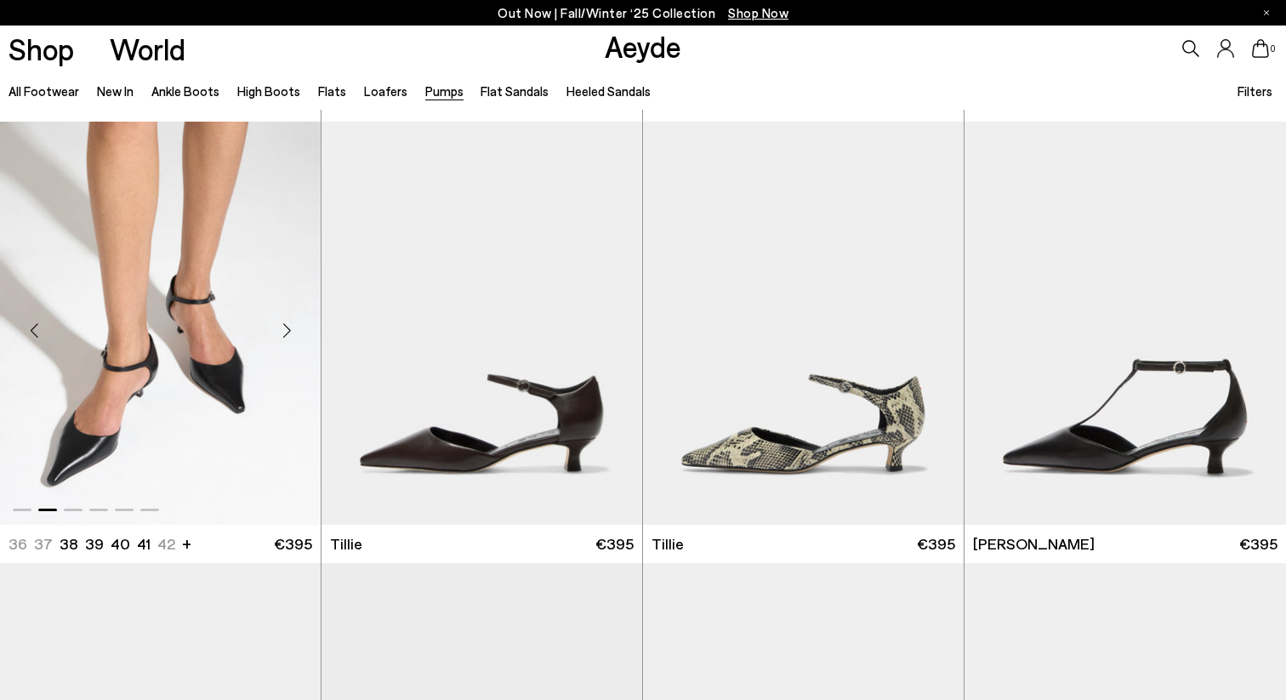
click at [184, 361] on img "2 / 6" at bounding box center [160, 323] width 321 height 403
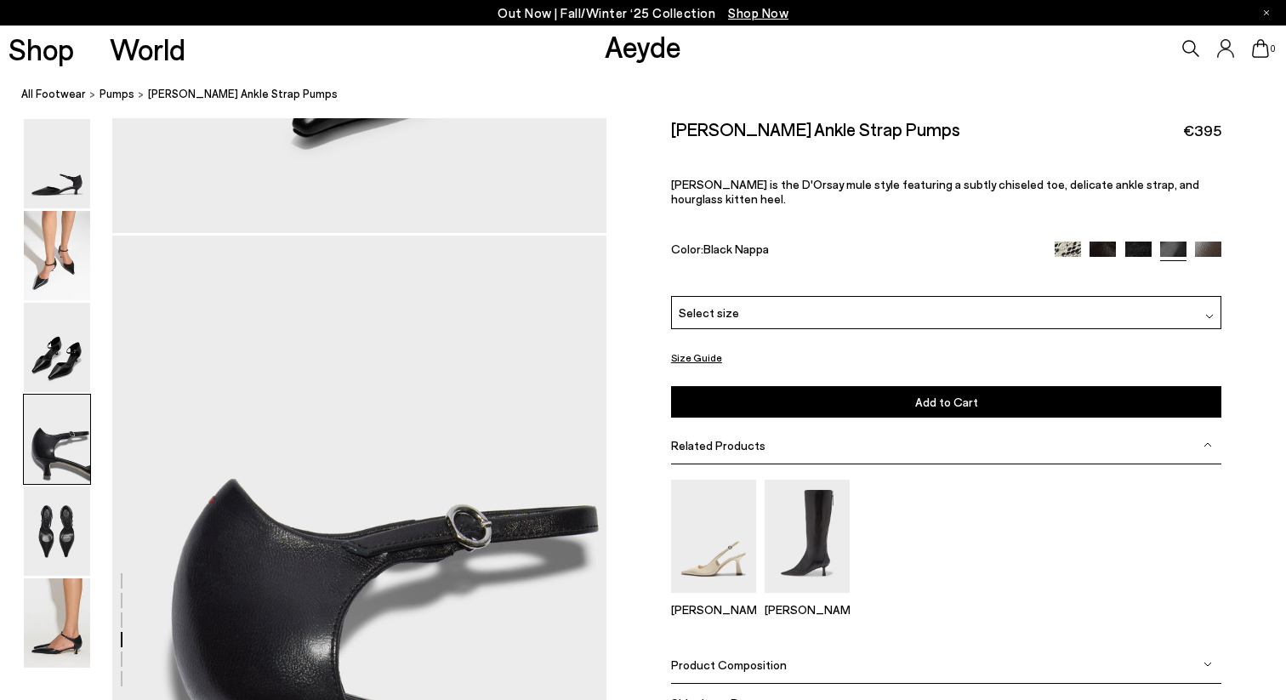
scroll to position [1946, 0]
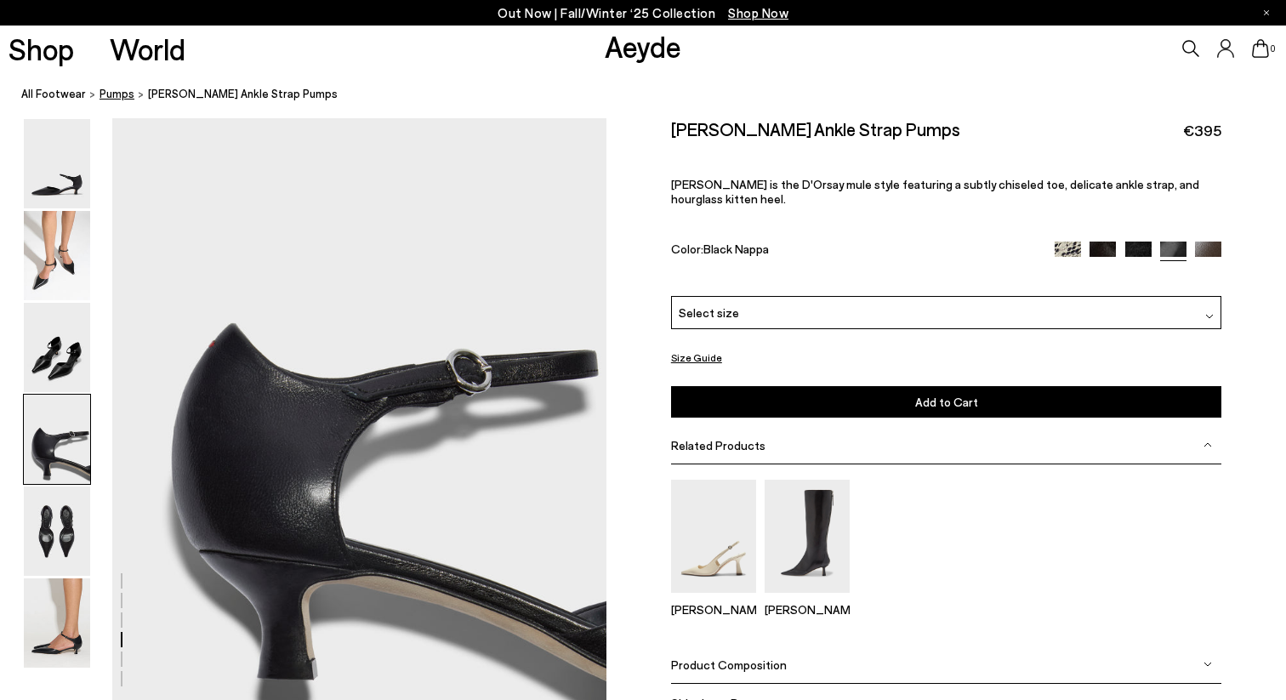
click at [117, 96] on span "pumps" at bounding box center [117, 94] width 35 height 14
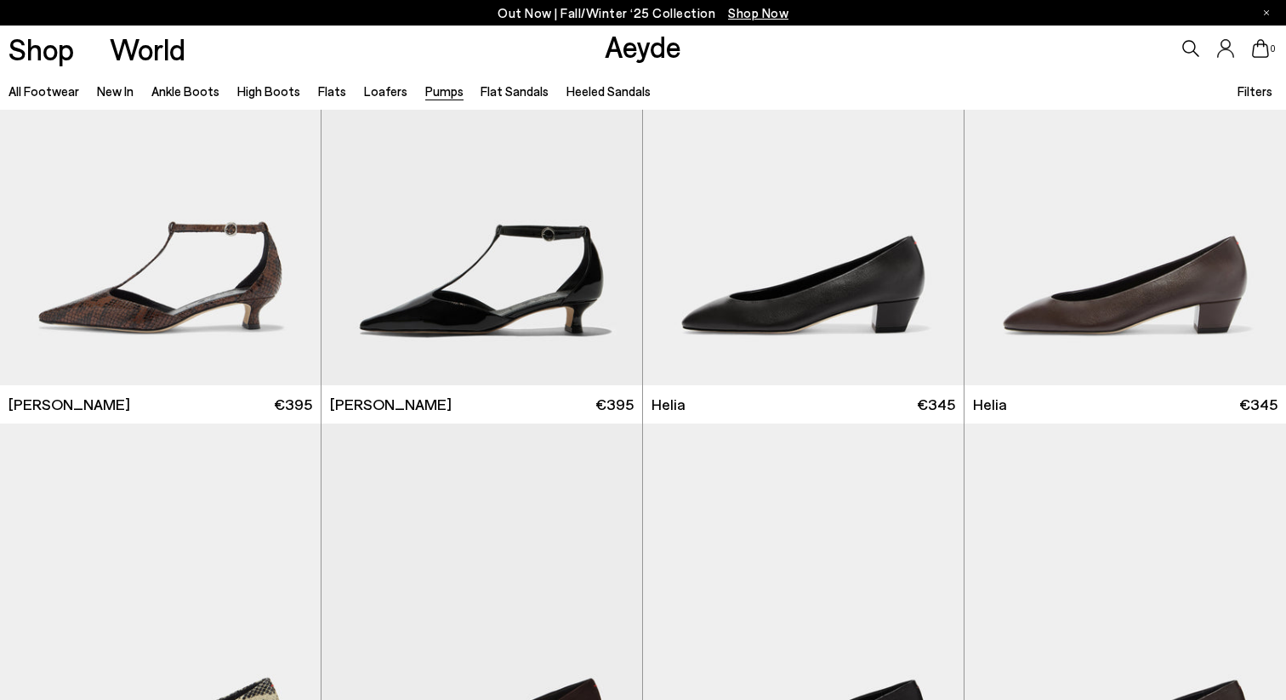
scroll to position [1011, 0]
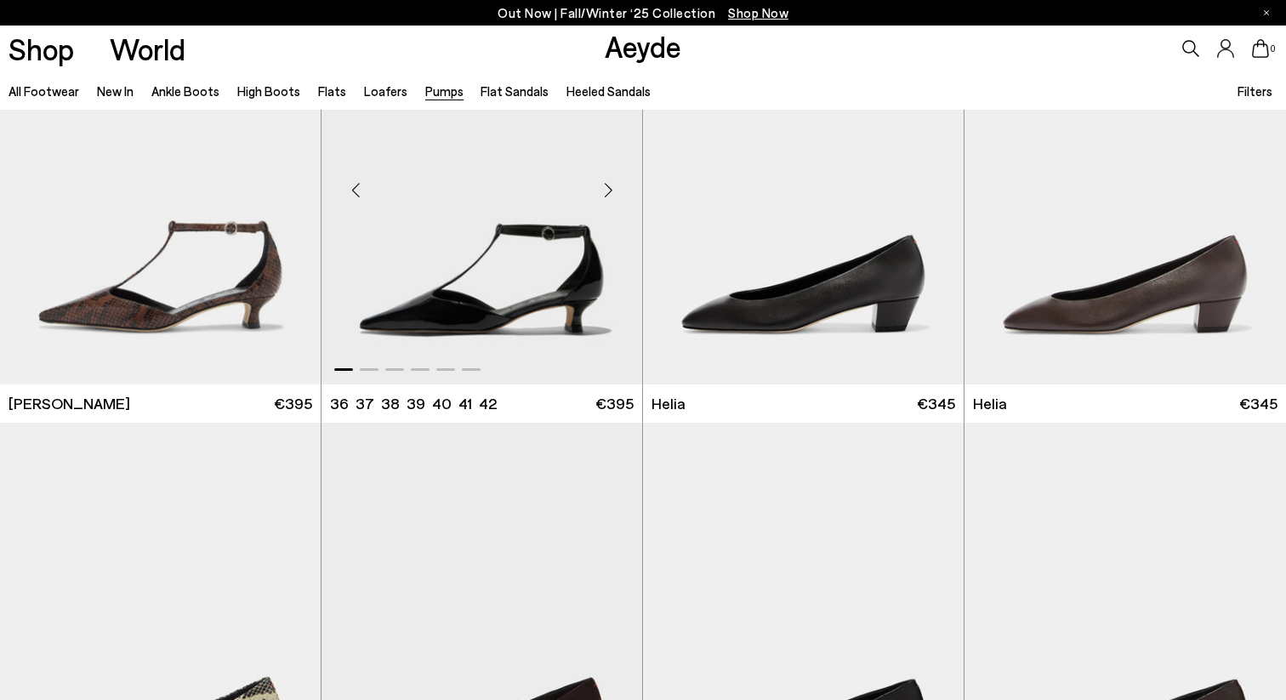
click at [608, 187] on div "Next slide" at bounding box center [608, 189] width 51 height 51
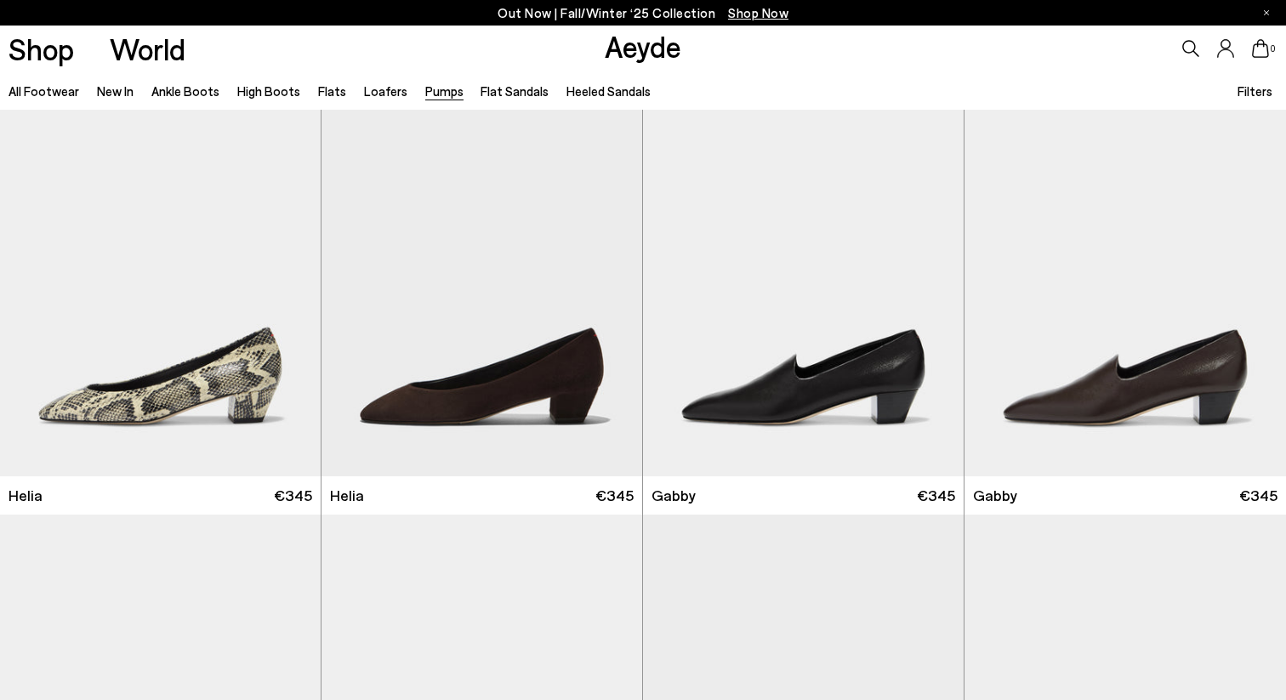
scroll to position [1362, 0]
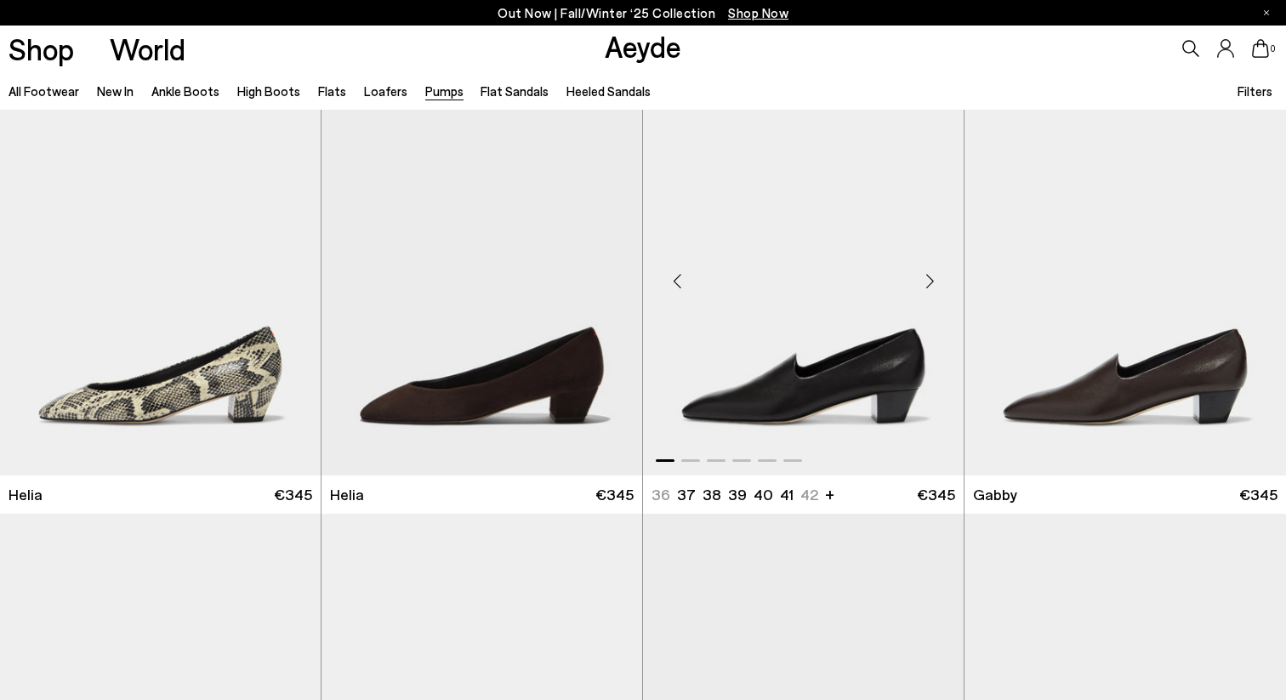
click at [927, 276] on div "Next slide" at bounding box center [929, 280] width 51 height 51
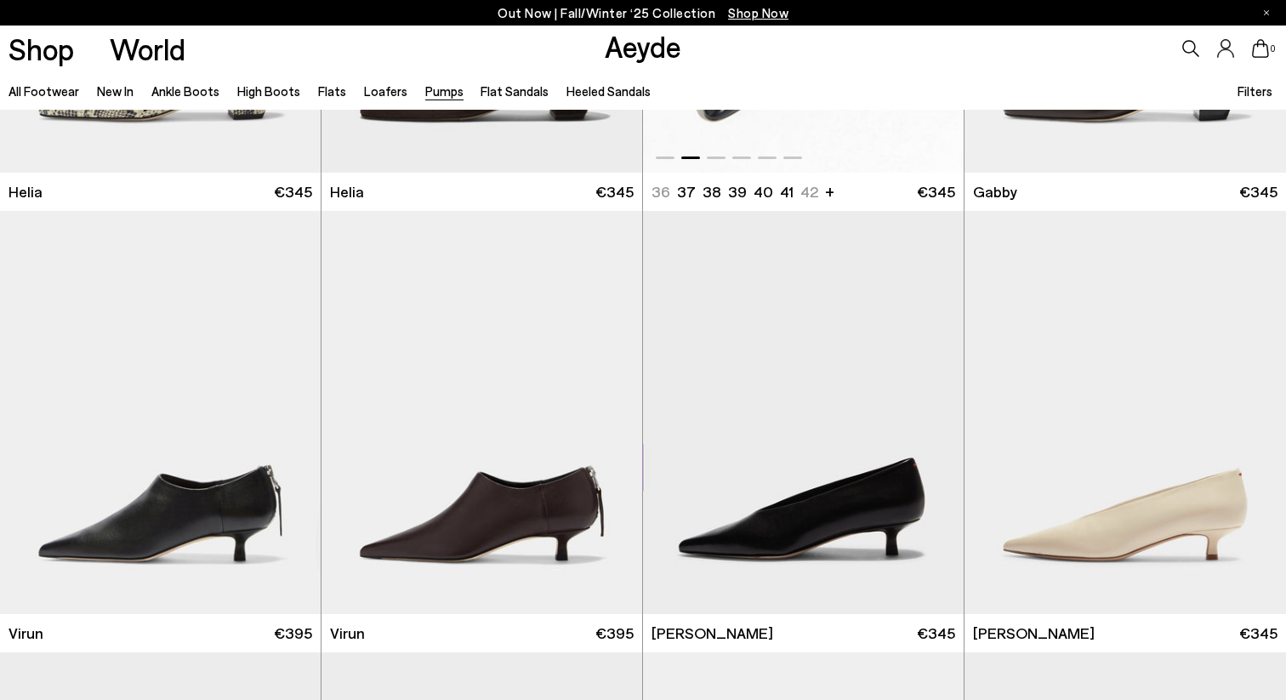
scroll to position [1664, 0]
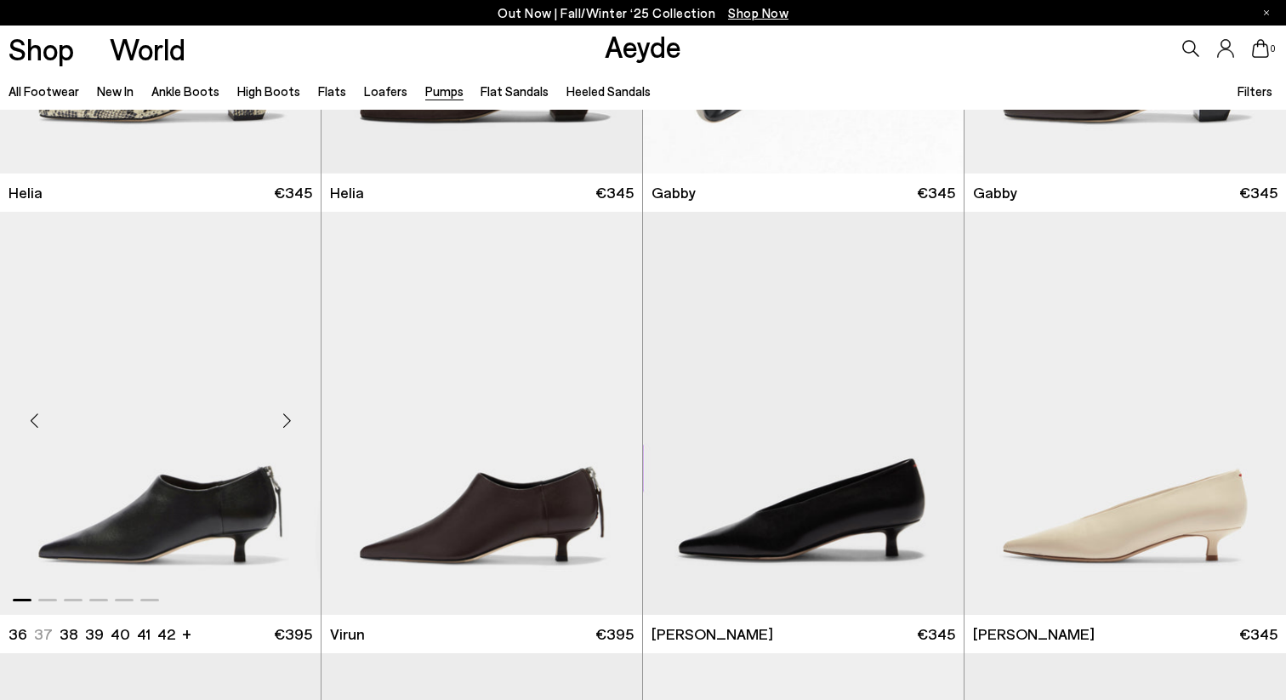
click at [277, 425] on div "Next slide" at bounding box center [286, 420] width 51 height 51
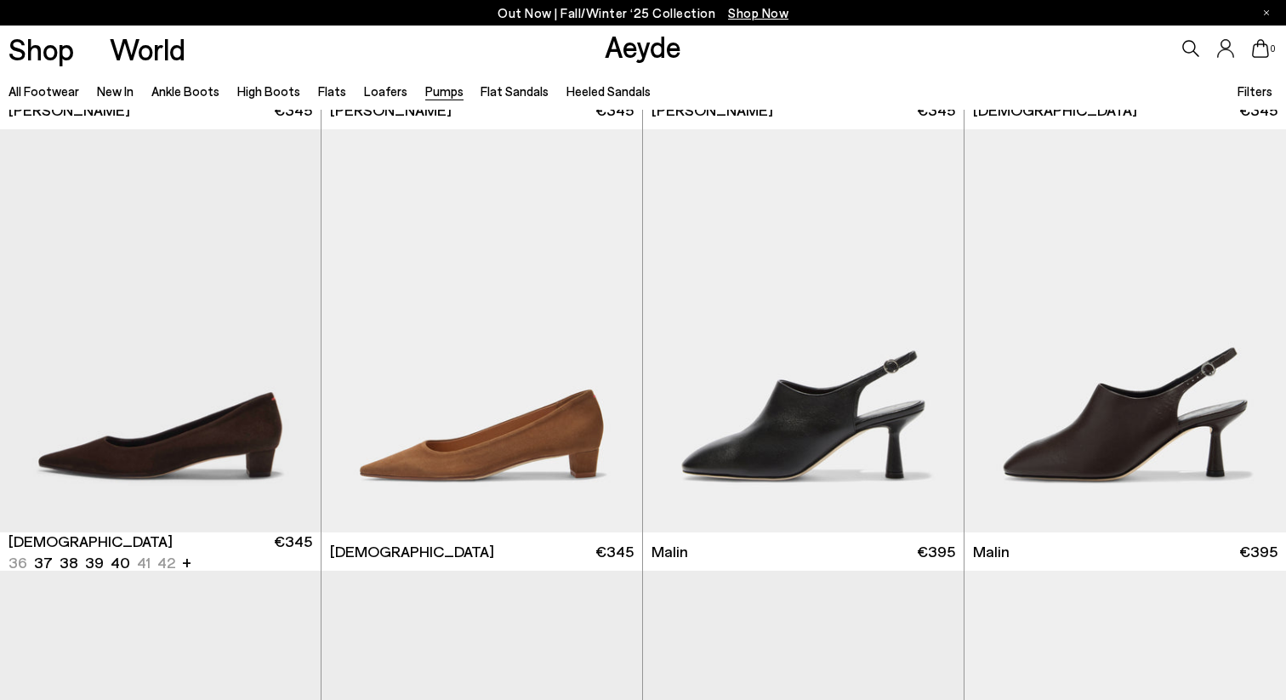
scroll to position [2647, 0]
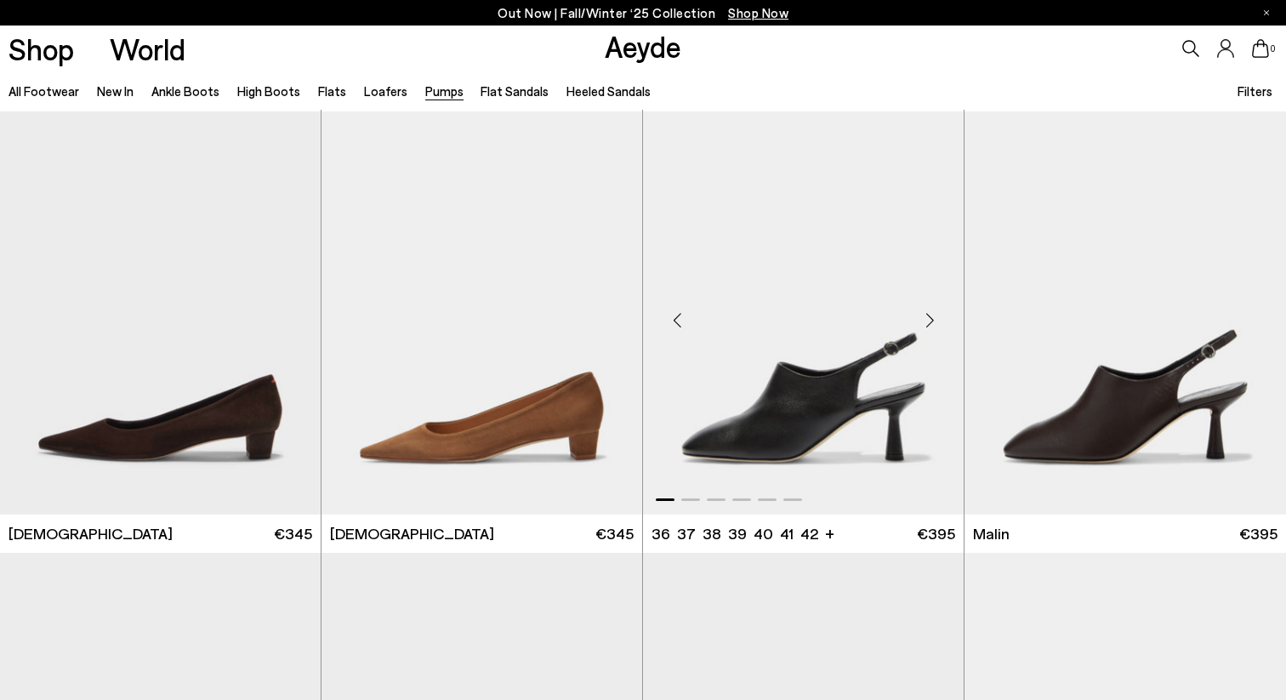
click at [930, 320] on div "Next slide" at bounding box center [929, 319] width 51 height 51
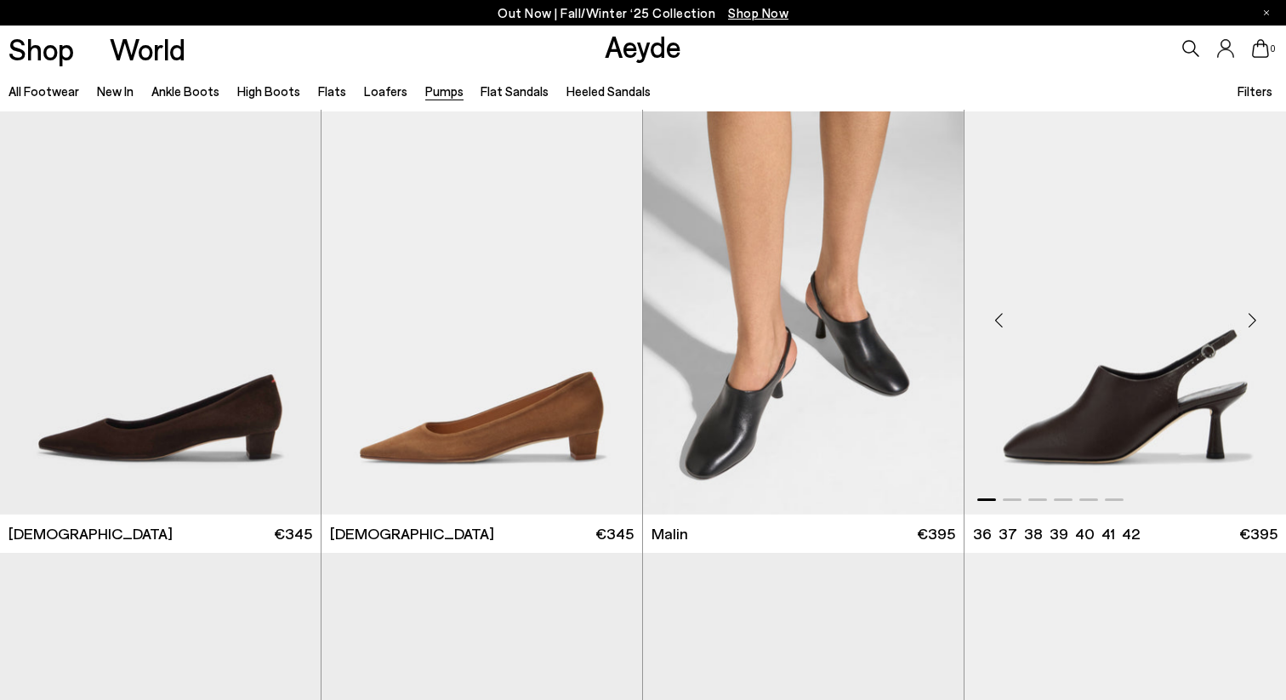
click at [1255, 320] on div "Next slide" at bounding box center [1251, 319] width 51 height 51
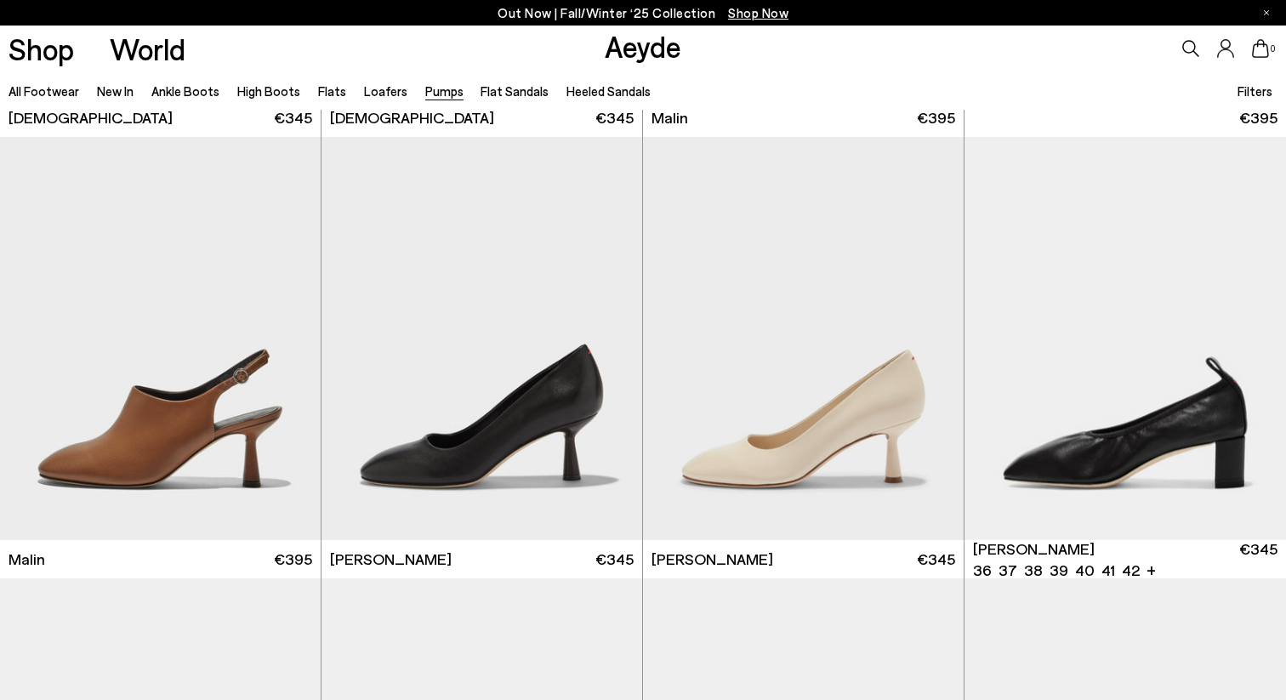
scroll to position [3018, 0]
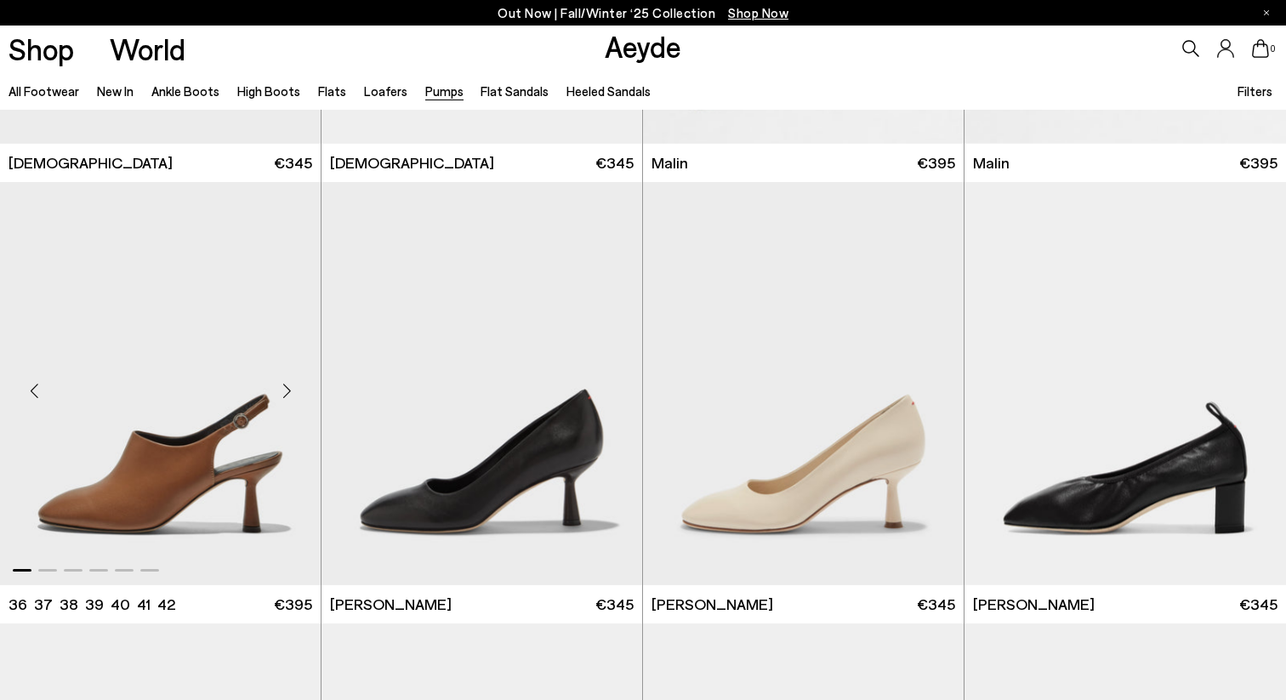
click at [292, 385] on div "Next slide" at bounding box center [286, 390] width 51 height 51
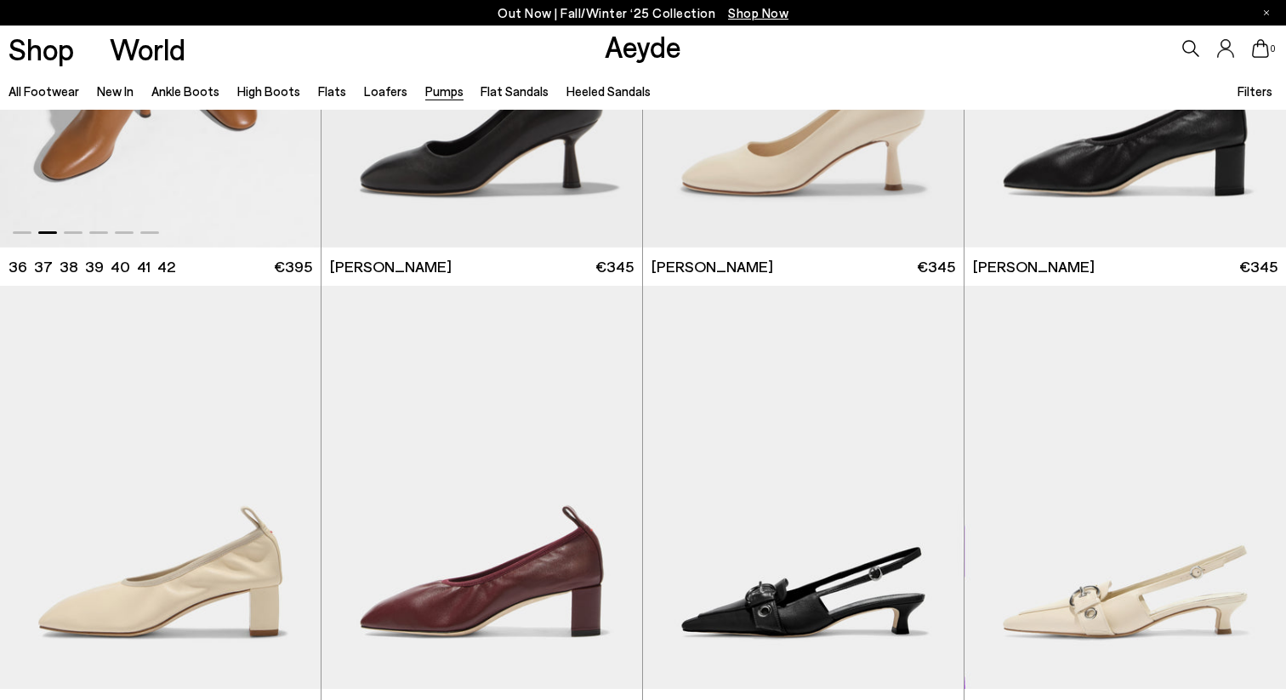
scroll to position [3380, 0]
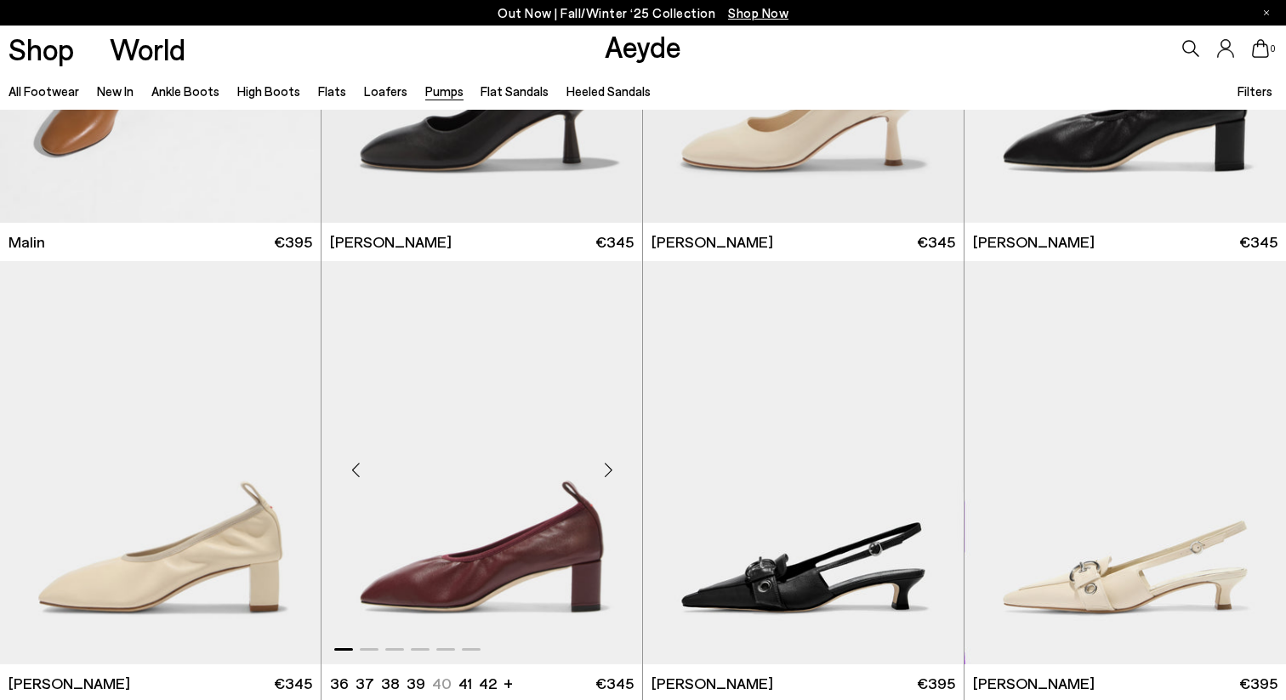
click at [601, 471] on div "Next slide" at bounding box center [608, 469] width 51 height 51
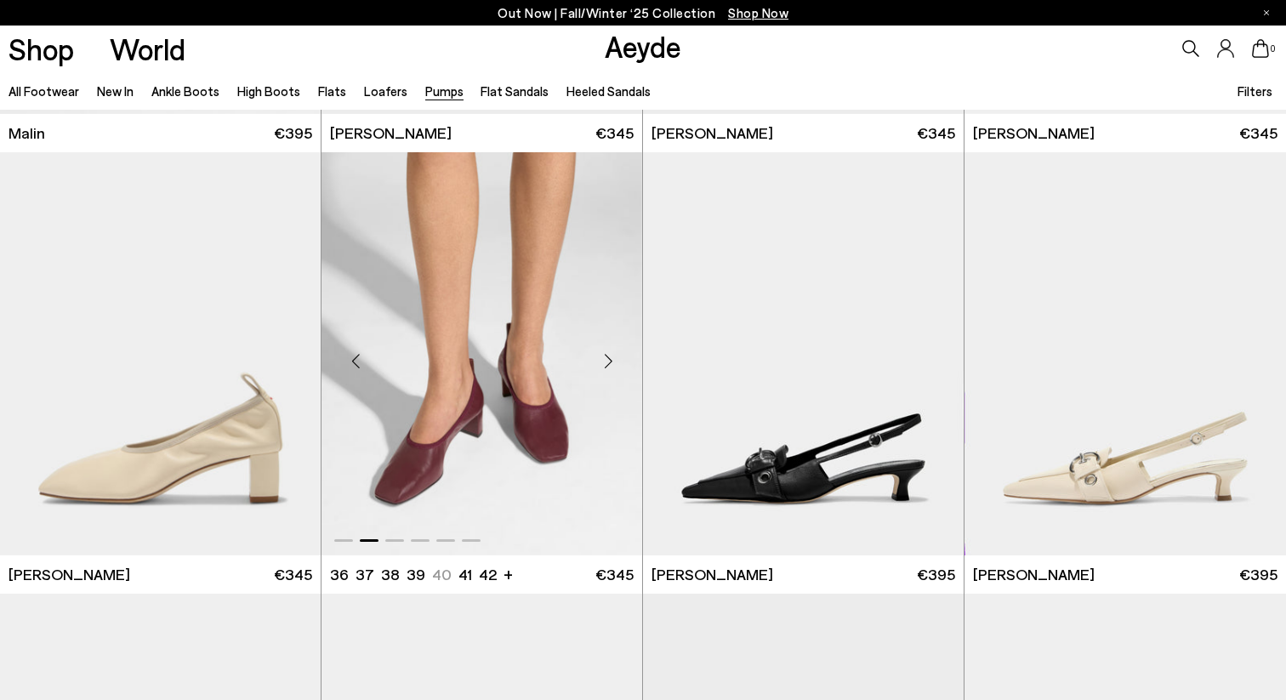
scroll to position [3481, 0]
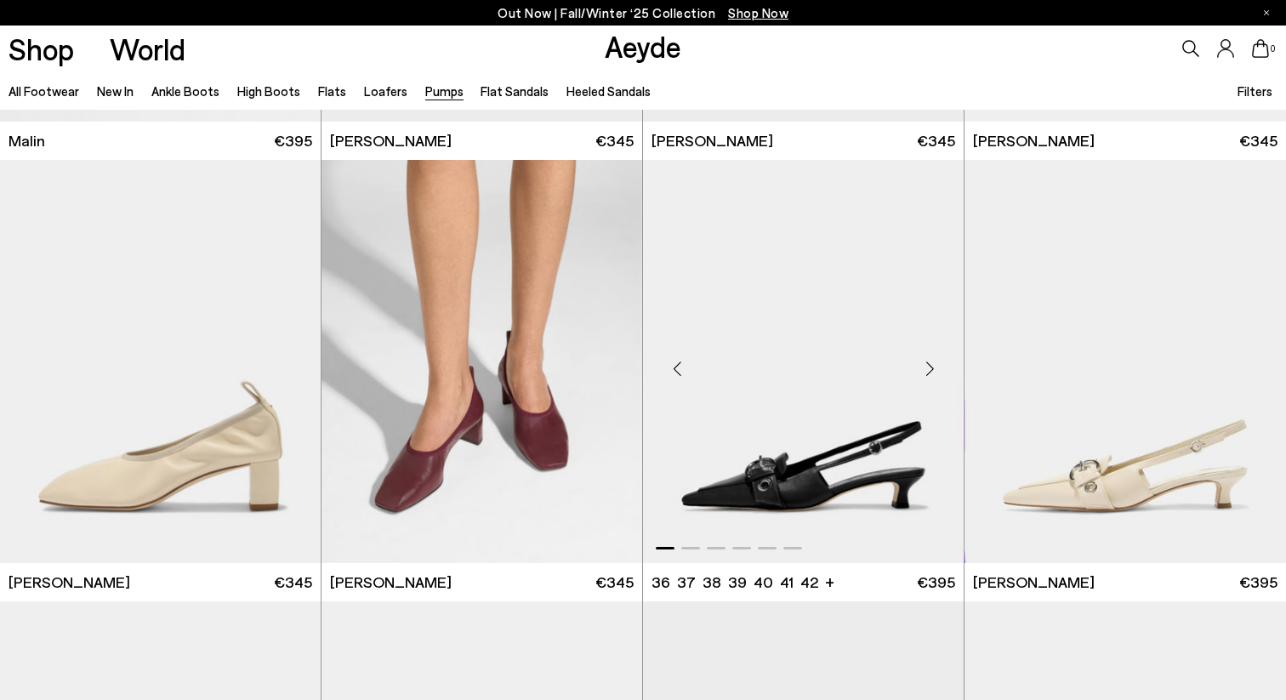
click at [940, 363] on div "Next slide" at bounding box center [929, 368] width 51 height 51
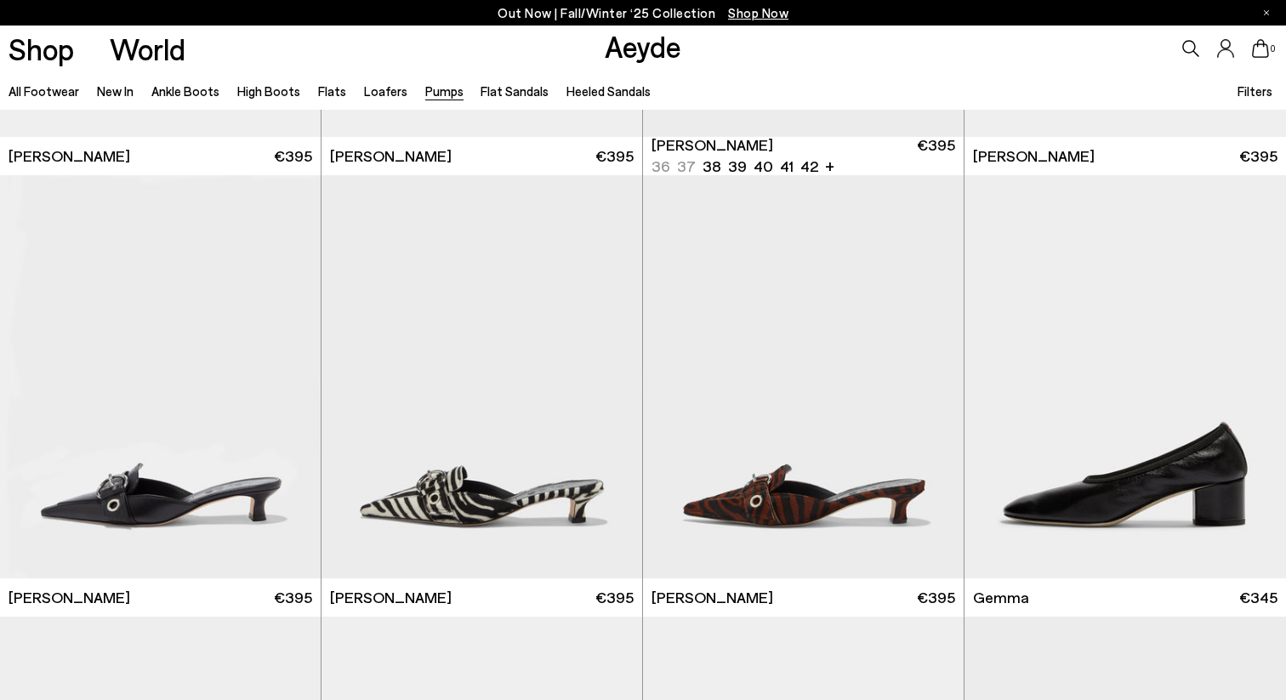
scroll to position [4352, 0]
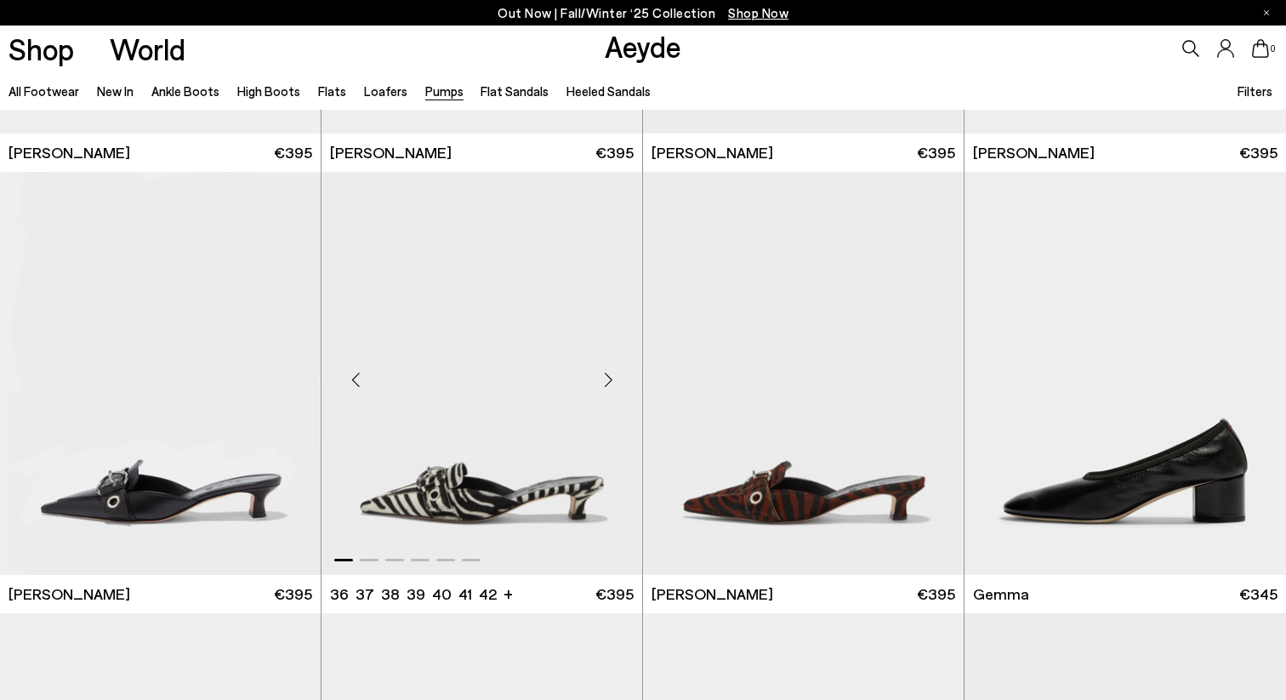
click at [612, 378] on div "Next slide" at bounding box center [608, 380] width 51 height 51
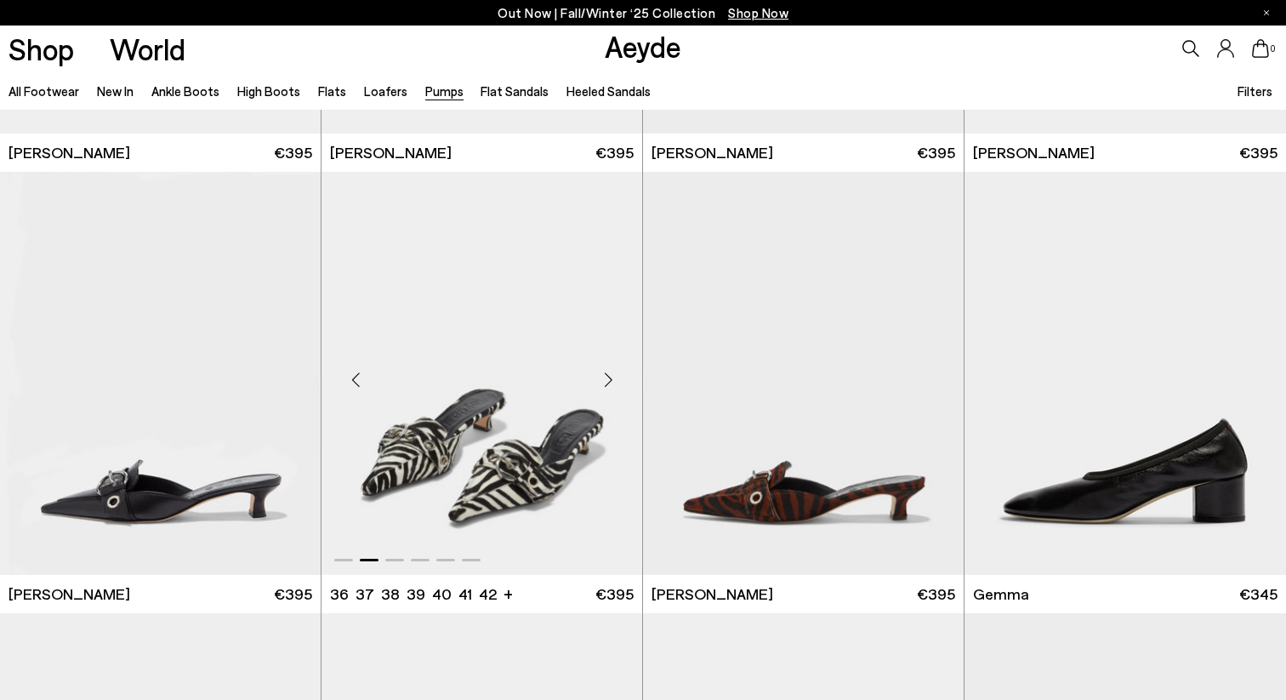
click at [612, 378] on div "Next slide" at bounding box center [608, 380] width 51 height 51
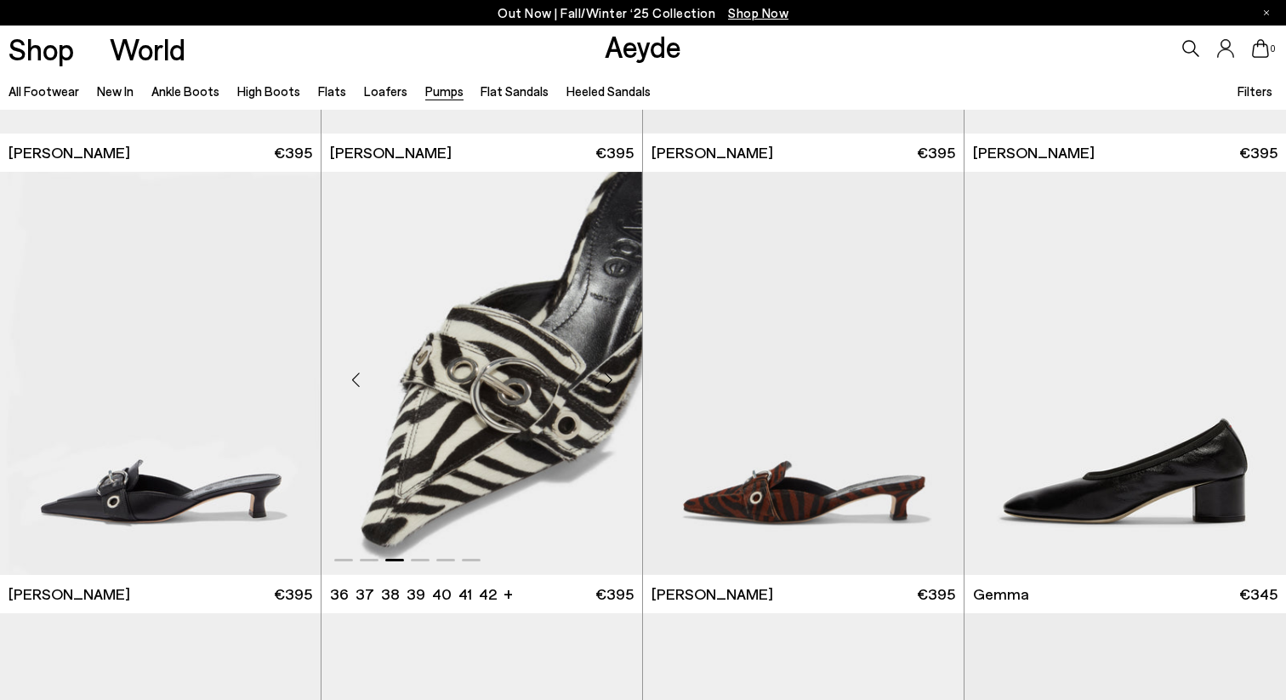
click at [612, 378] on div "Next slide" at bounding box center [608, 380] width 51 height 51
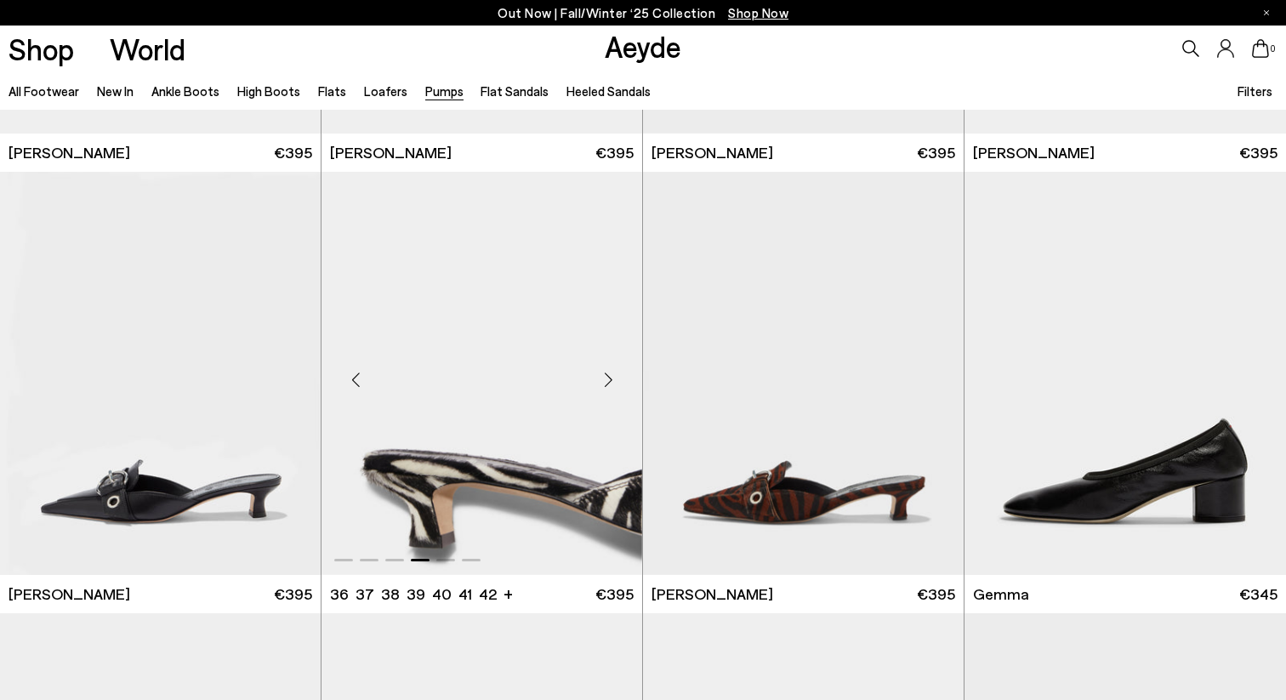
click at [612, 378] on div "Next slide" at bounding box center [608, 380] width 51 height 51
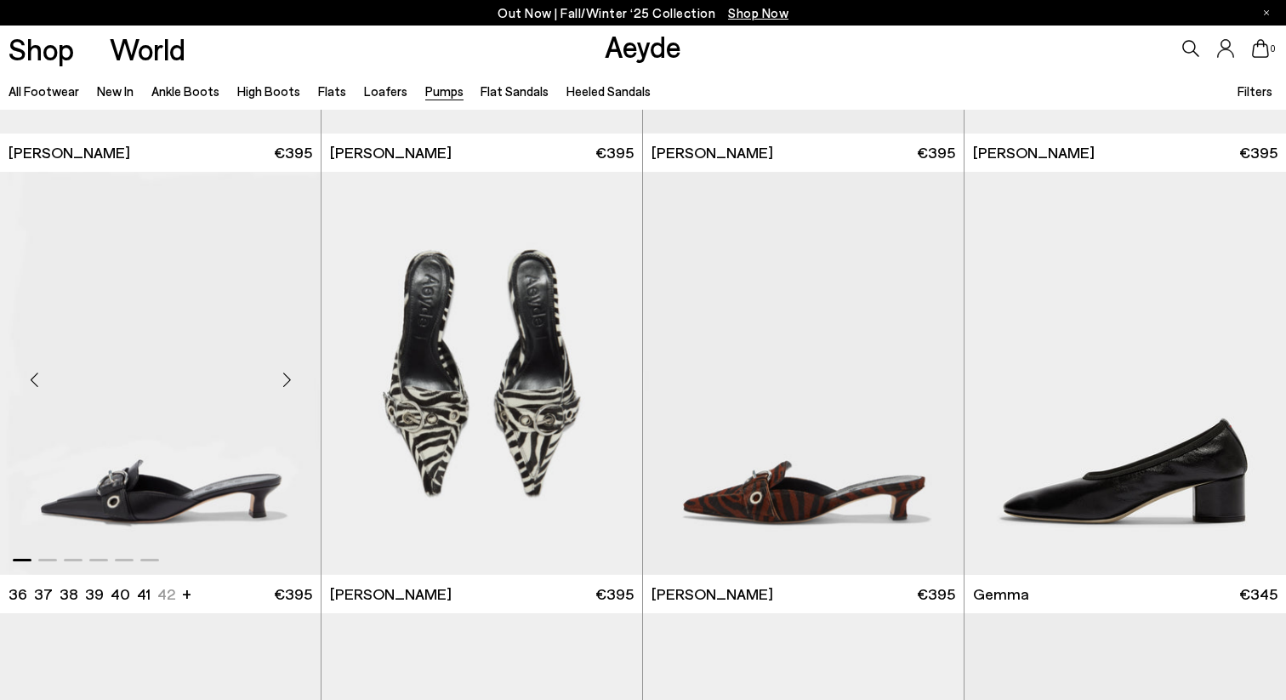
click at [291, 392] on div "Next slide" at bounding box center [286, 380] width 51 height 51
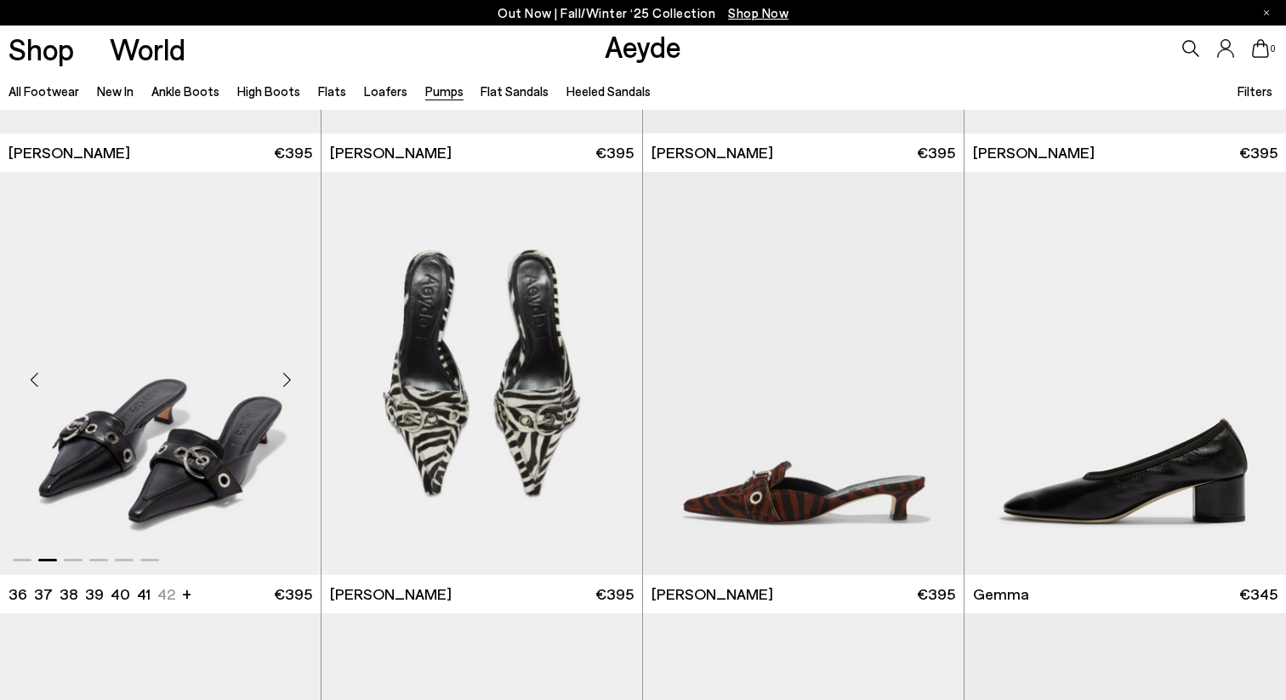
click at [291, 392] on div "Next slide" at bounding box center [286, 380] width 51 height 51
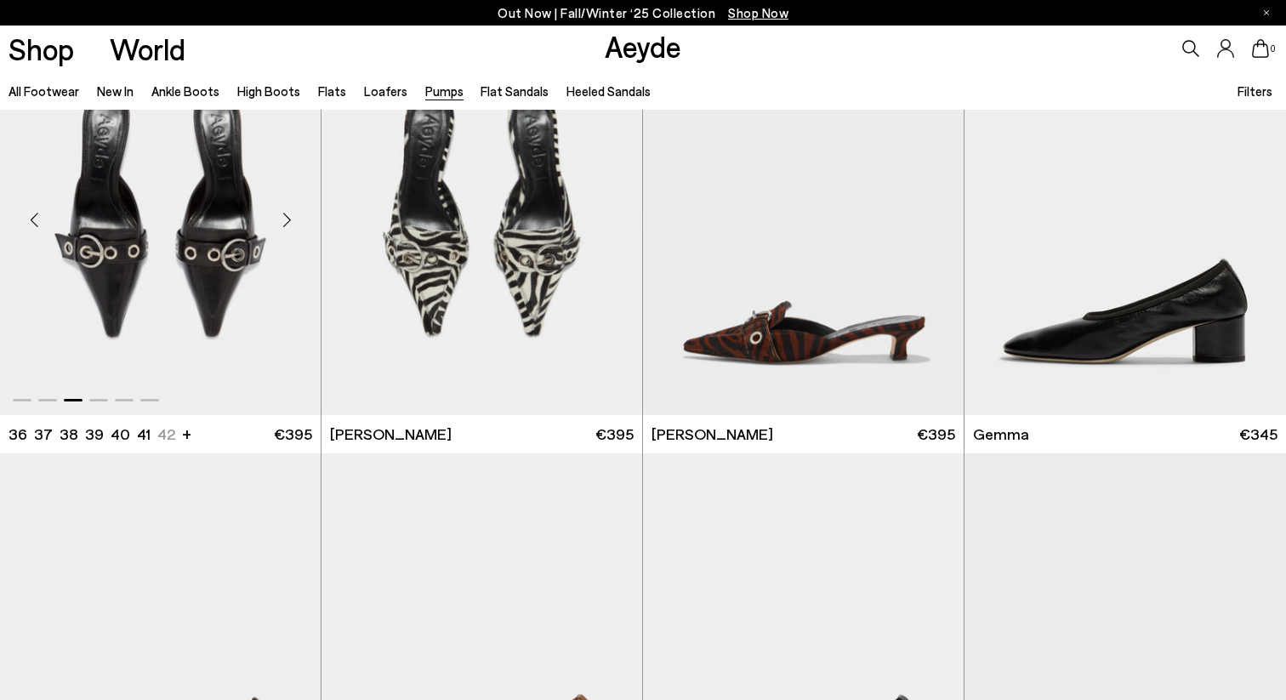
scroll to position [4519, 0]
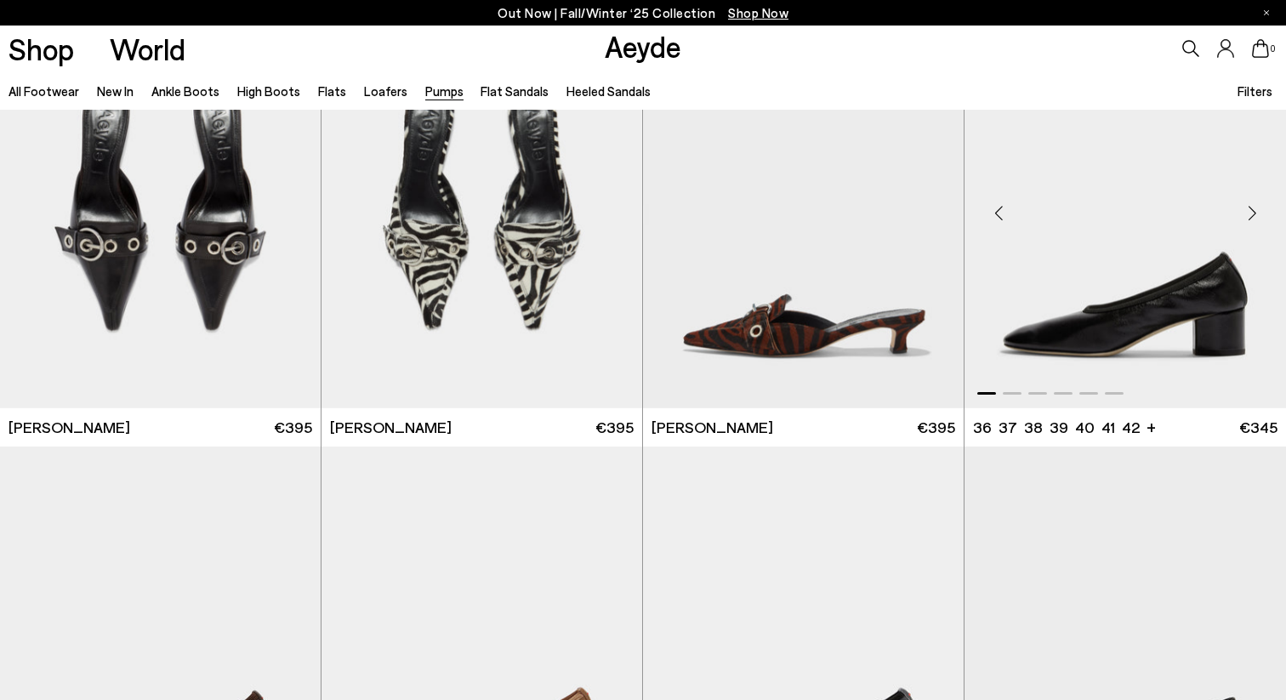
click at [1263, 214] on div "Next slide" at bounding box center [1251, 213] width 51 height 51
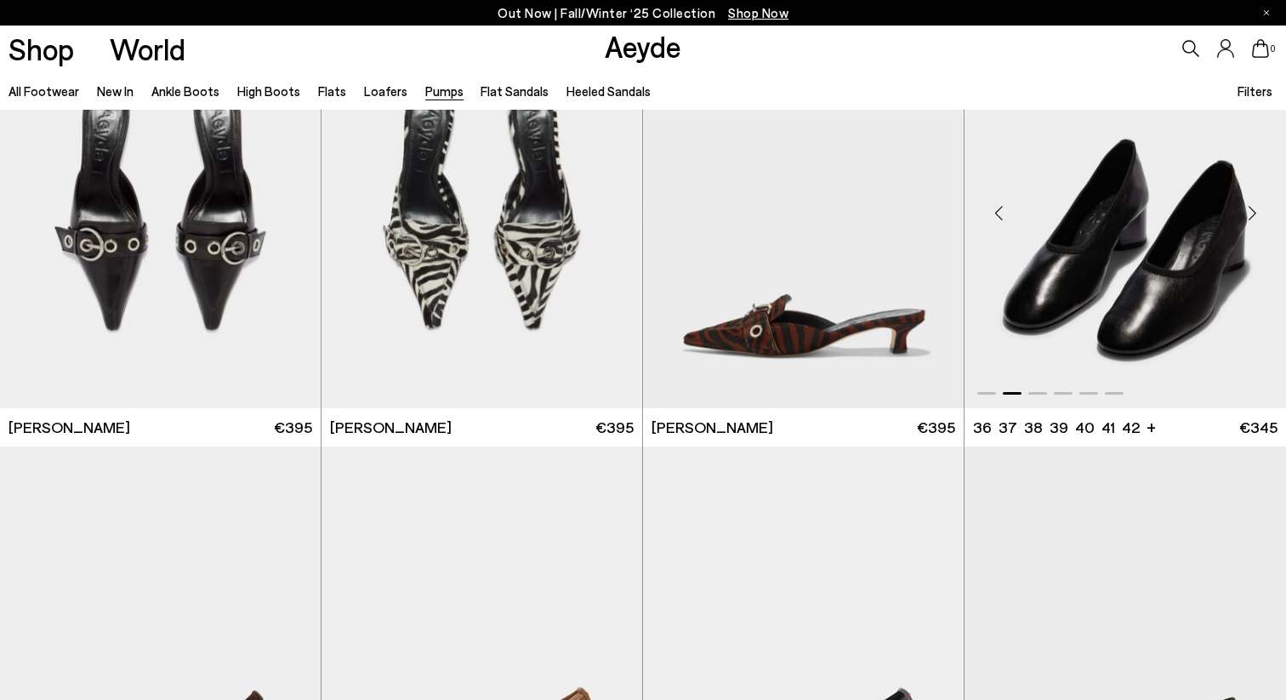
click at [1263, 214] on div "Next slide" at bounding box center [1251, 213] width 51 height 51
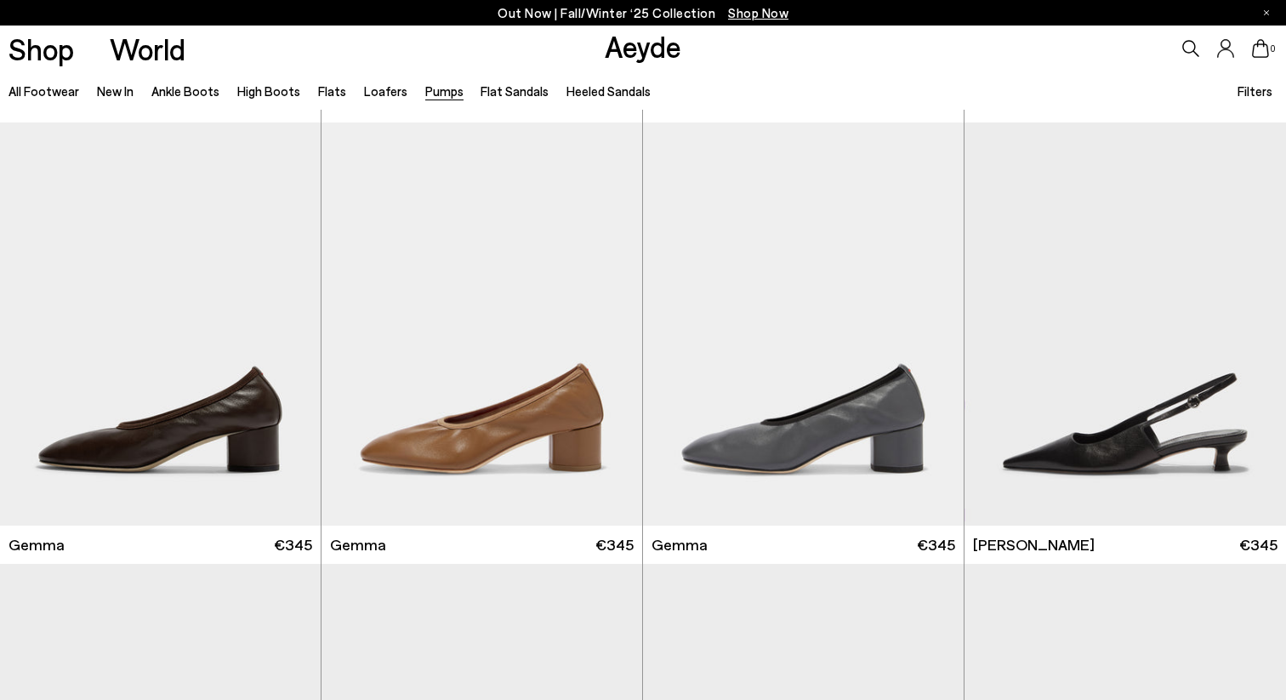
scroll to position [4844, 0]
click at [286, 330] on div "Next slide" at bounding box center [286, 329] width 51 height 51
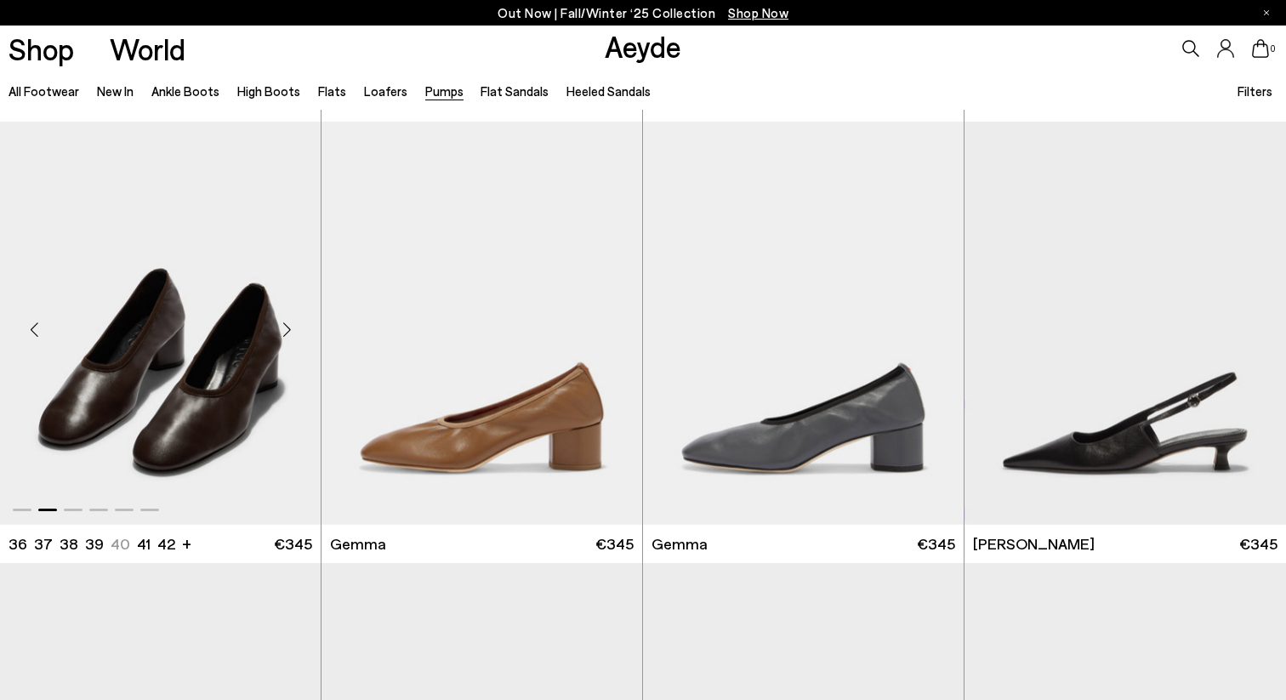
click at [286, 330] on div "Next slide" at bounding box center [286, 329] width 51 height 51
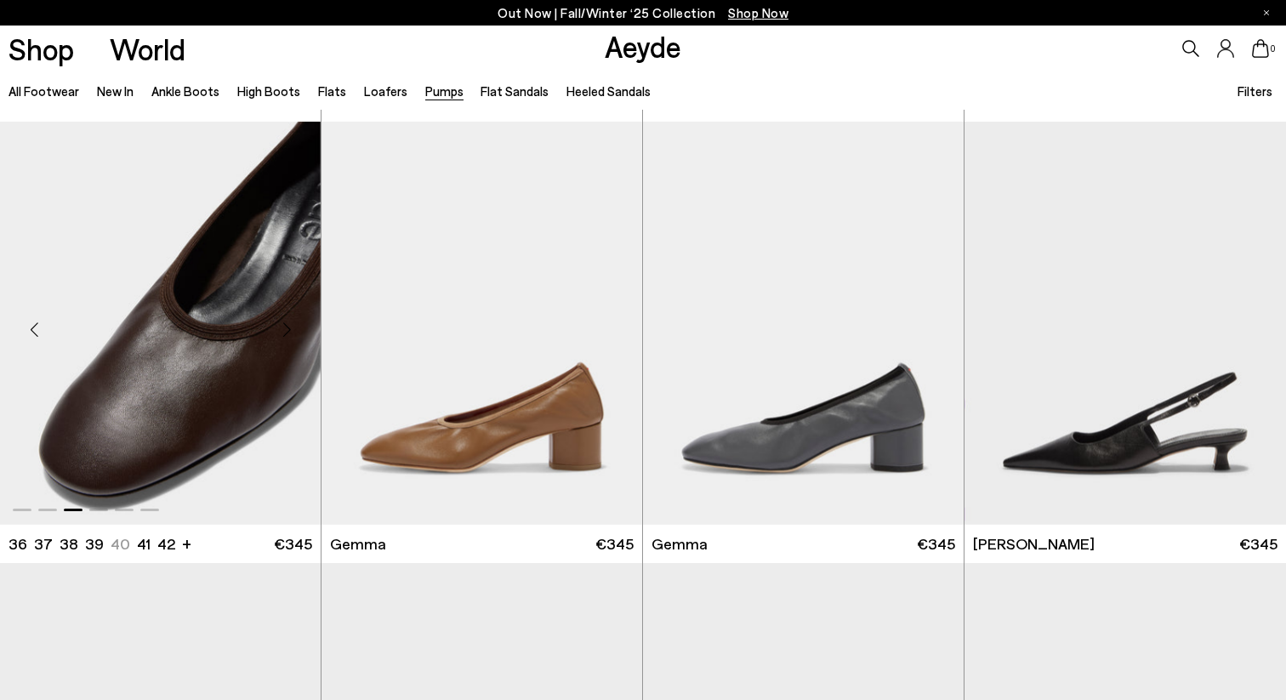
click at [286, 330] on div "Next slide" at bounding box center [286, 329] width 51 height 51
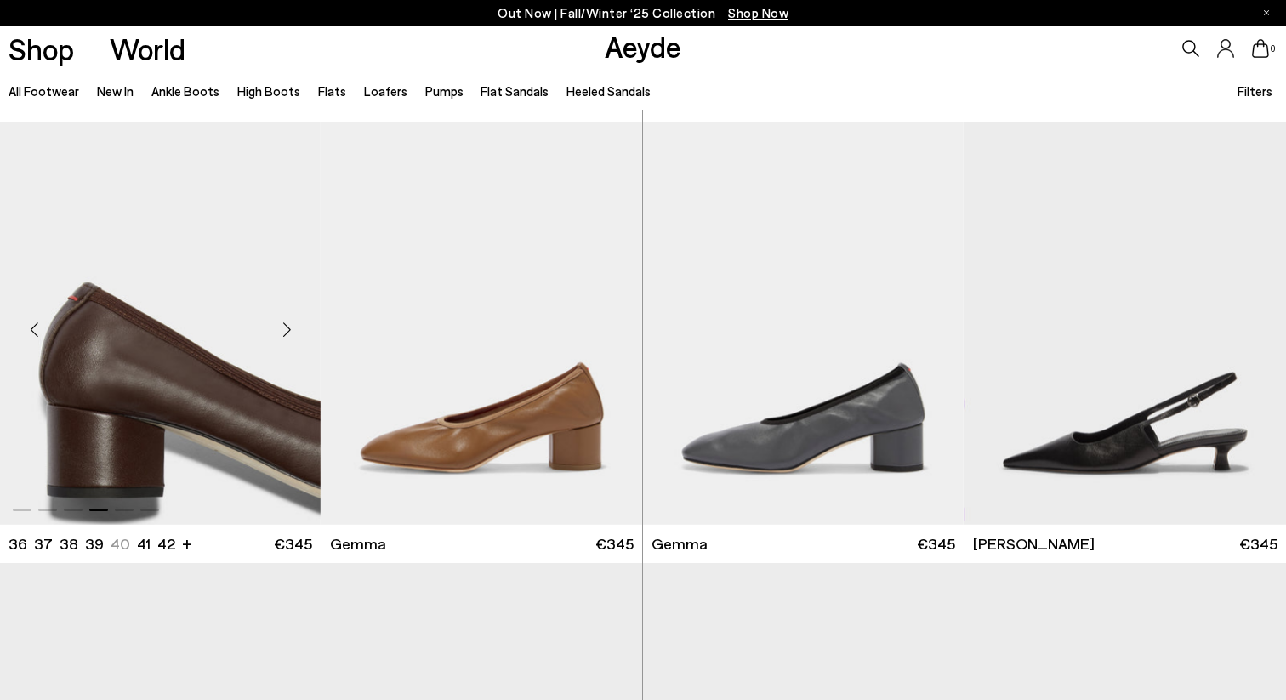
click at [286, 330] on div "Next slide" at bounding box center [286, 329] width 51 height 51
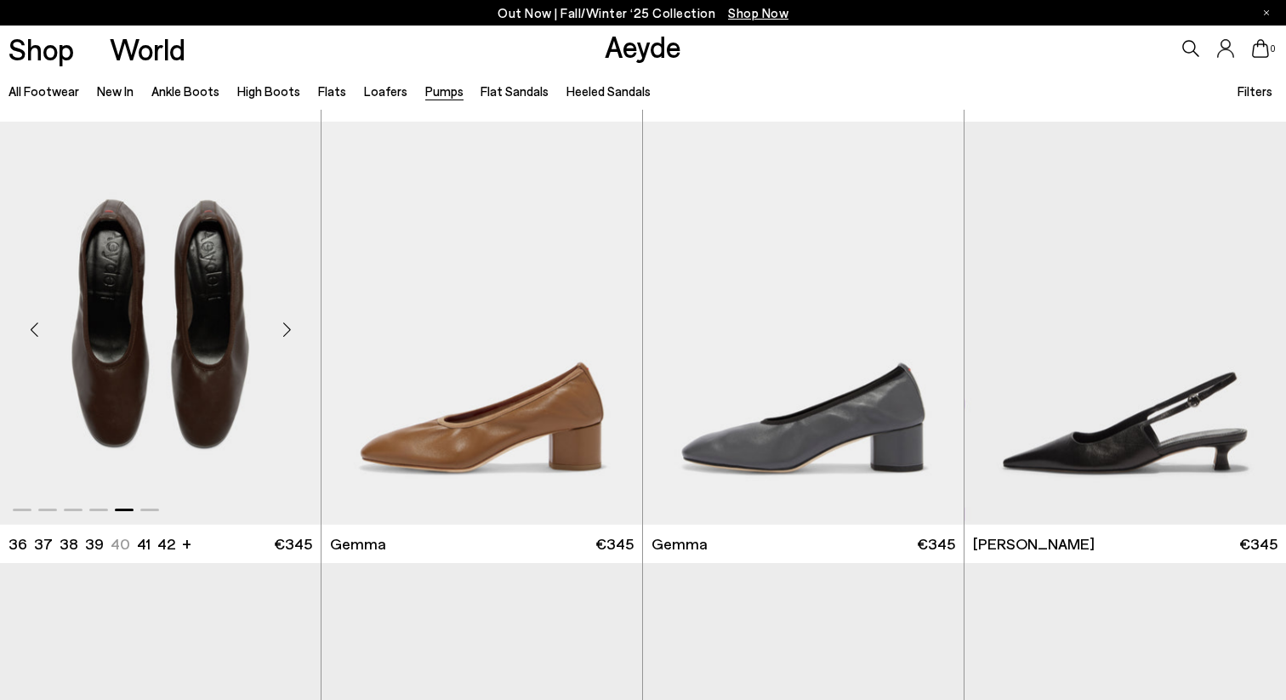
click at [286, 330] on div "Next slide" at bounding box center [286, 329] width 51 height 51
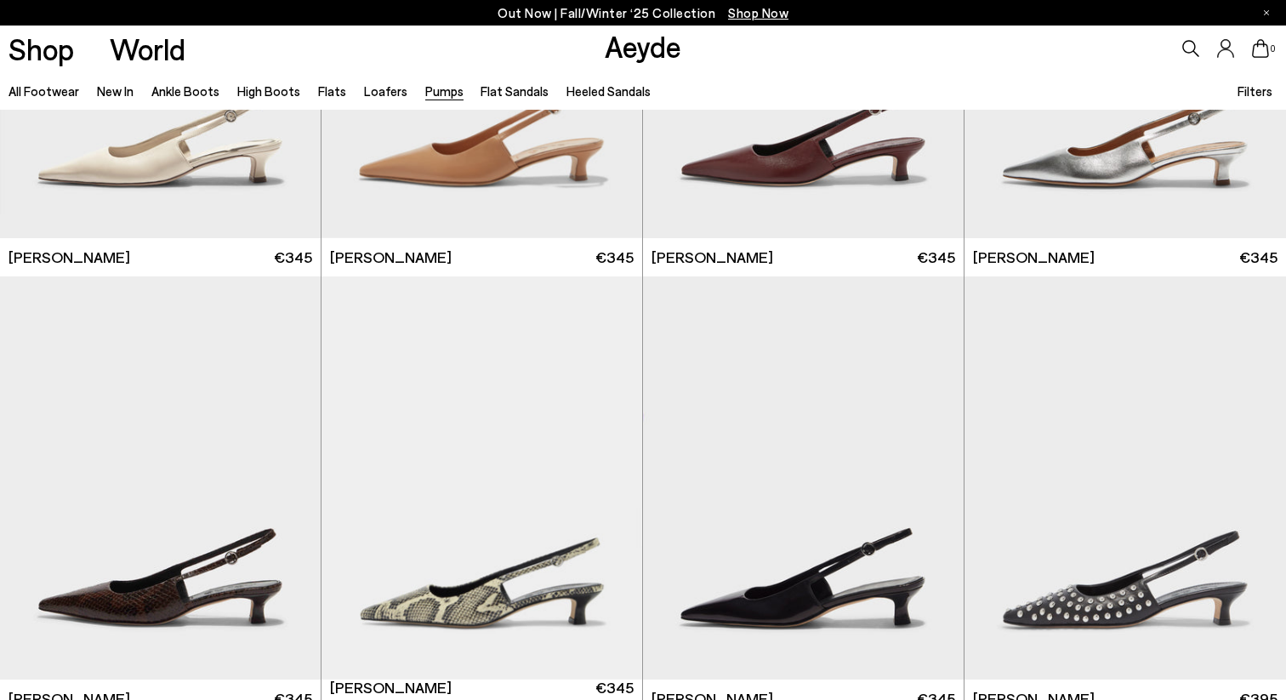
scroll to position [5576, 0]
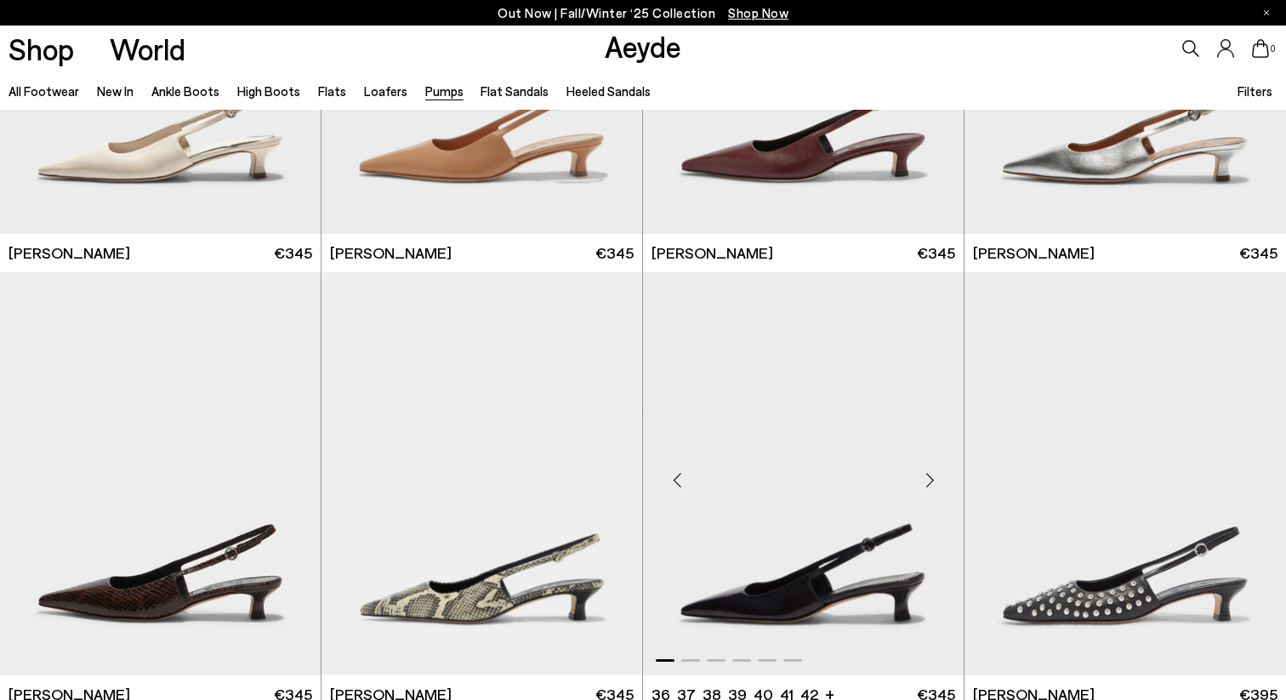
click at [937, 484] on div "Next slide" at bounding box center [929, 480] width 51 height 51
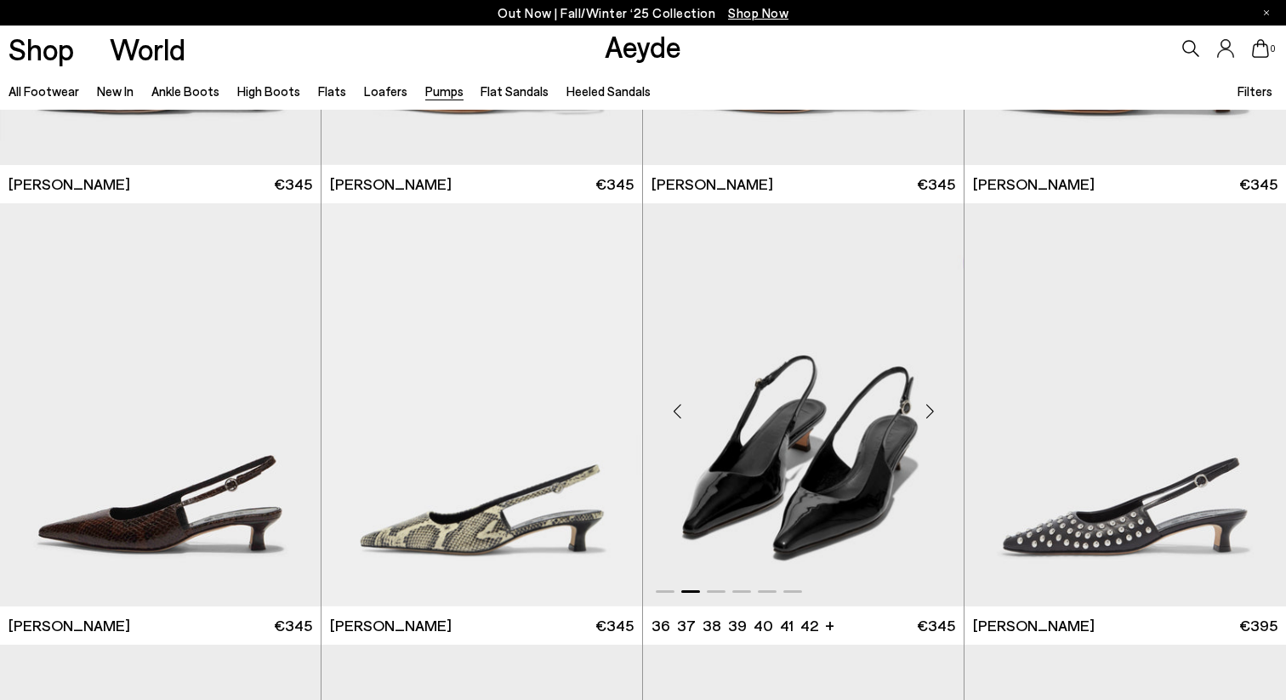
scroll to position [5692, 0]
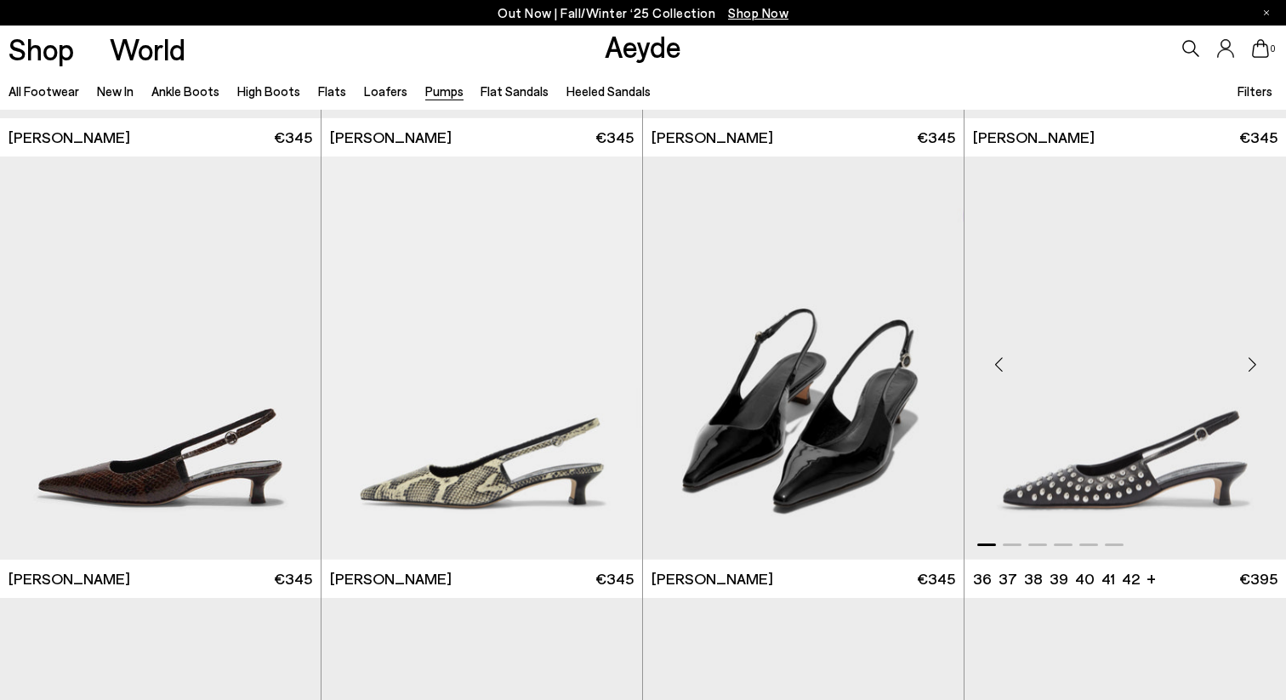
click at [1249, 356] on div "Next slide" at bounding box center [1251, 364] width 51 height 51
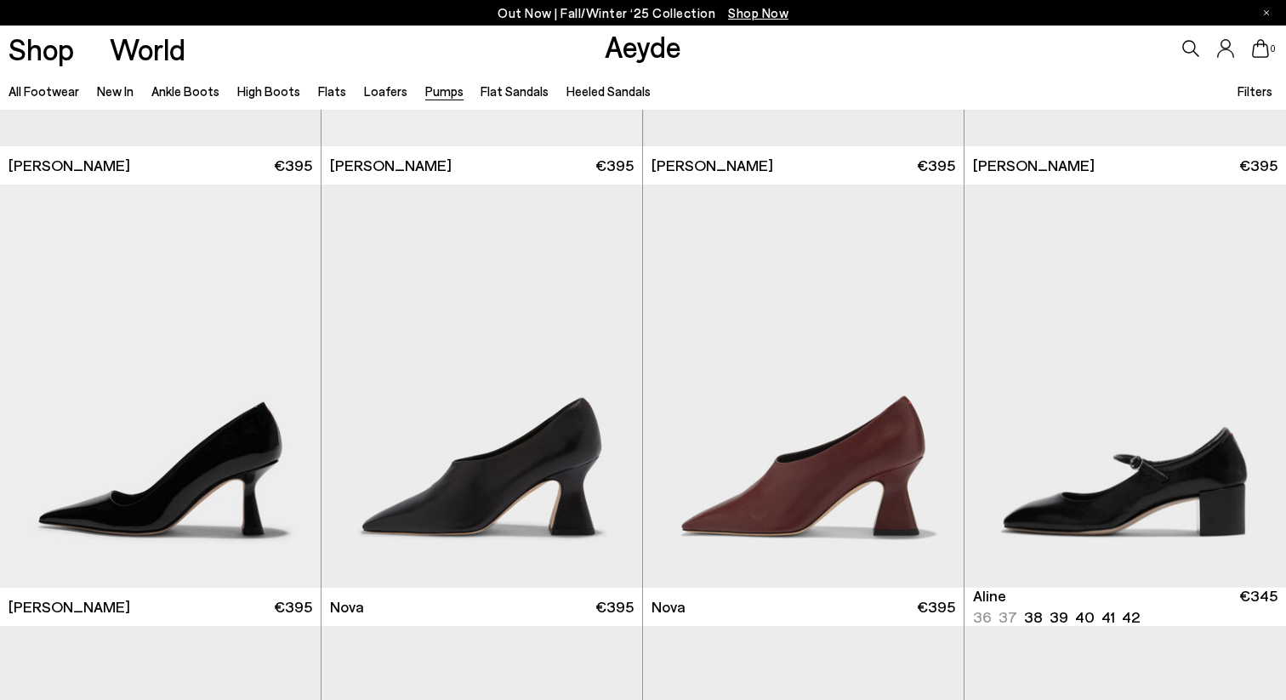
scroll to position [6995, 0]
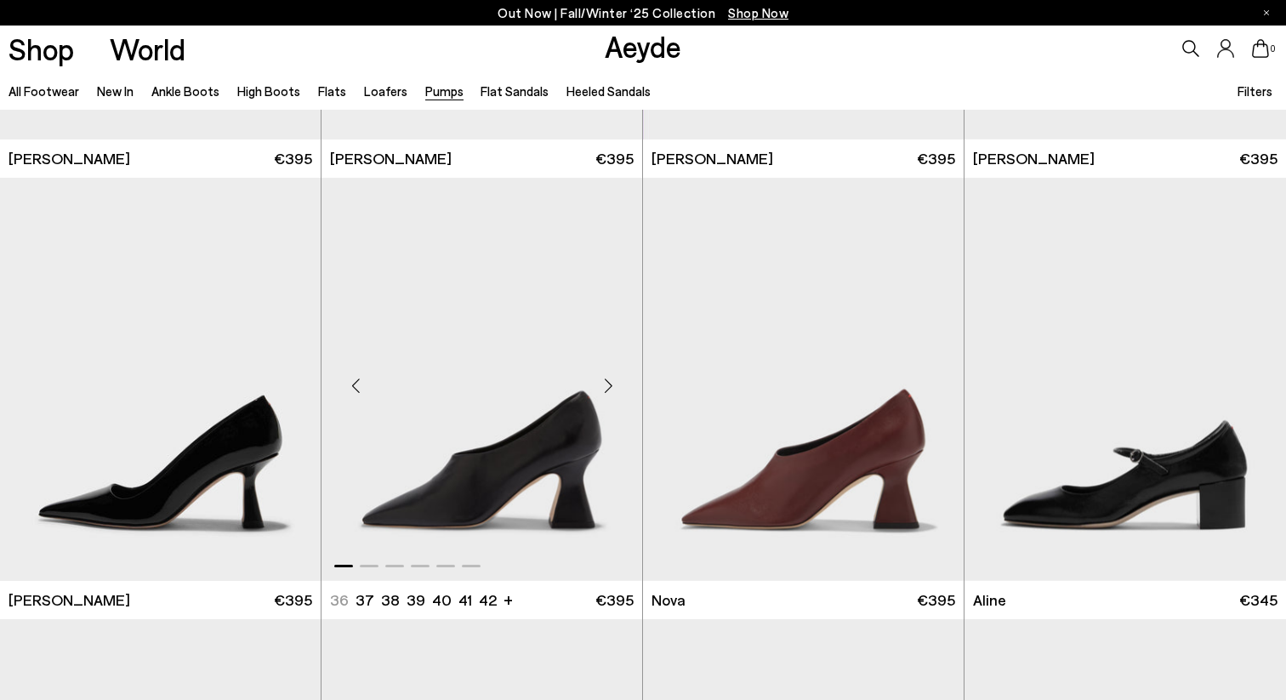
click at [620, 398] on div "Next slide" at bounding box center [608, 386] width 51 height 51
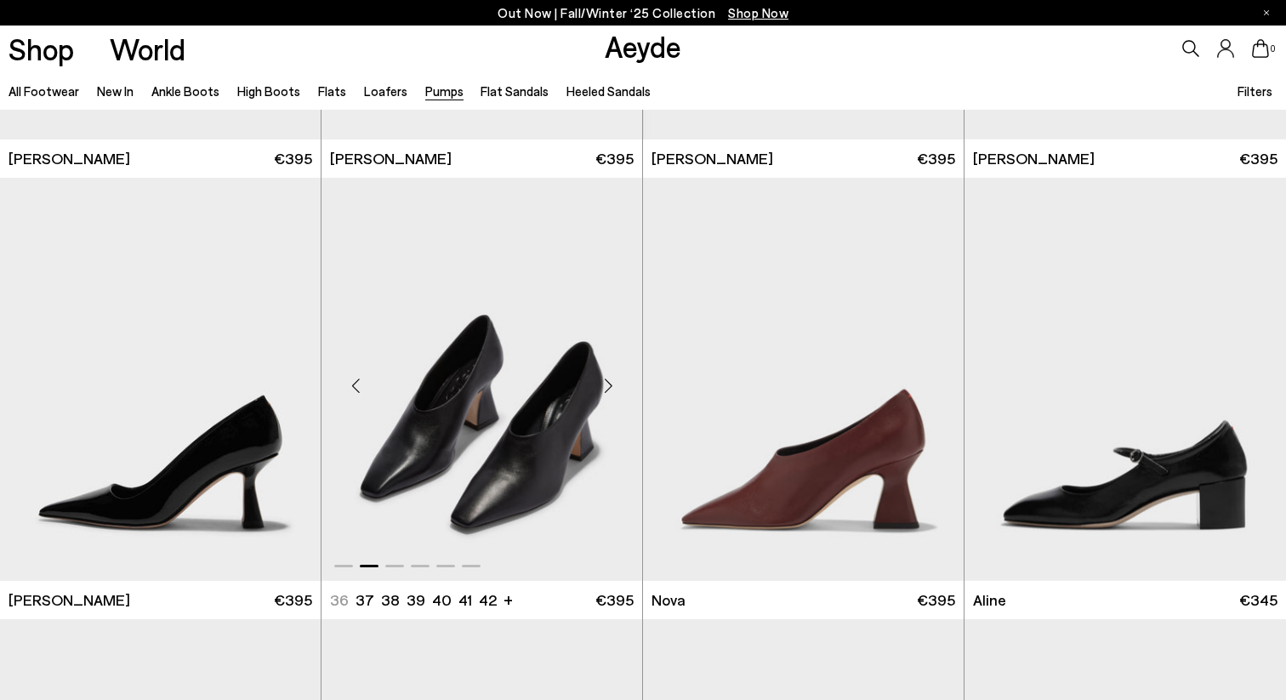
click at [620, 398] on div "Next slide" at bounding box center [608, 386] width 51 height 51
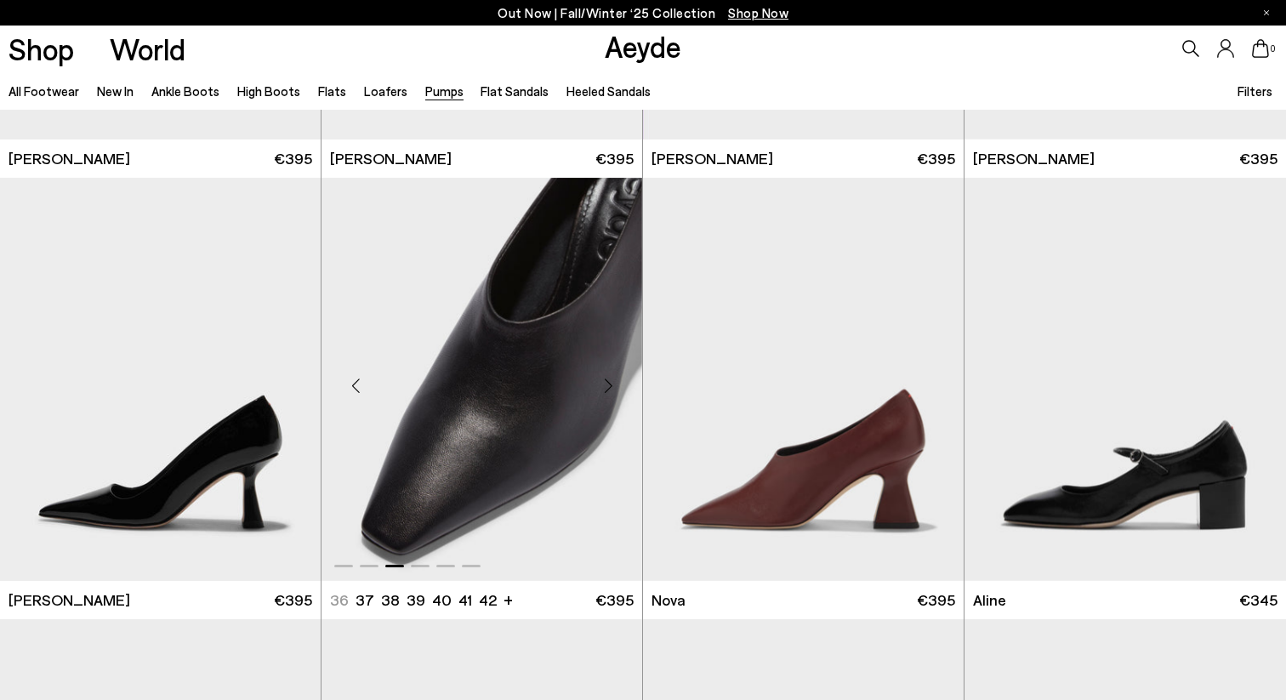
click at [620, 398] on div "Next slide" at bounding box center [608, 386] width 51 height 51
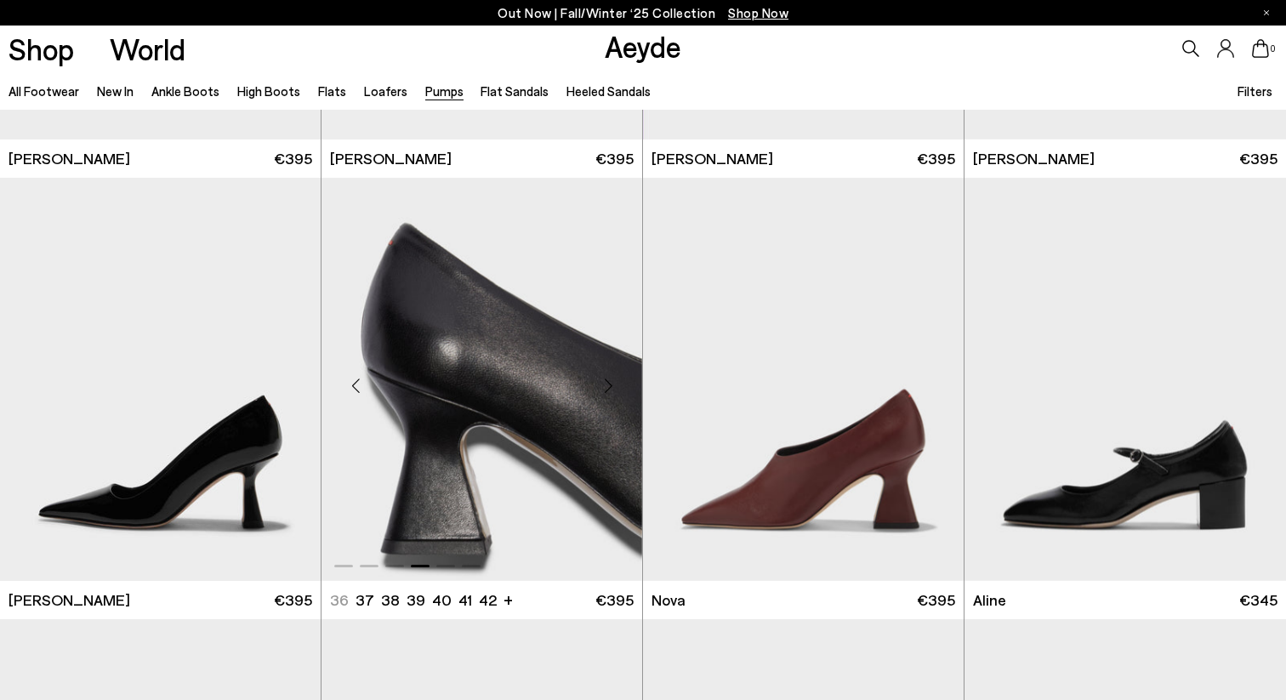
click at [620, 398] on div "Next slide" at bounding box center [608, 386] width 51 height 51
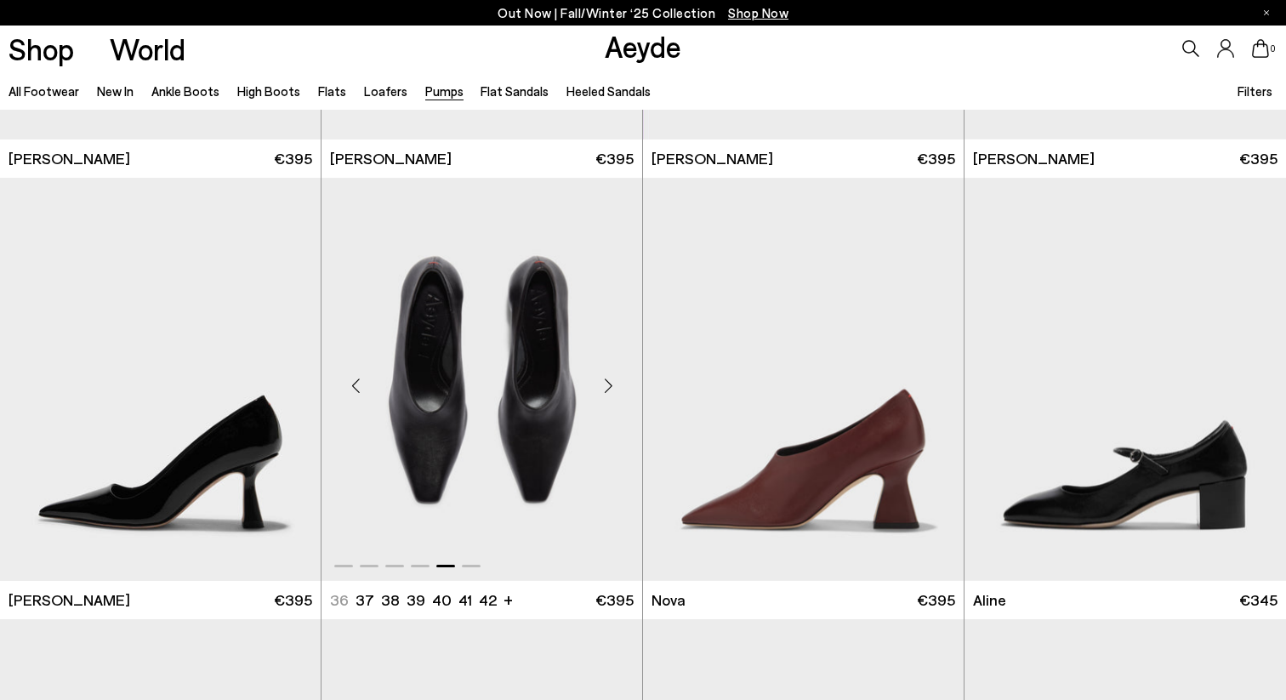
click at [620, 398] on div "Next slide" at bounding box center [608, 386] width 51 height 51
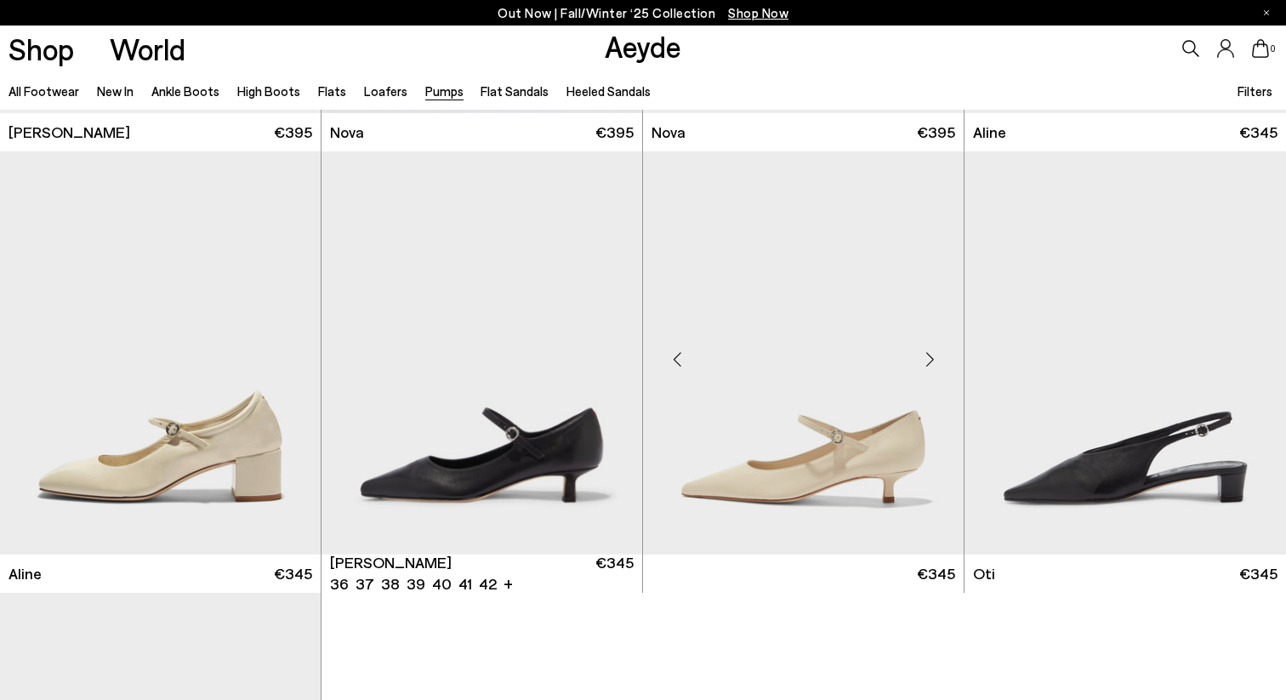
scroll to position [7433, 0]
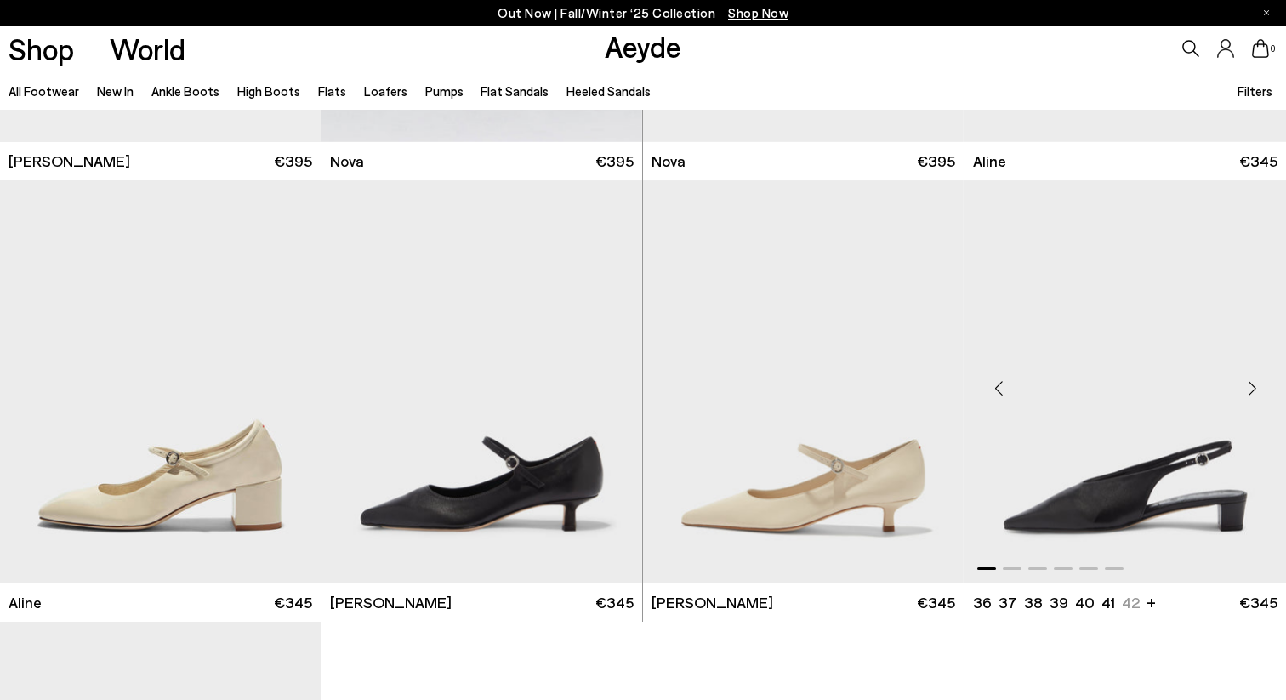
click at [1248, 392] on div "Next slide" at bounding box center [1251, 388] width 51 height 51
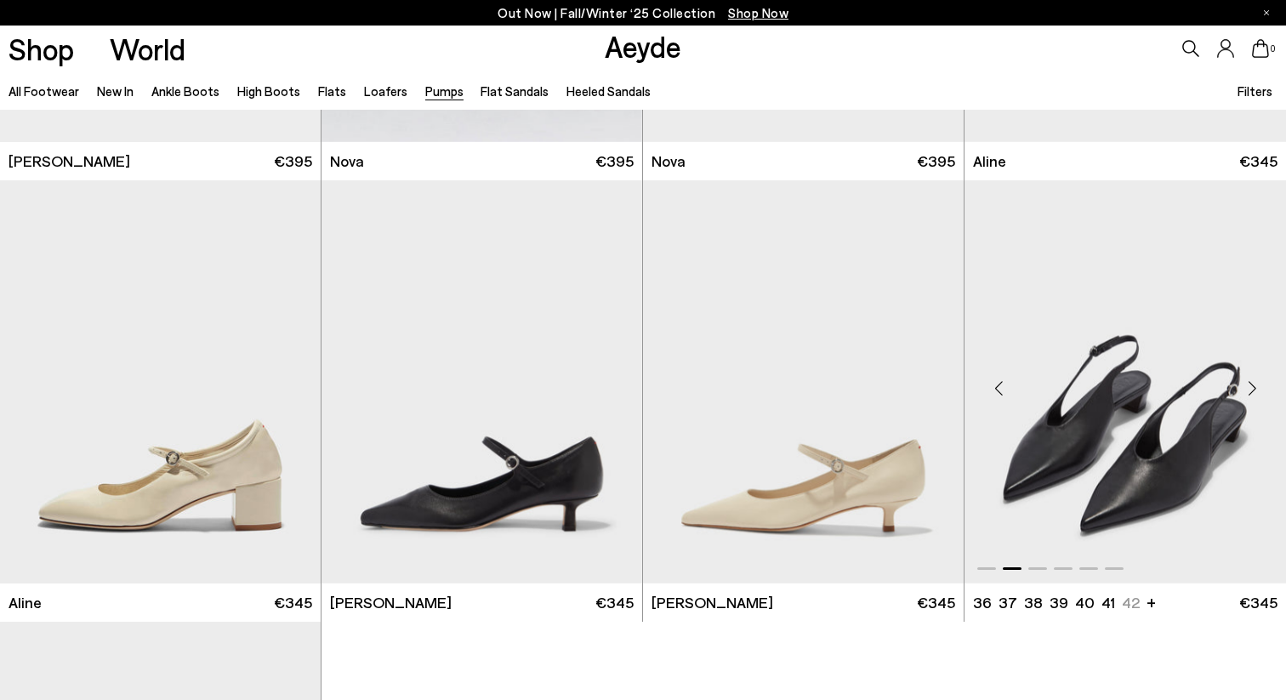
click at [1248, 392] on div "Next slide" at bounding box center [1251, 388] width 51 height 51
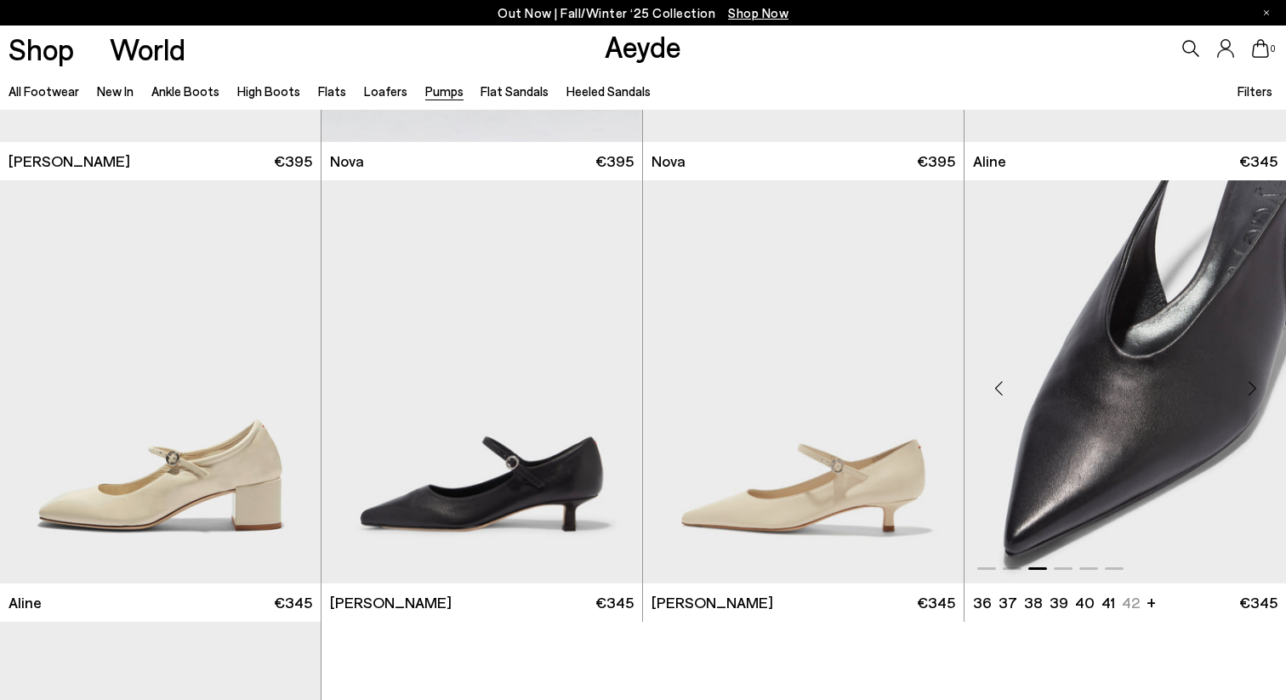
click at [1248, 392] on div "Next slide" at bounding box center [1251, 388] width 51 height 51
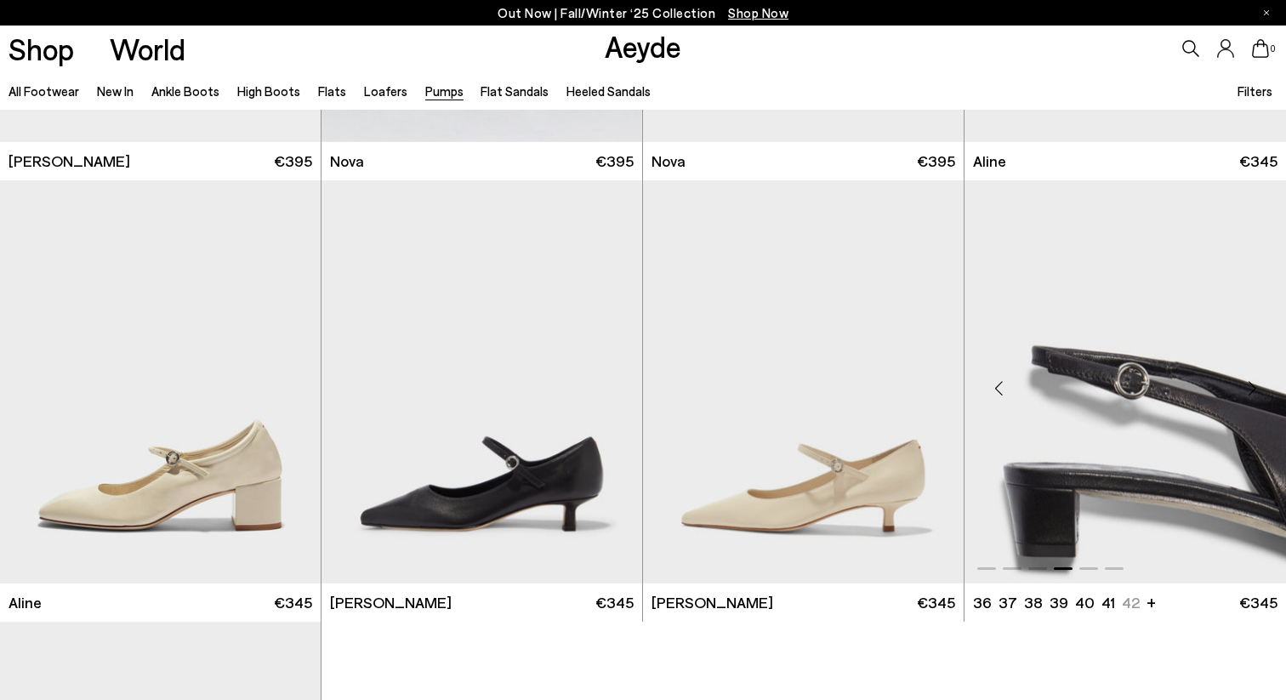
click at [1248, 392] on div "Next slide" at bounding box center [1251, 388] width 51 height 51
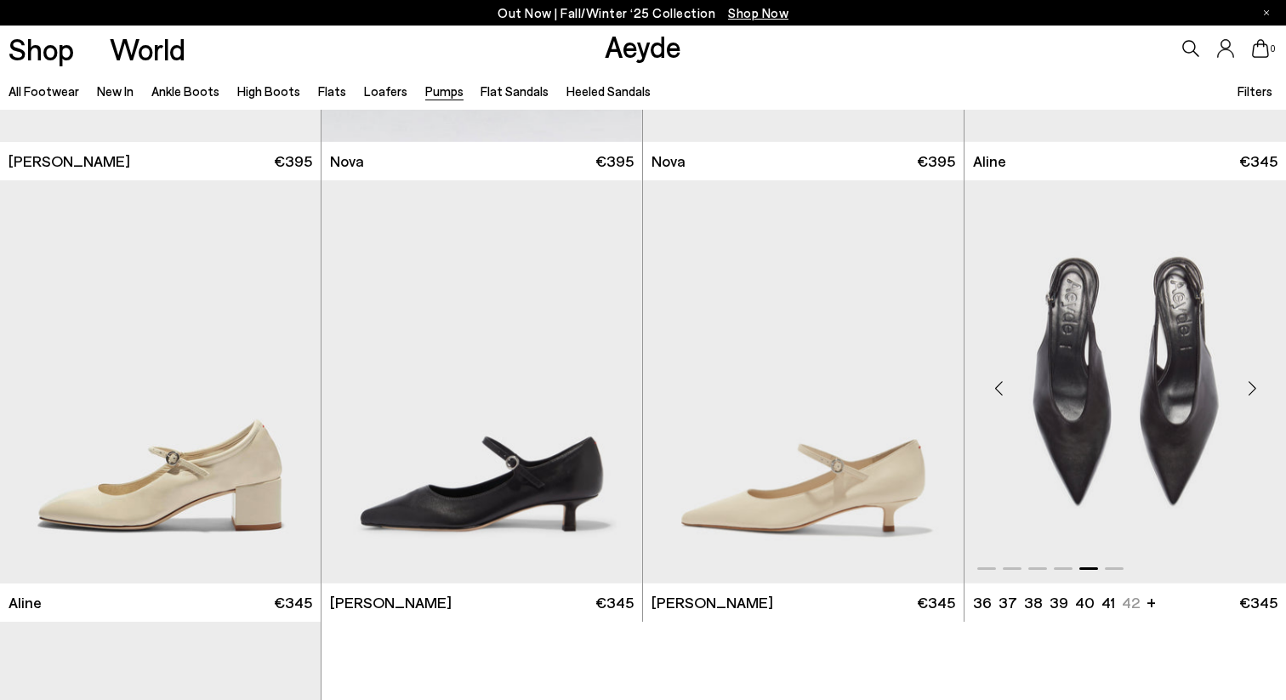
click at [1248, 392] on div "Next slide" at bounding box center [1251, 388] width 51 height 51
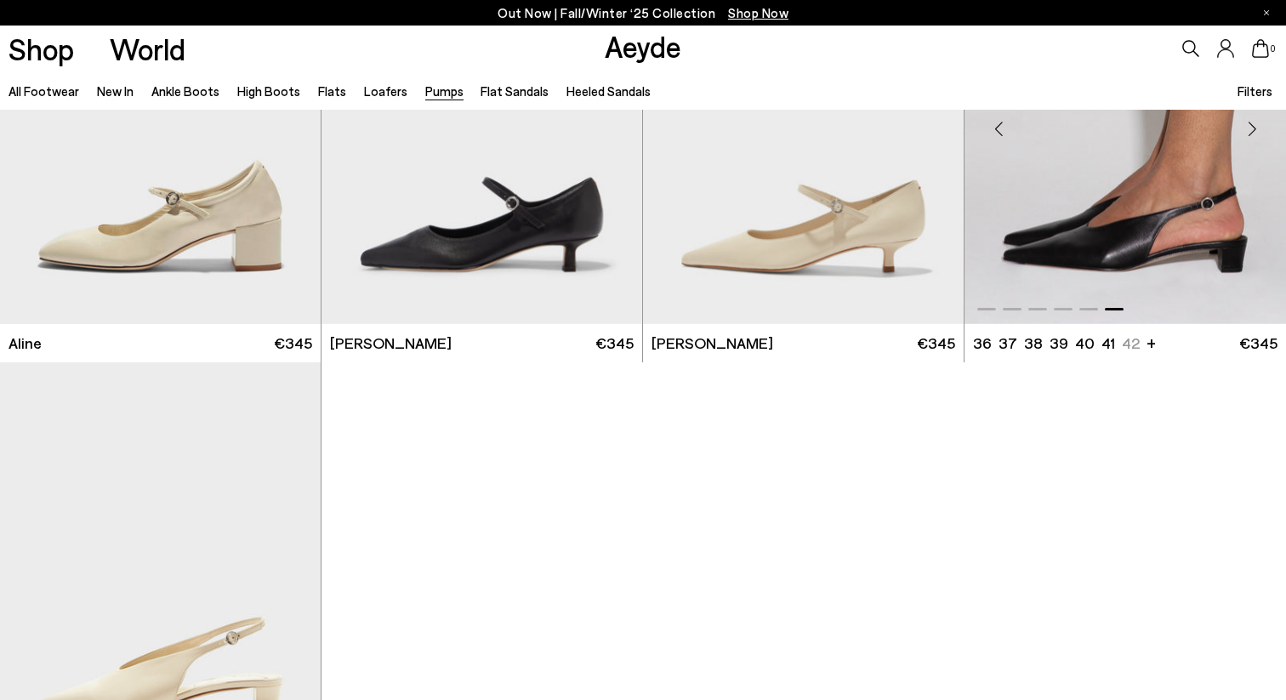
scroll to position [7731, 0]
